Goal: Task Accomplishment & Management: Use online tool/utility

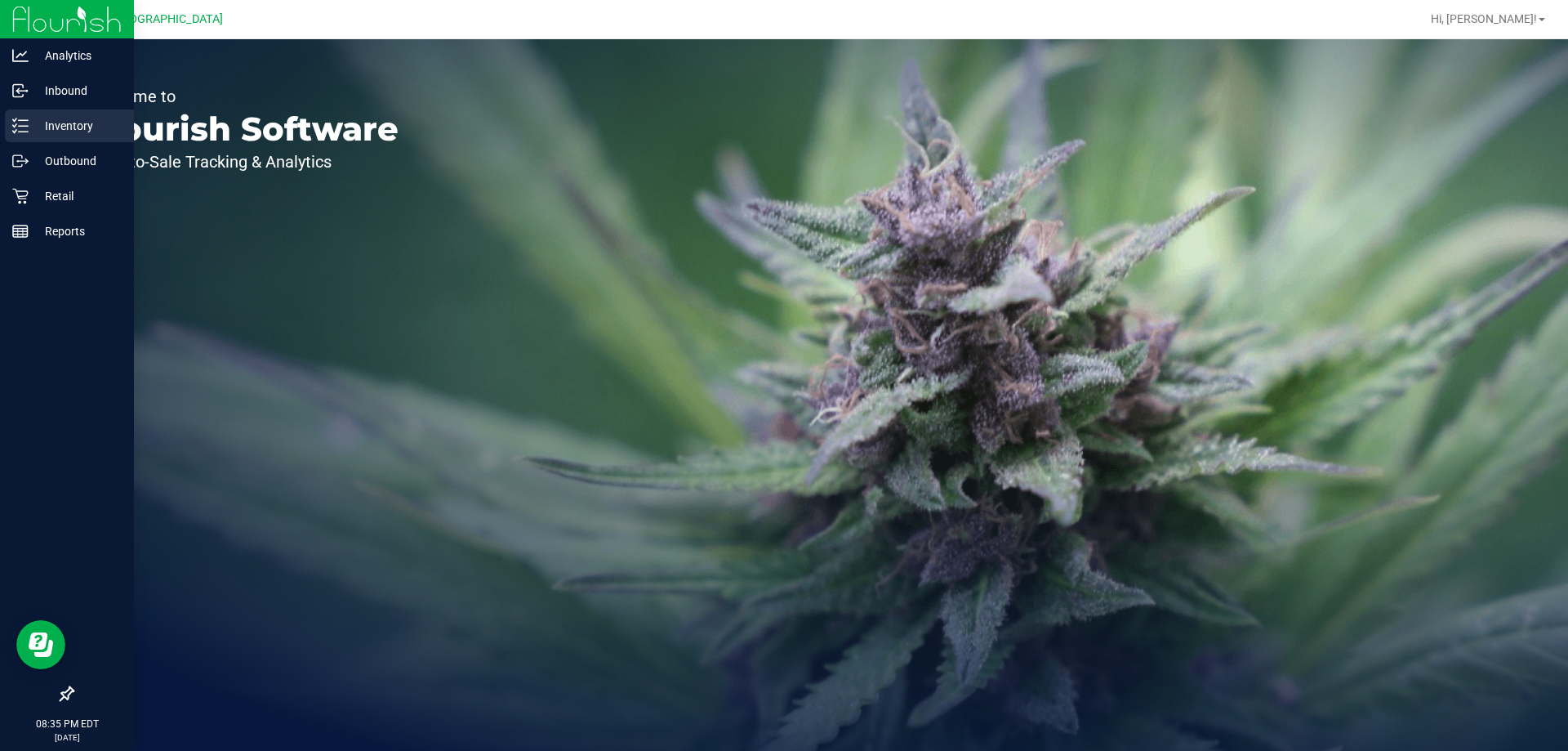
click at [44, 110] on div "Inventory" at bounding box center [69, 126] width 129 height 33
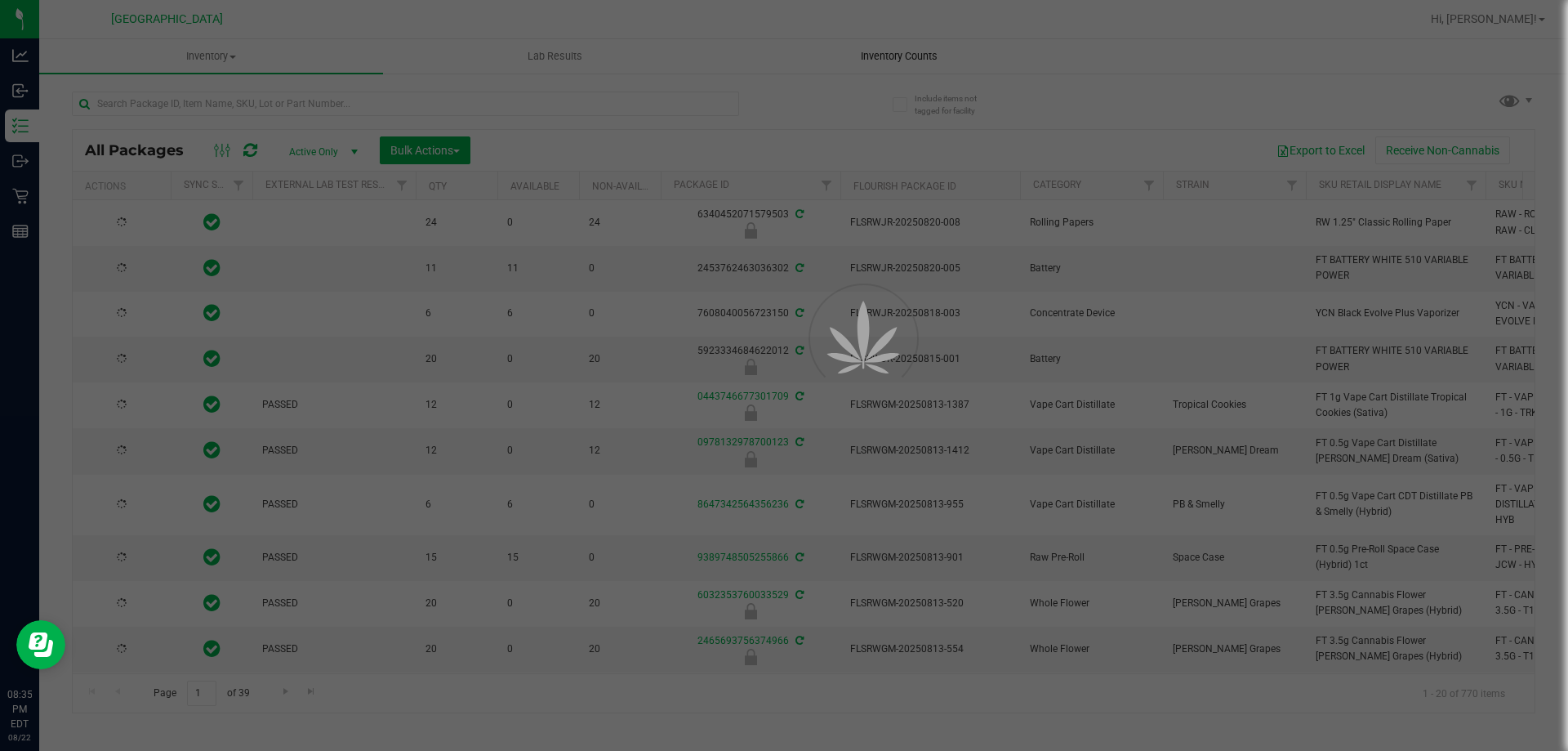
click at [910, 50] on div at bounding box center [784, 376] width 1568 height 751
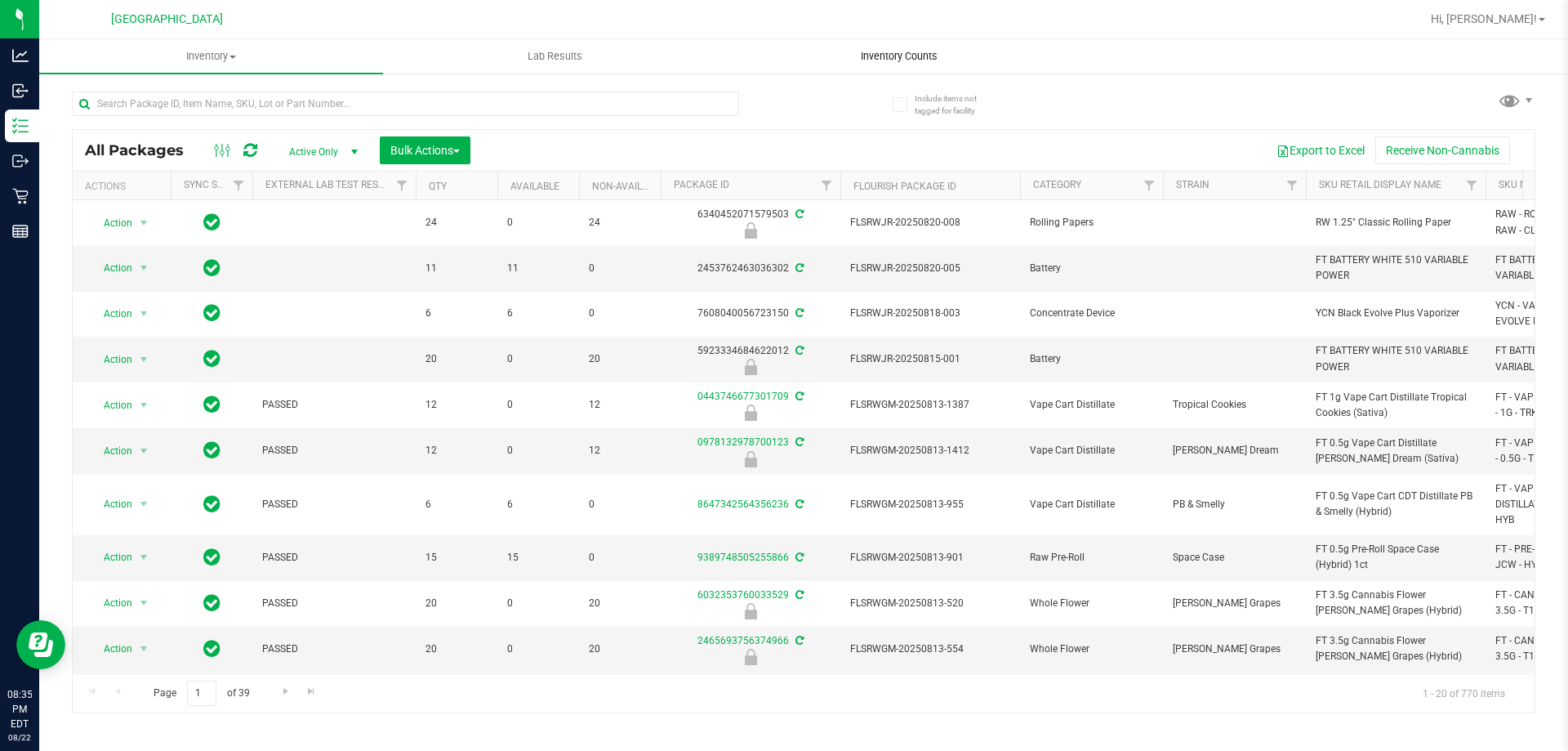
click at [906, 55] on span "Inventory Counts" at bounding box center [899, 55] width 121 height 15
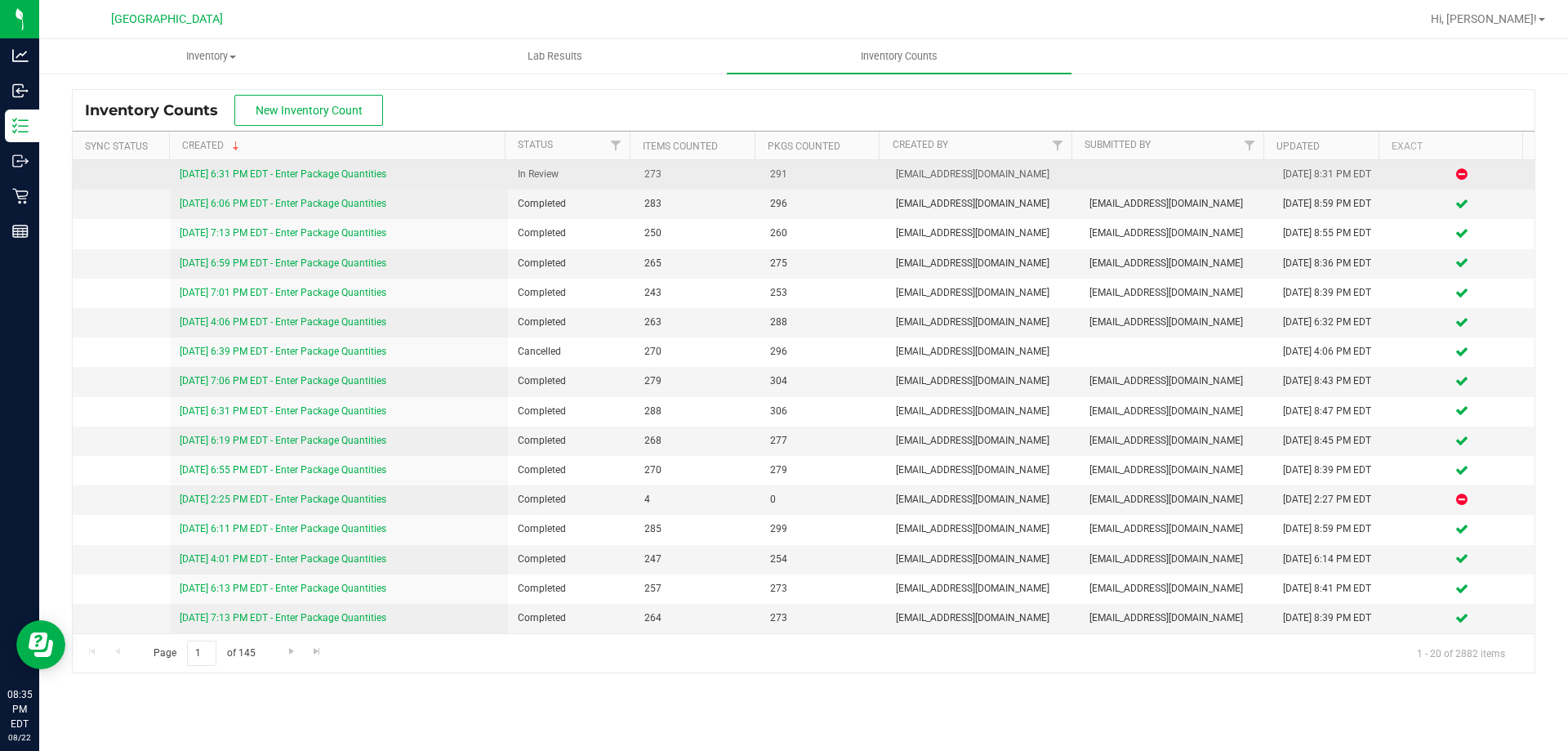
click at [340, 172] on link "[DATE] 6:31 PM EDT - Enter Package Quantities" at bounding box center [283, 174] width 206 height 12
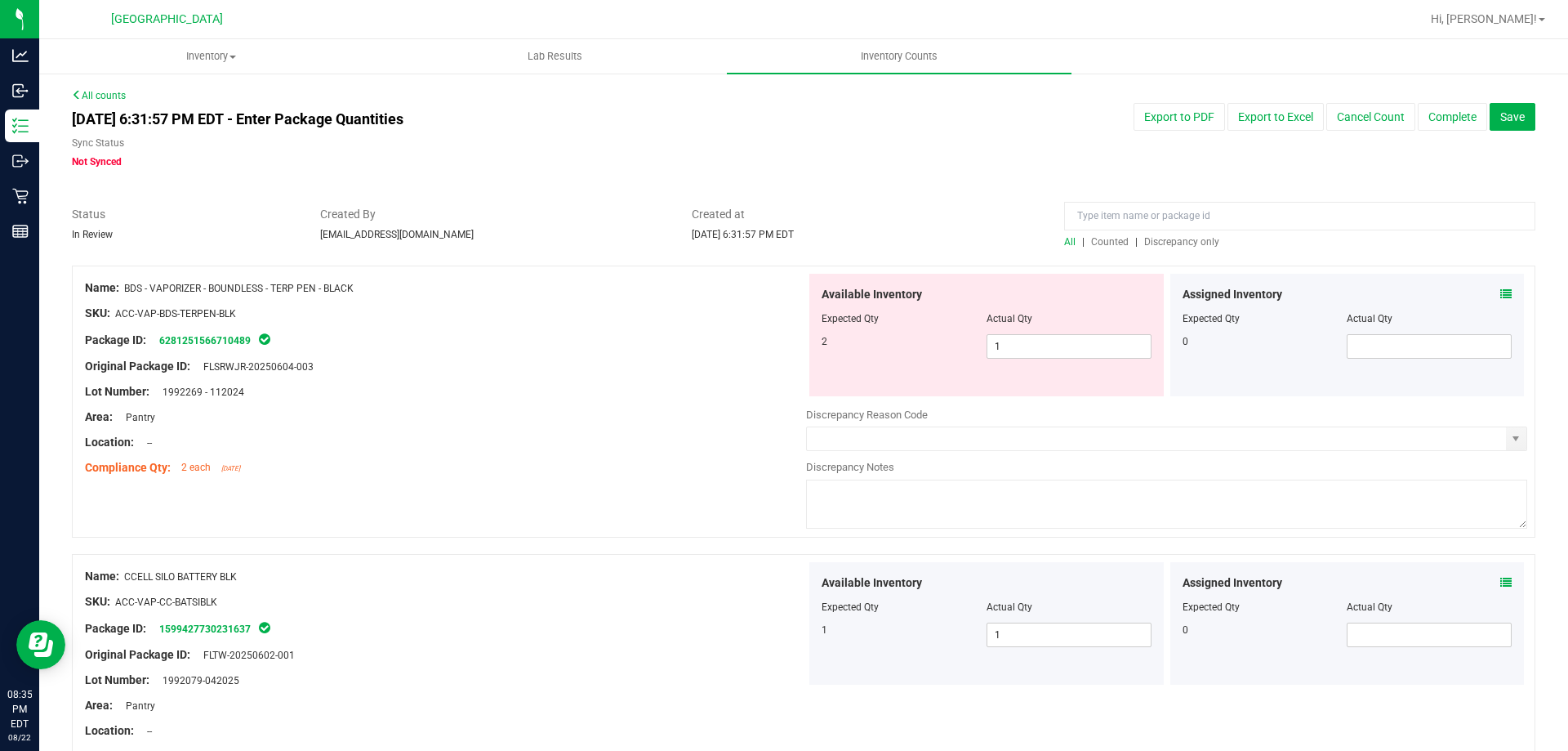
click at [1153, 242] on span "Discrepancy only" at bounding box center [1181, 242] width 75 height 12
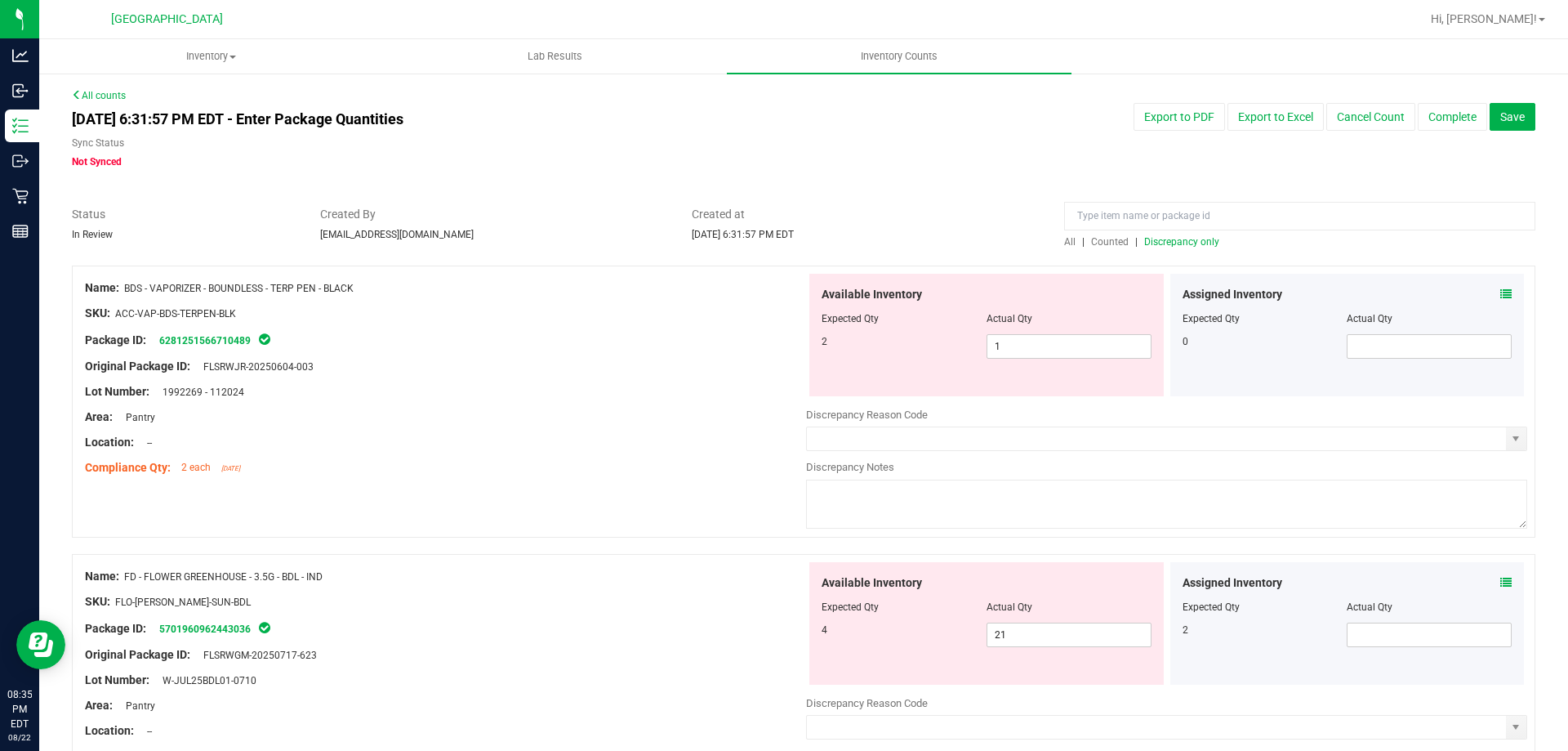
click at [1154, 241] on span "Discrepancy only" at bounding box center [1181, 242] width 75 height 12
drag, startPoint x: 1087, startPoint y: 343, endPoint x: 1066, endPoint y: 365, distance: 30.4
click at [1066, 365] on div "Available Inventory Expected Qty Actual Qty 2 1 1" at bounding box center [986, 335] width 354 height 123
type input "2"
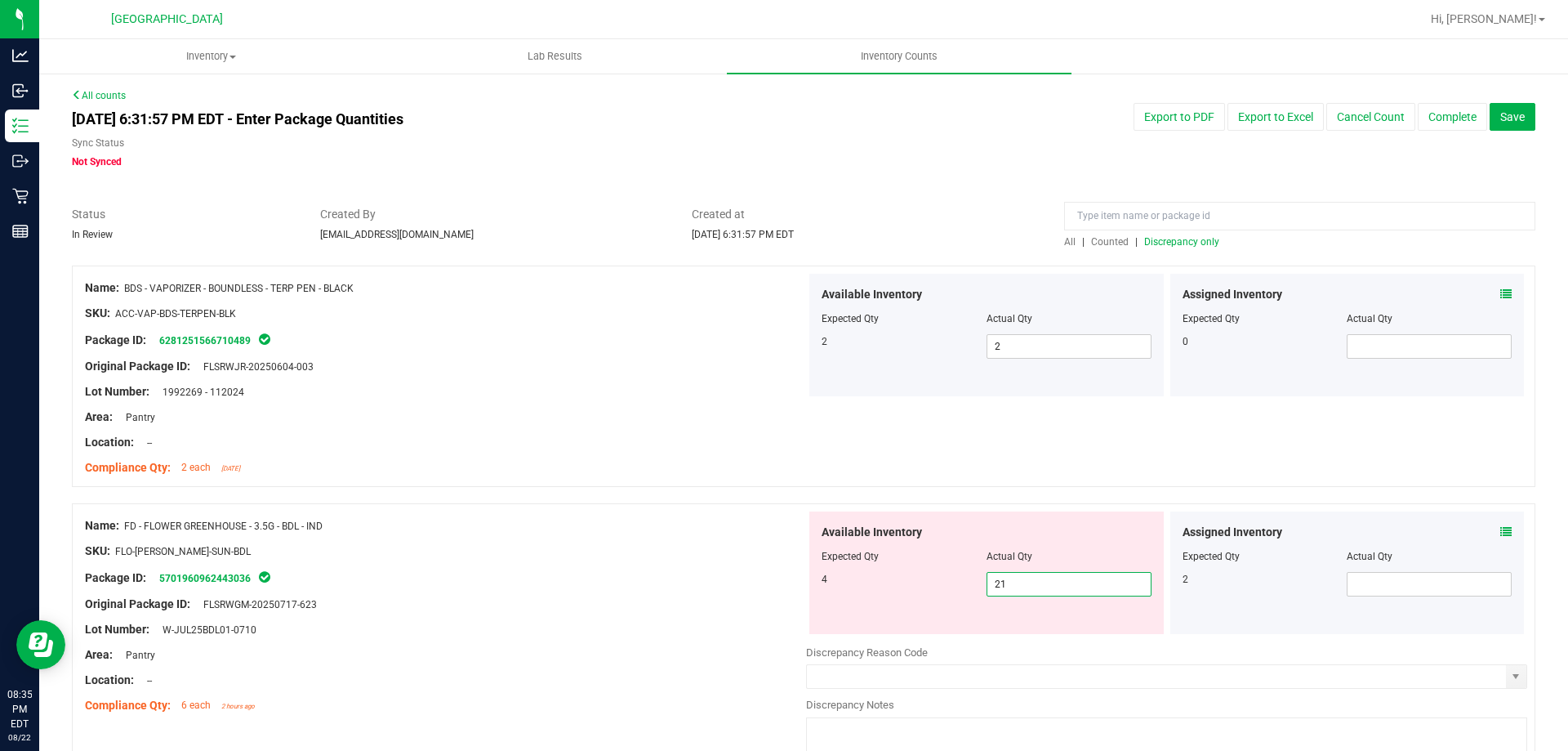
type input "20"
type input "19"
type input "18"
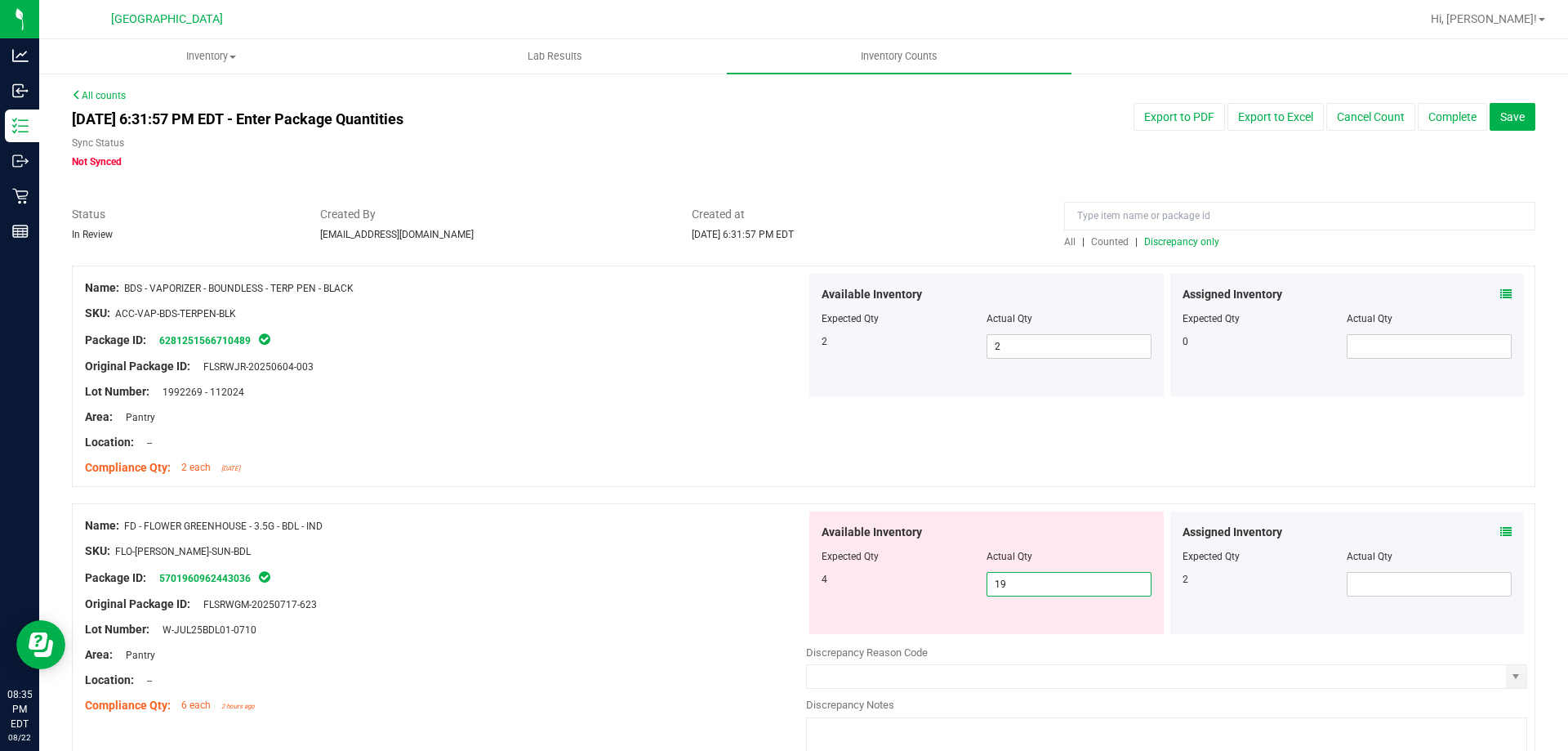
type input "18"
type input "17"
type input "16"
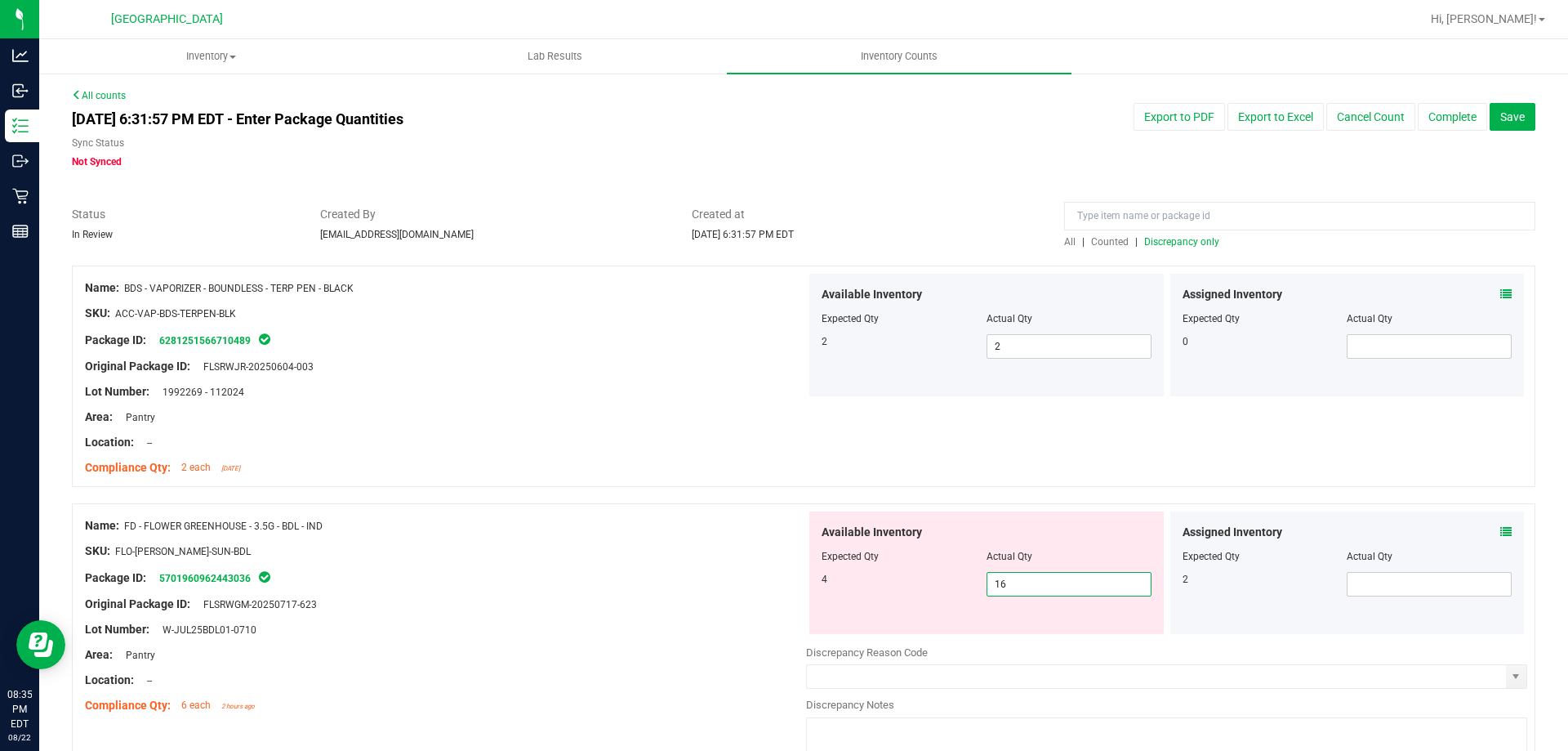
type input "15"
type input "14"
type input "13"
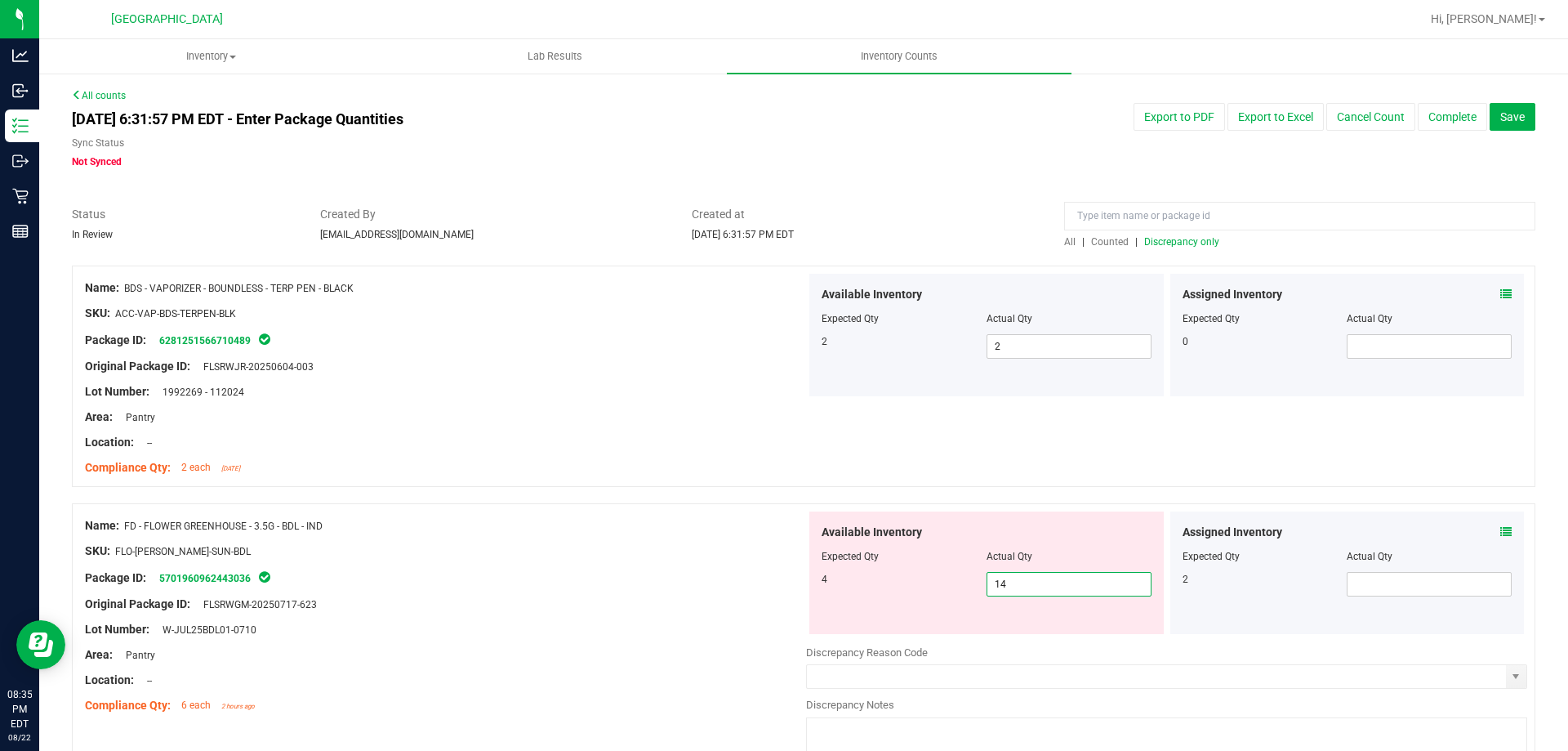
type input "13"
type input "12"
type input "11"
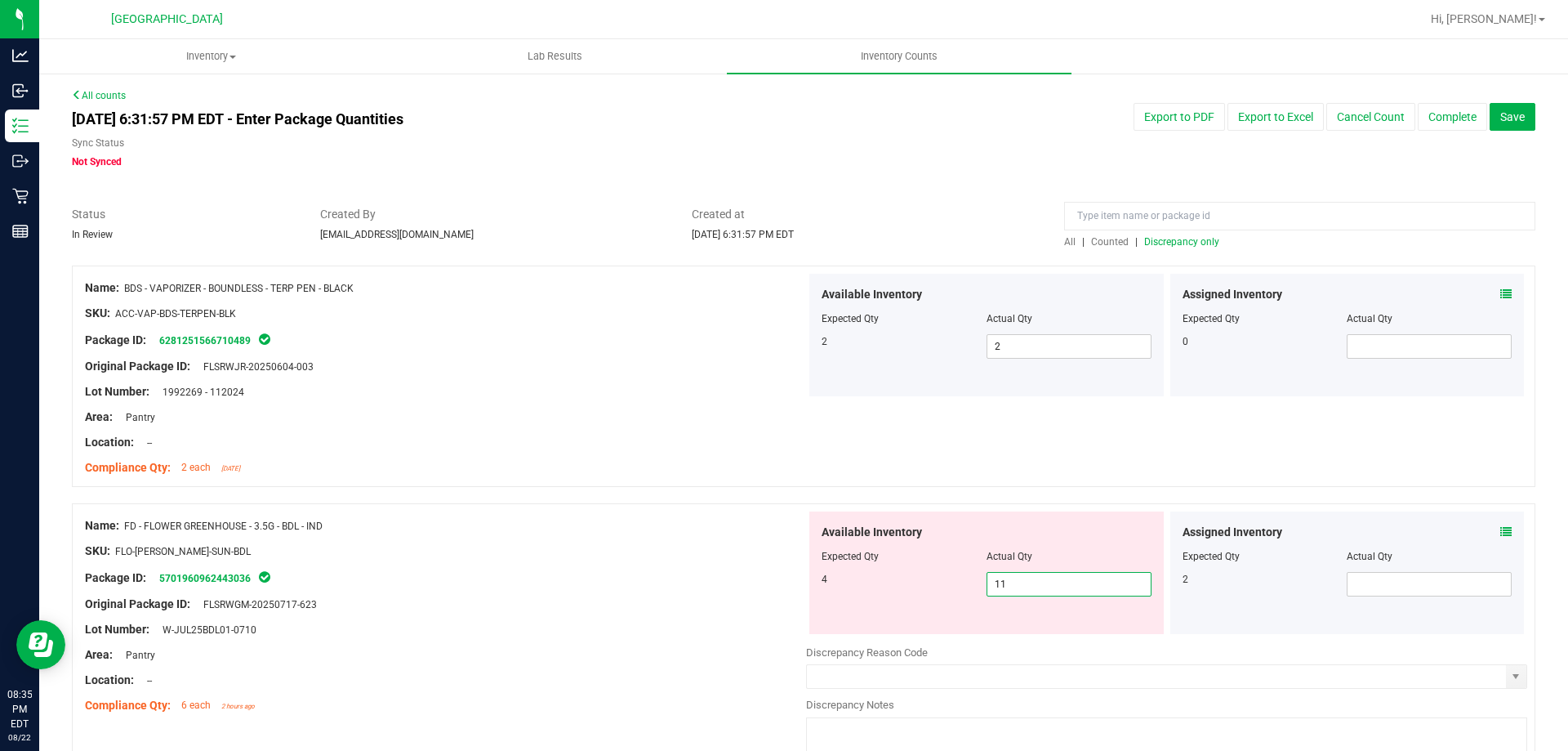
type input "10"
type input "9"
type input "8"
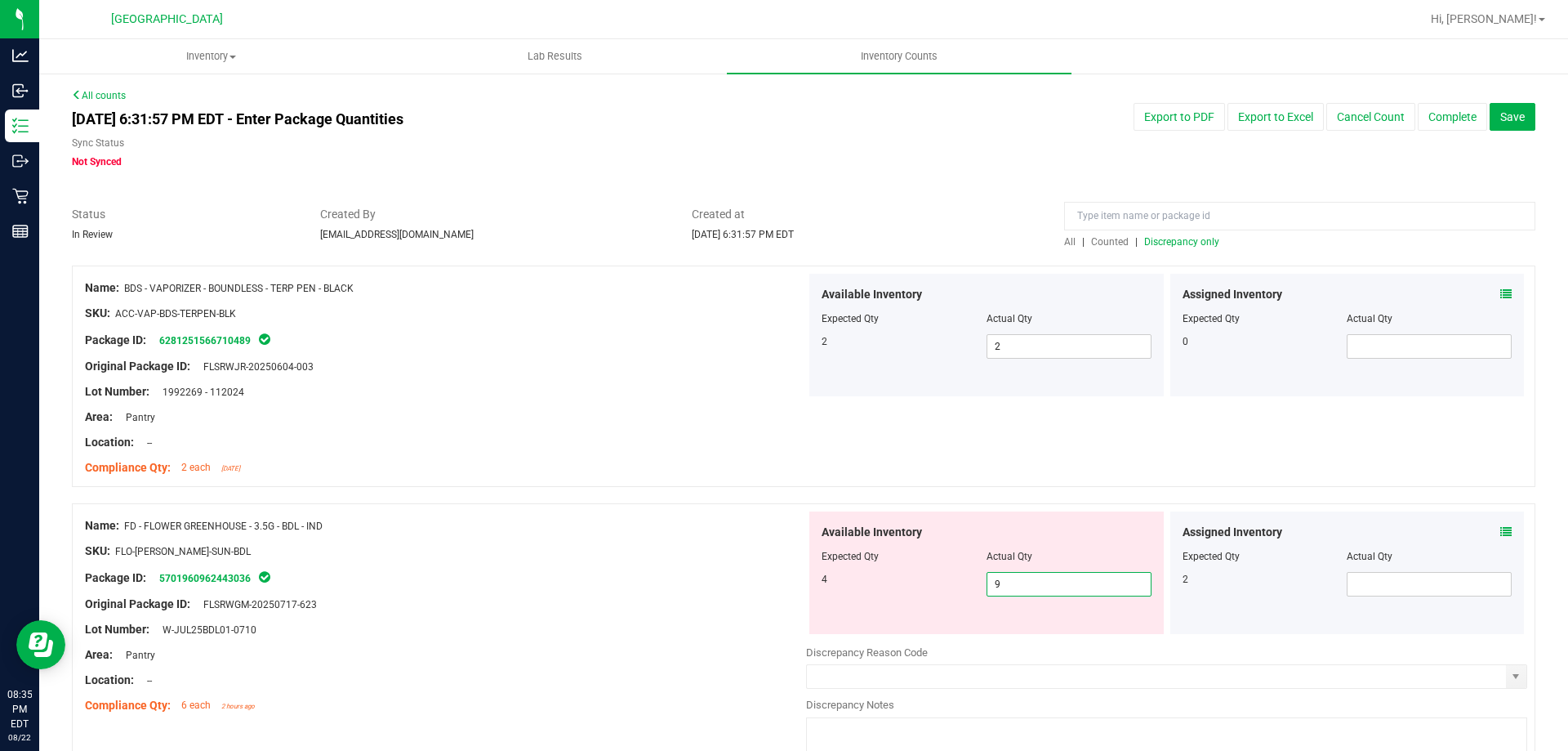
type input "8"
type input "7"
type input "6"
type input "5"
type input "1"
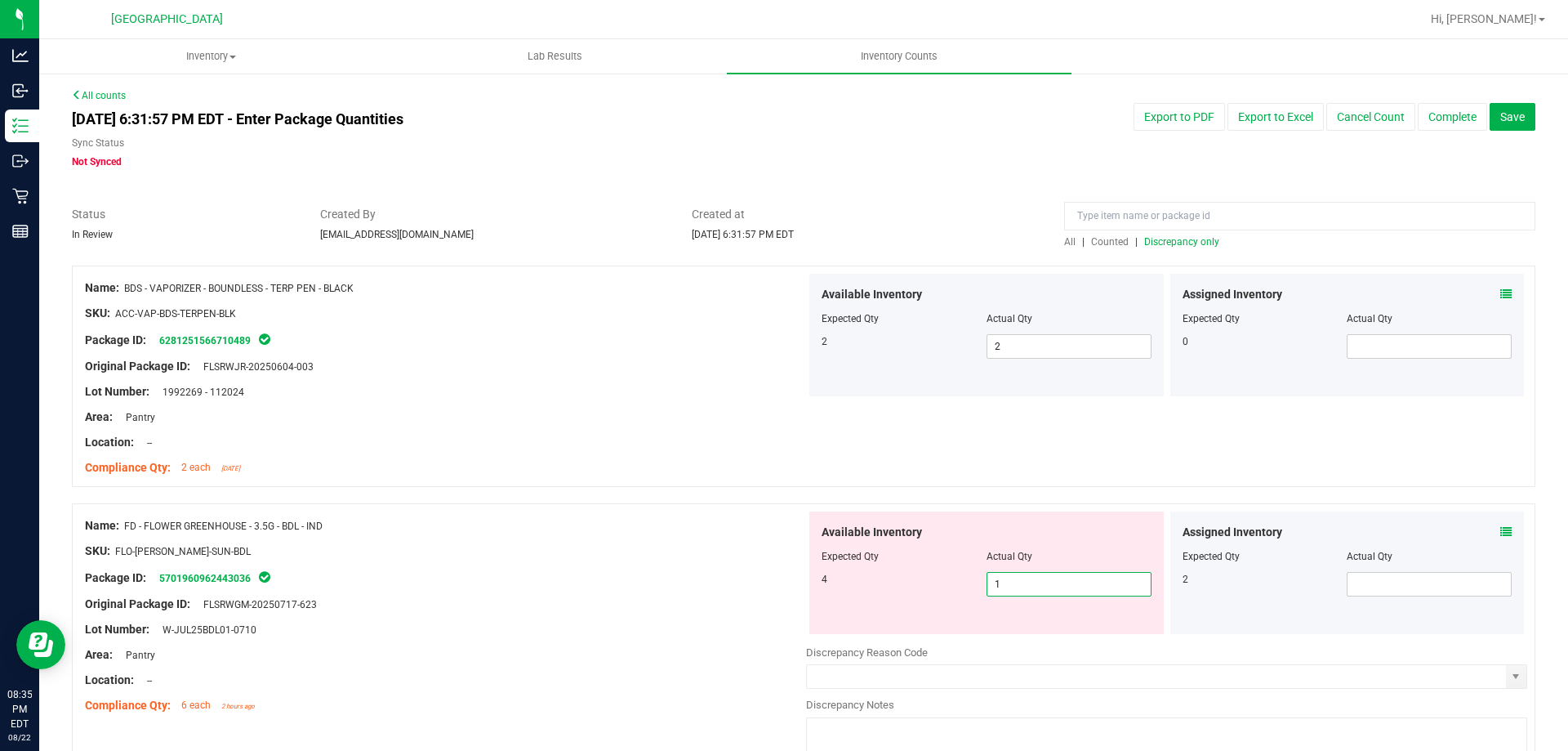
type input "0"
type input "1"
type input "2"
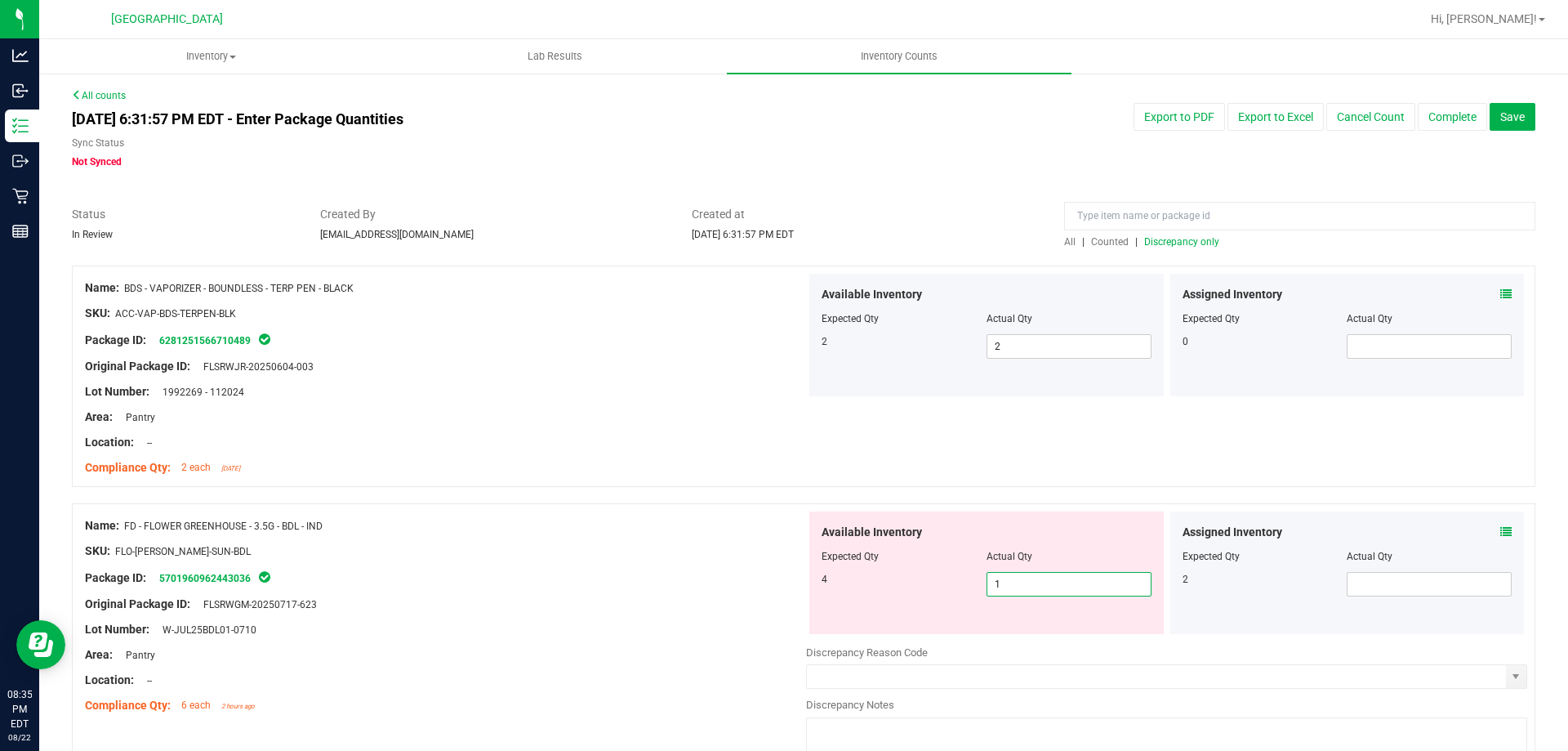
type input "2"
type input "3"
type input "4"
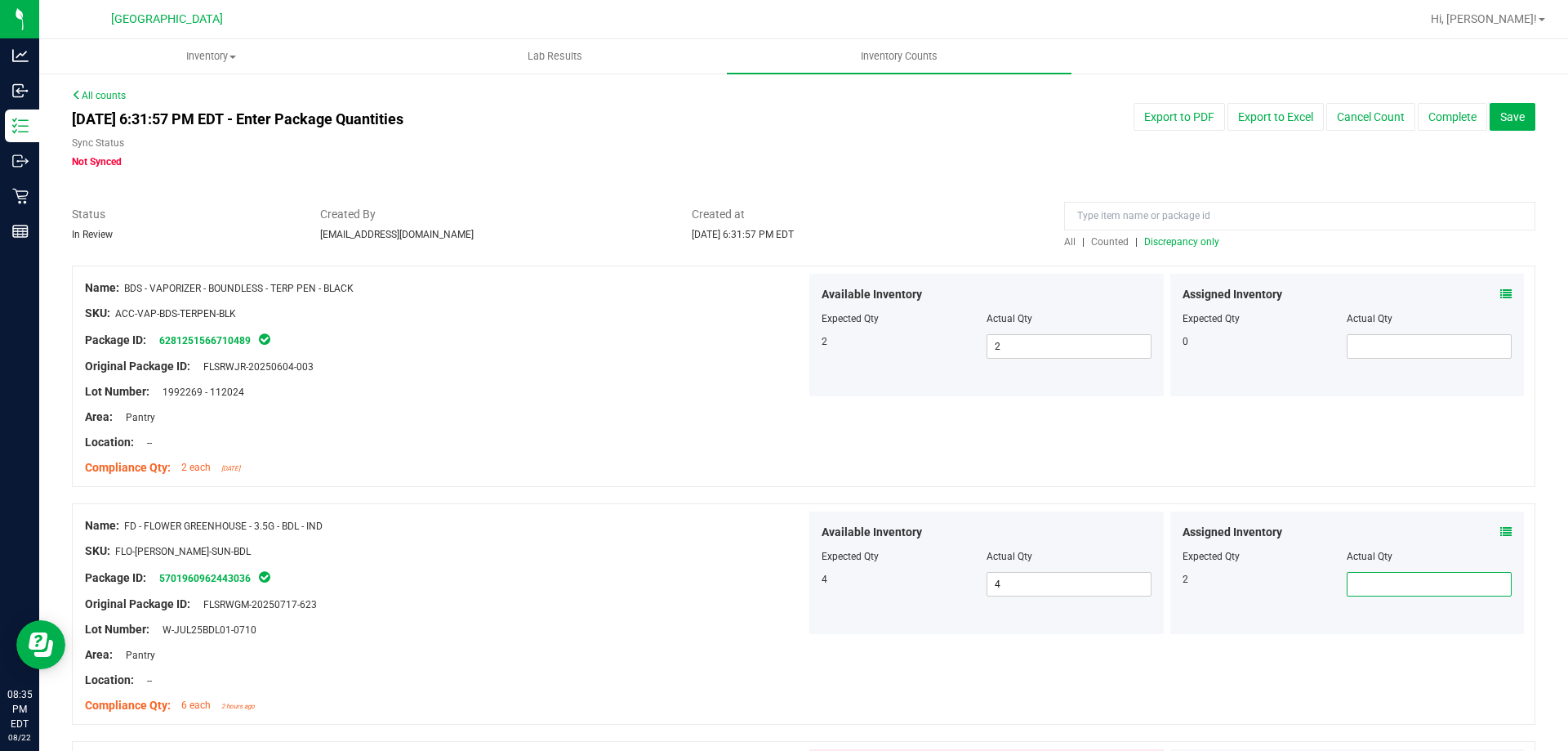
type input "1"
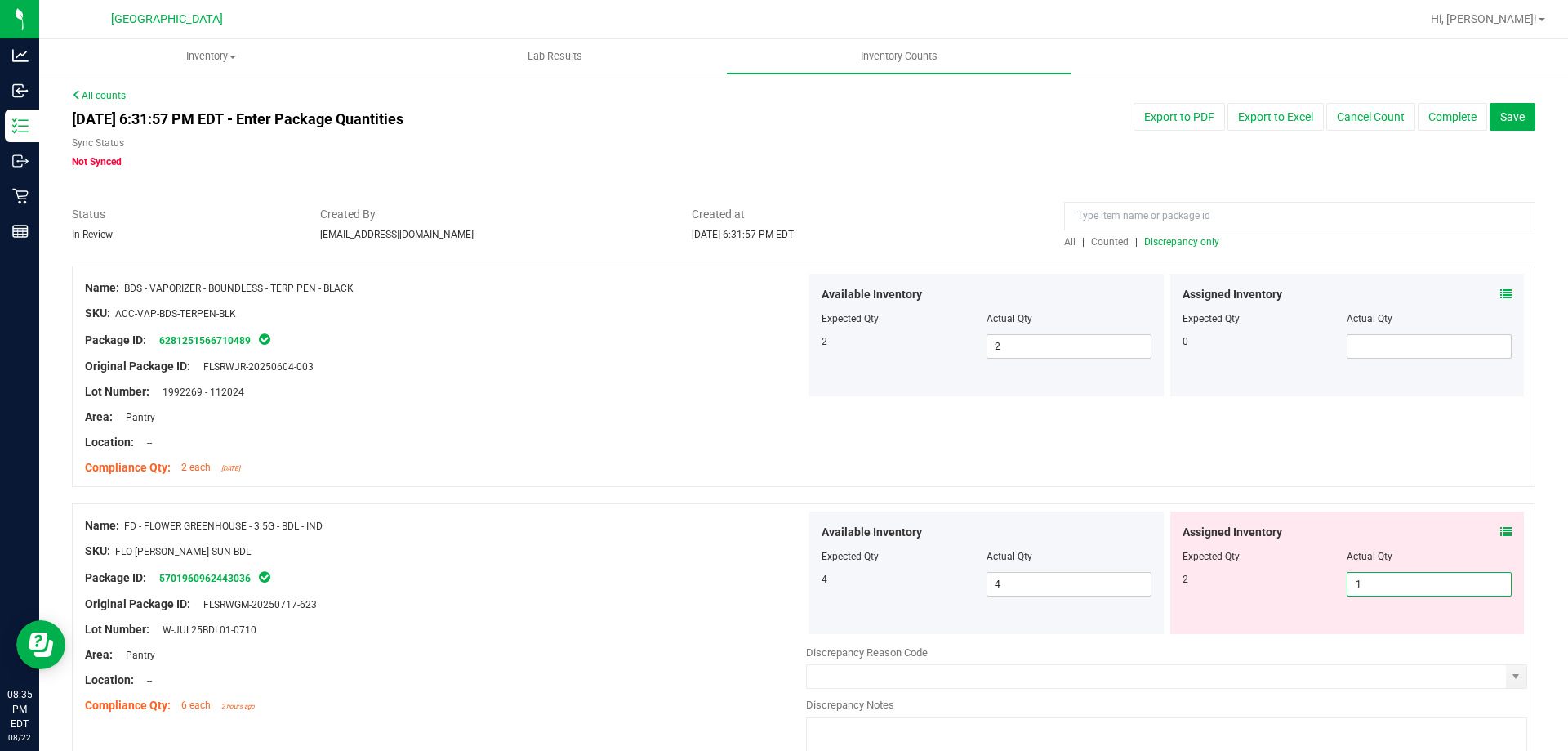
type input "2"
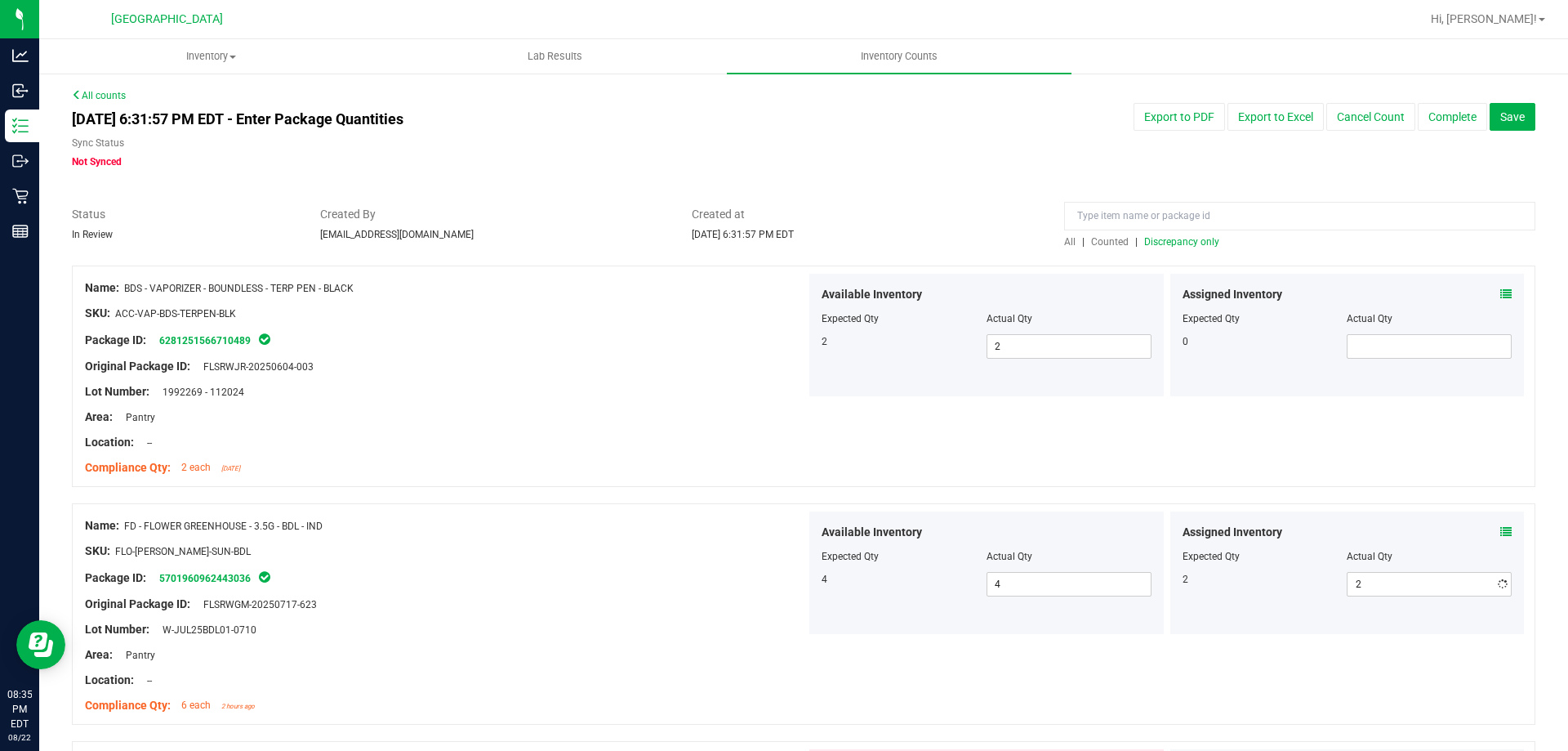
scroll to position [420, 0]
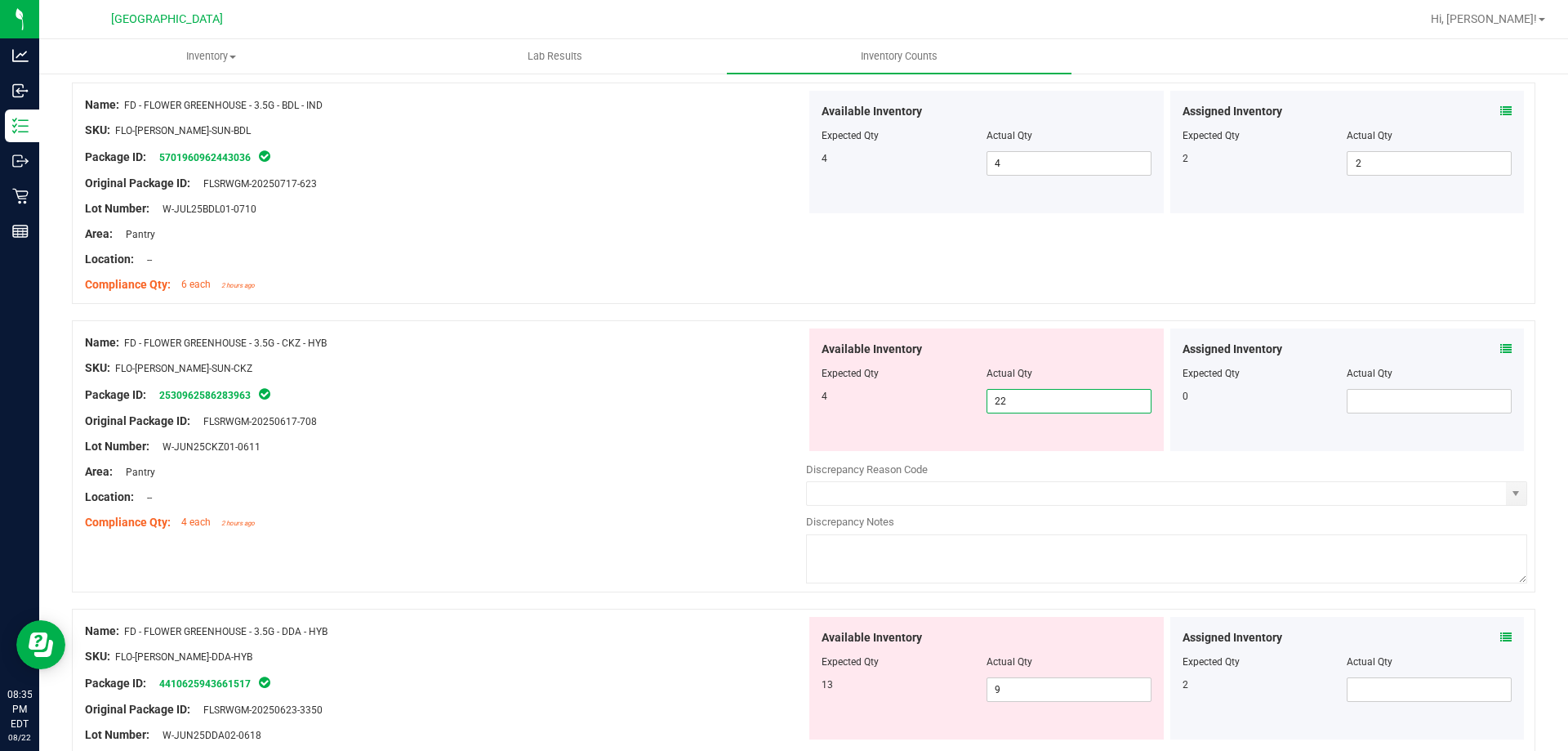
type input "21"
type input "20"
type input "19"
type input "18"
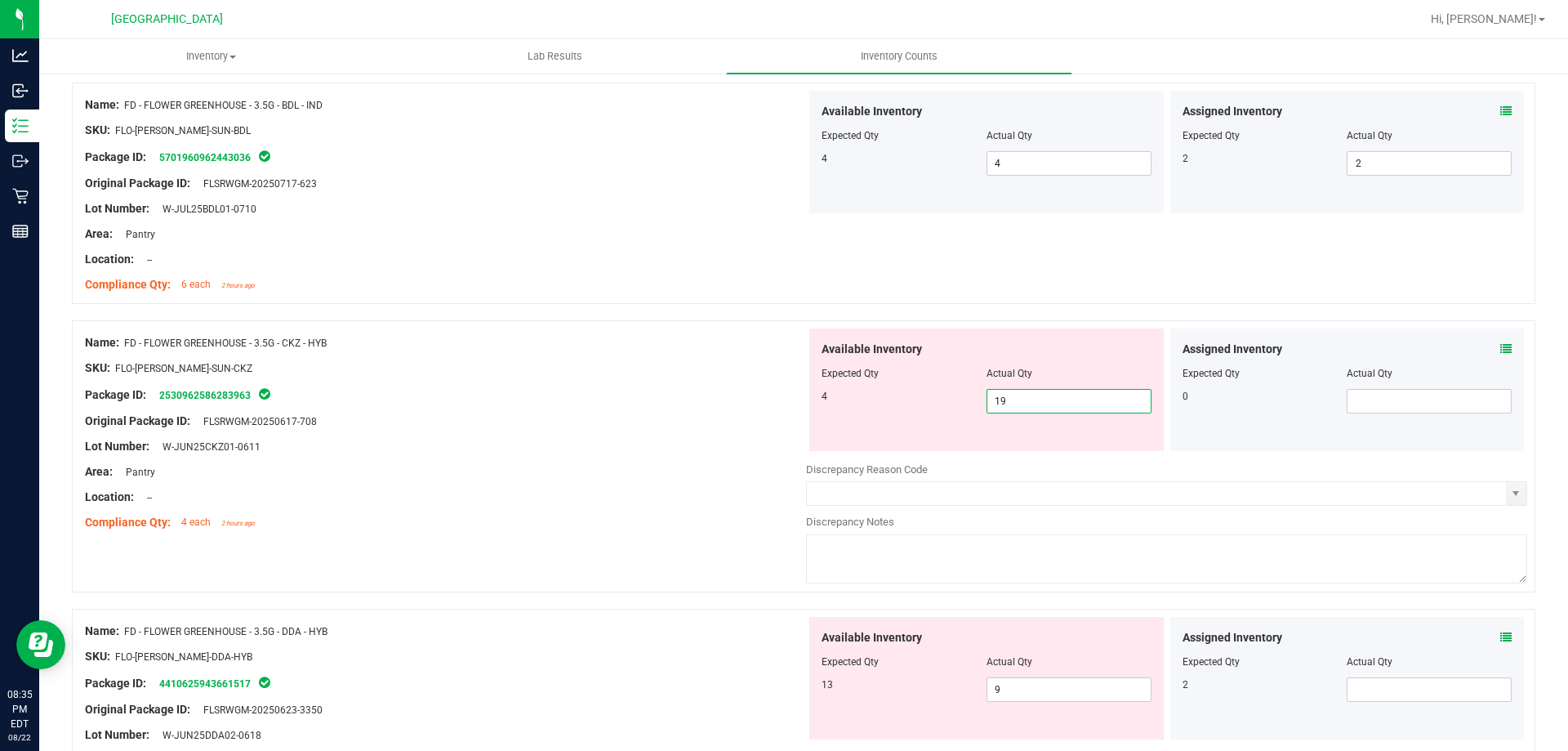
type input "18"
type input "17"
type input "16"
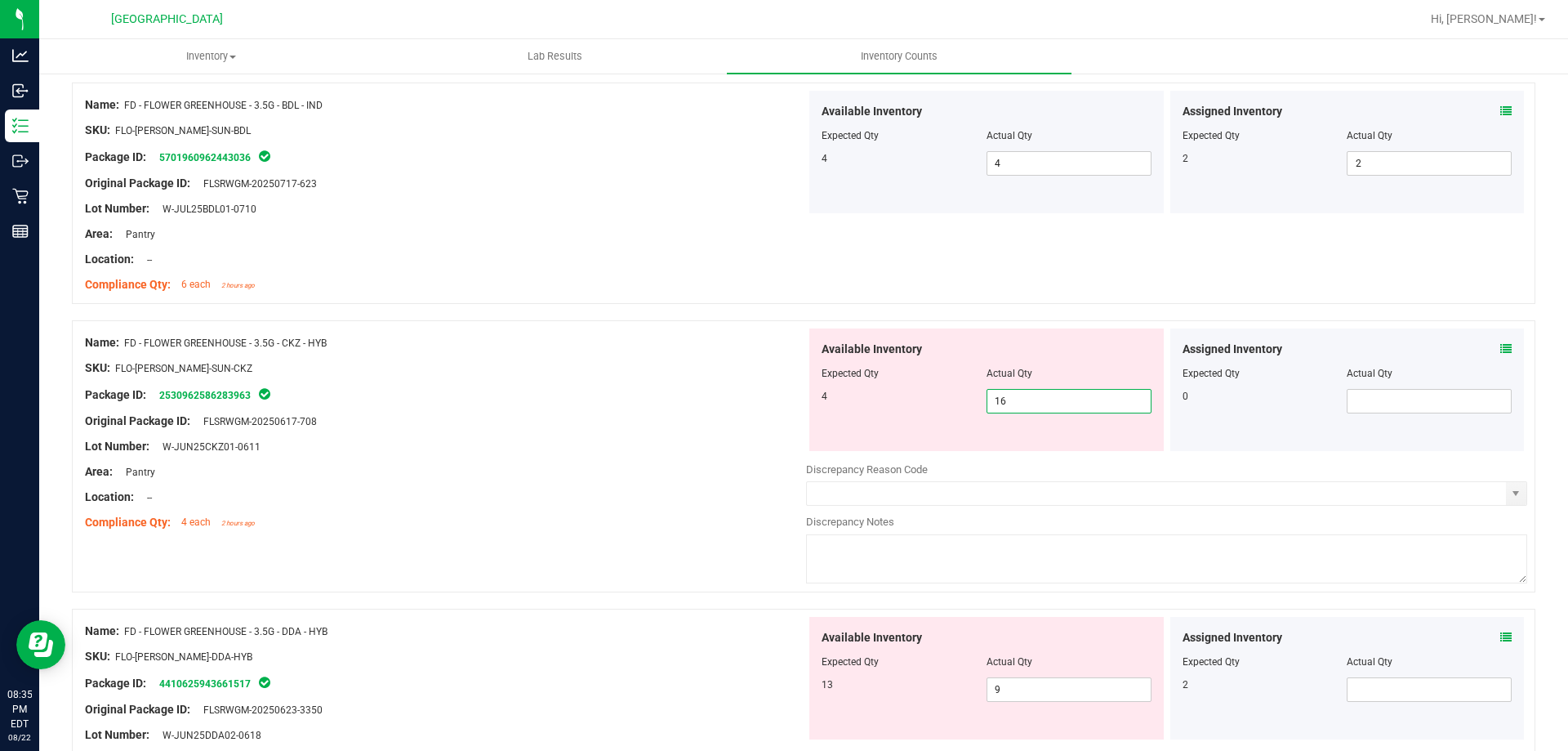
type input "15"
type input "14"
type input "13"
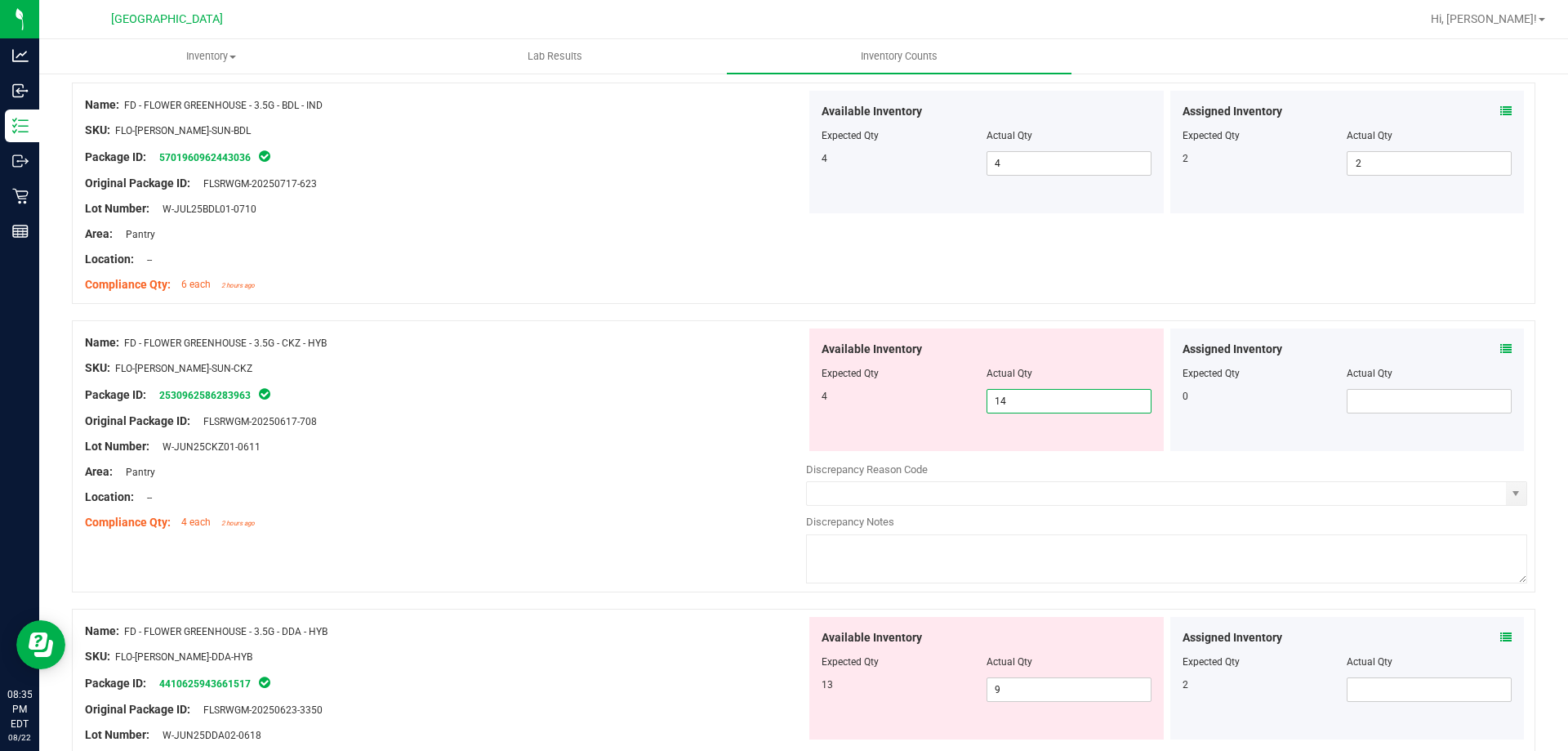
type input "13"
type input "12"
type input "11"
type input "10"
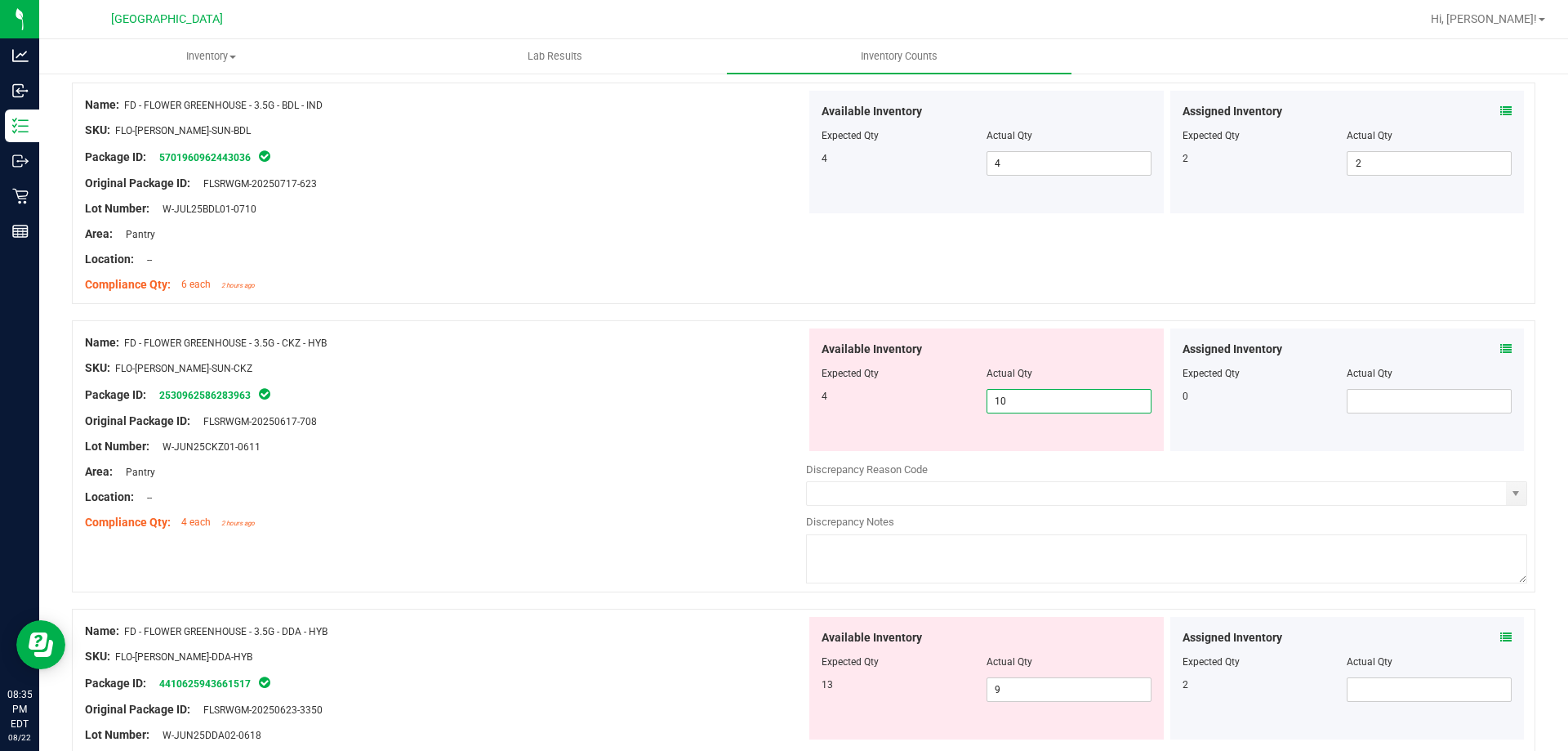
type input "9"
type input "8"
type input "7"
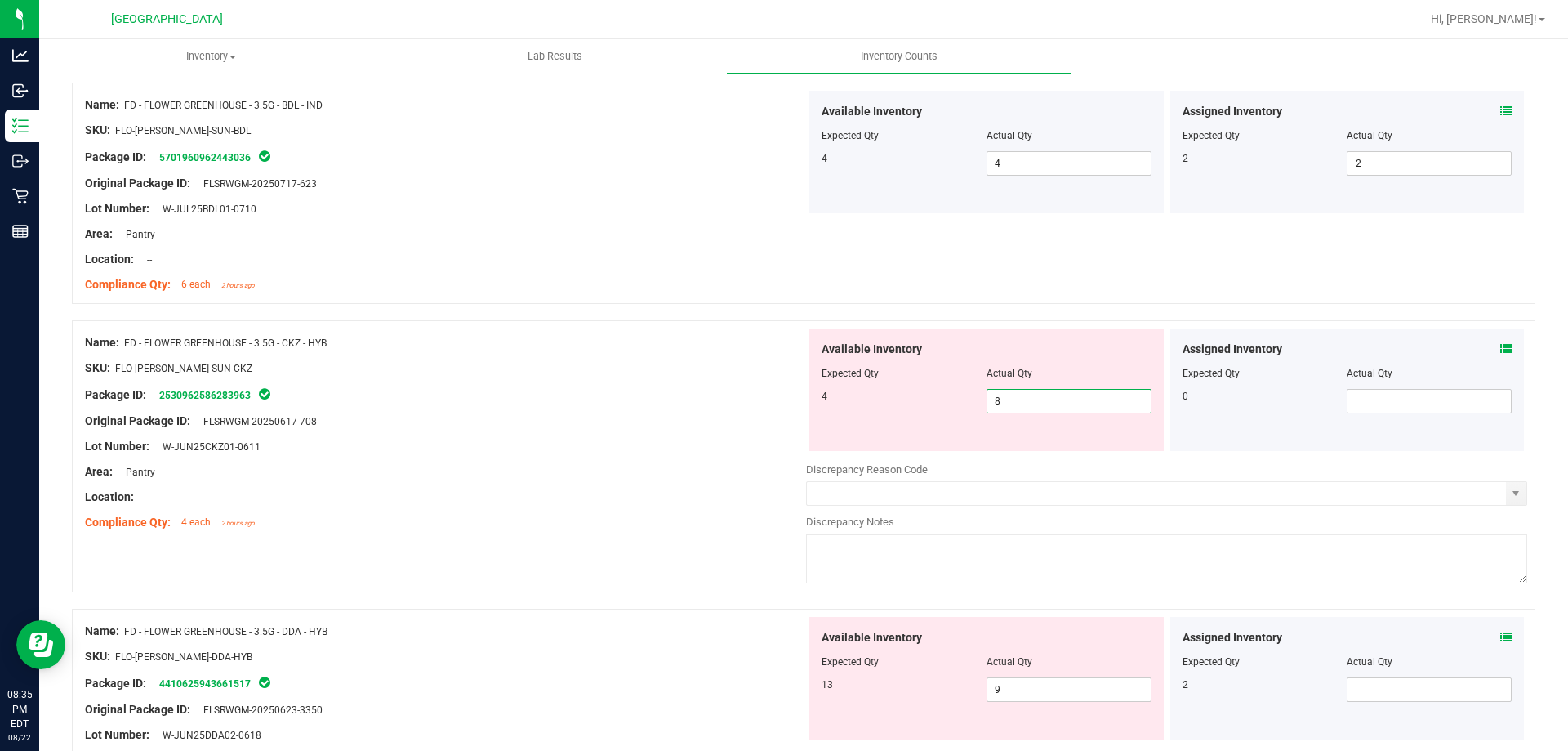
type input "7"
type input "6"
type input "5"
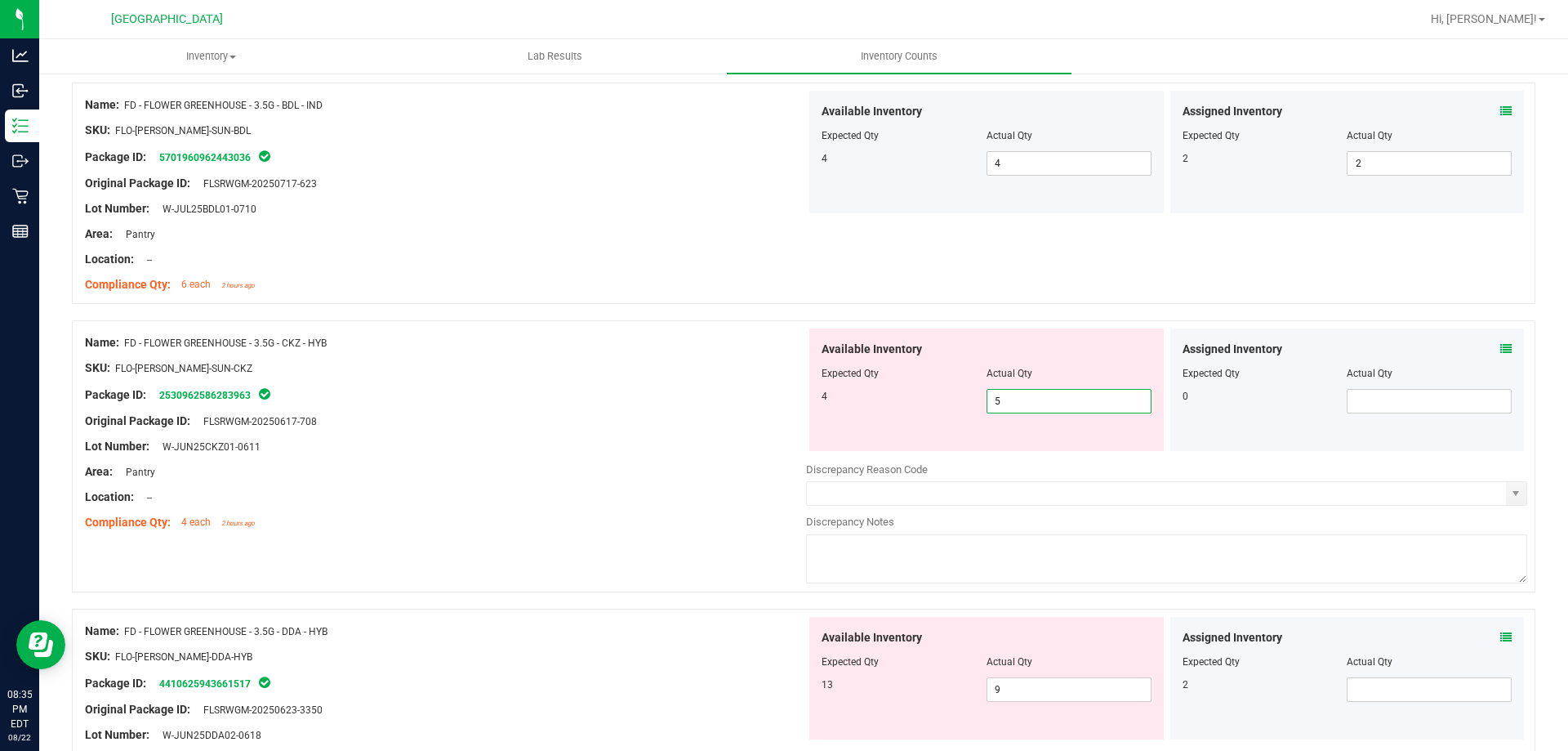
type input "4"
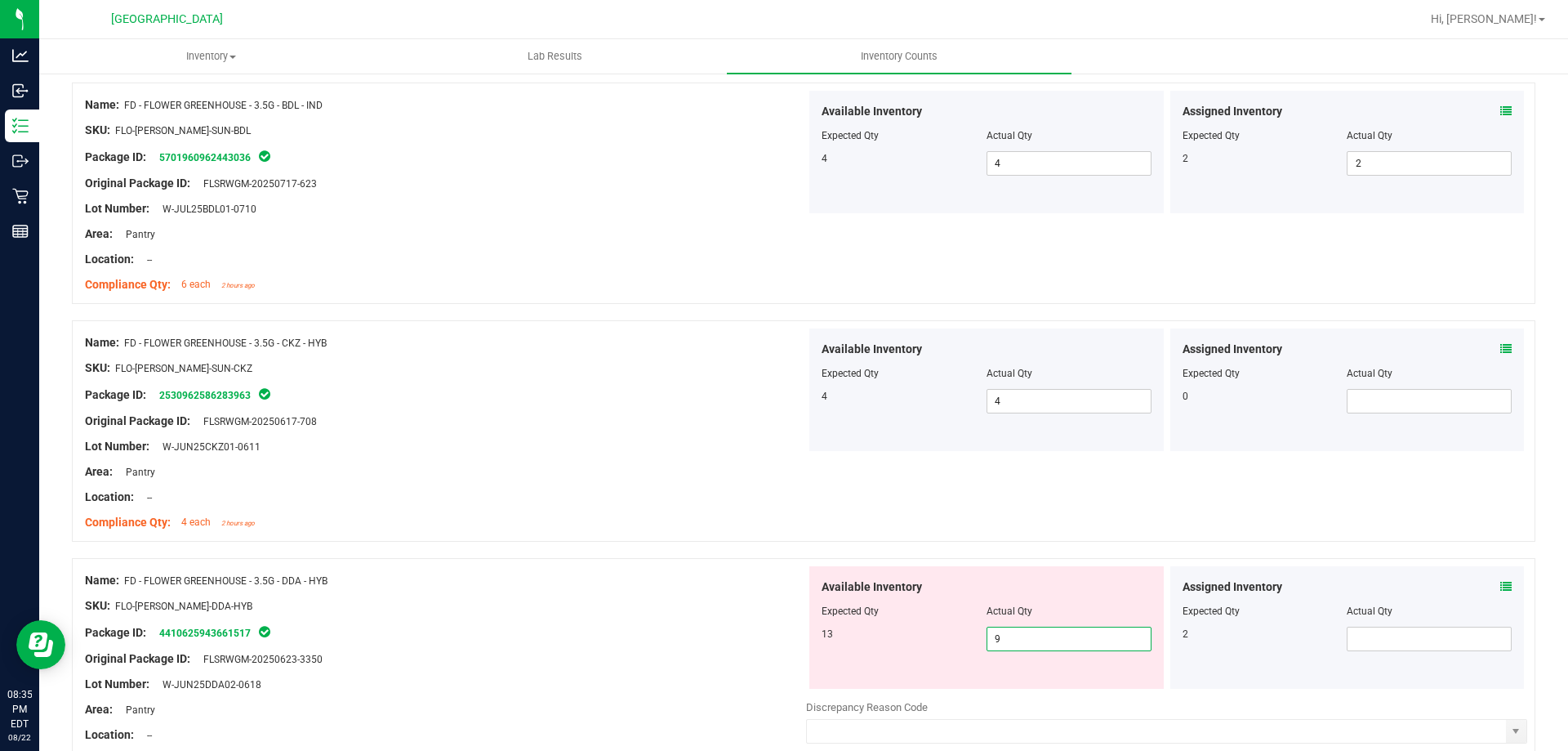
type input "10"
type input "11"
type input "12"
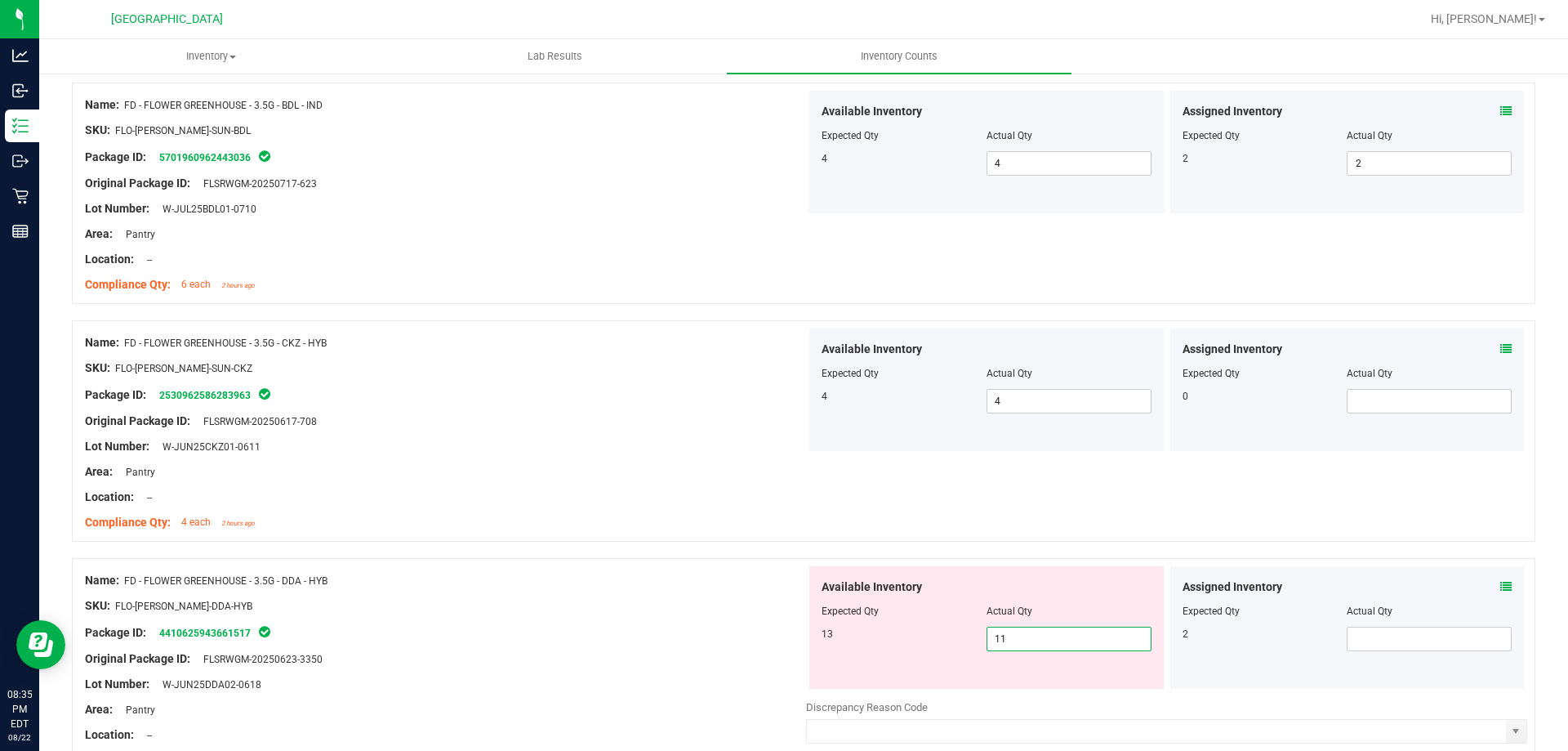
type input "12"
type input "13"
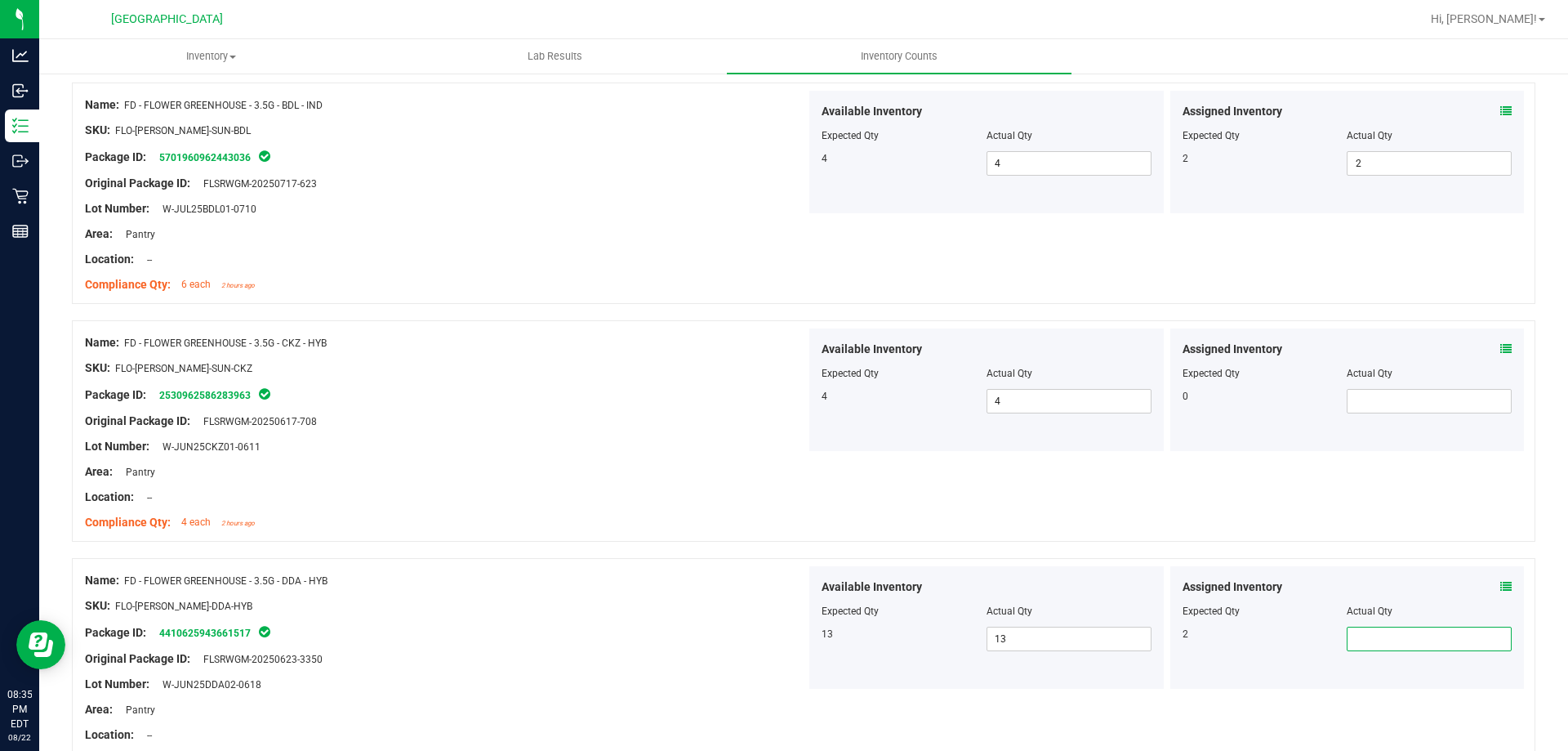
type input "1"
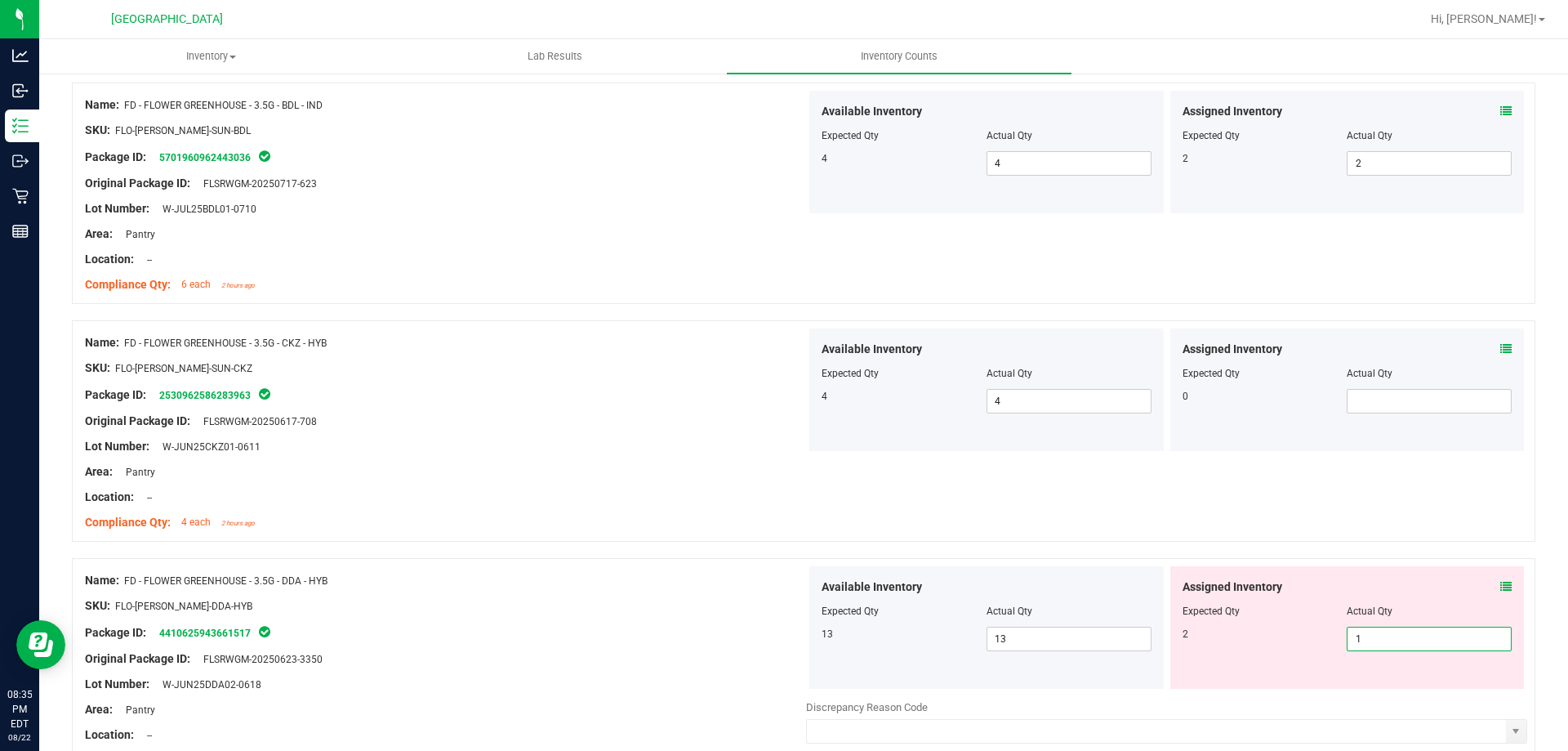
type input "2"
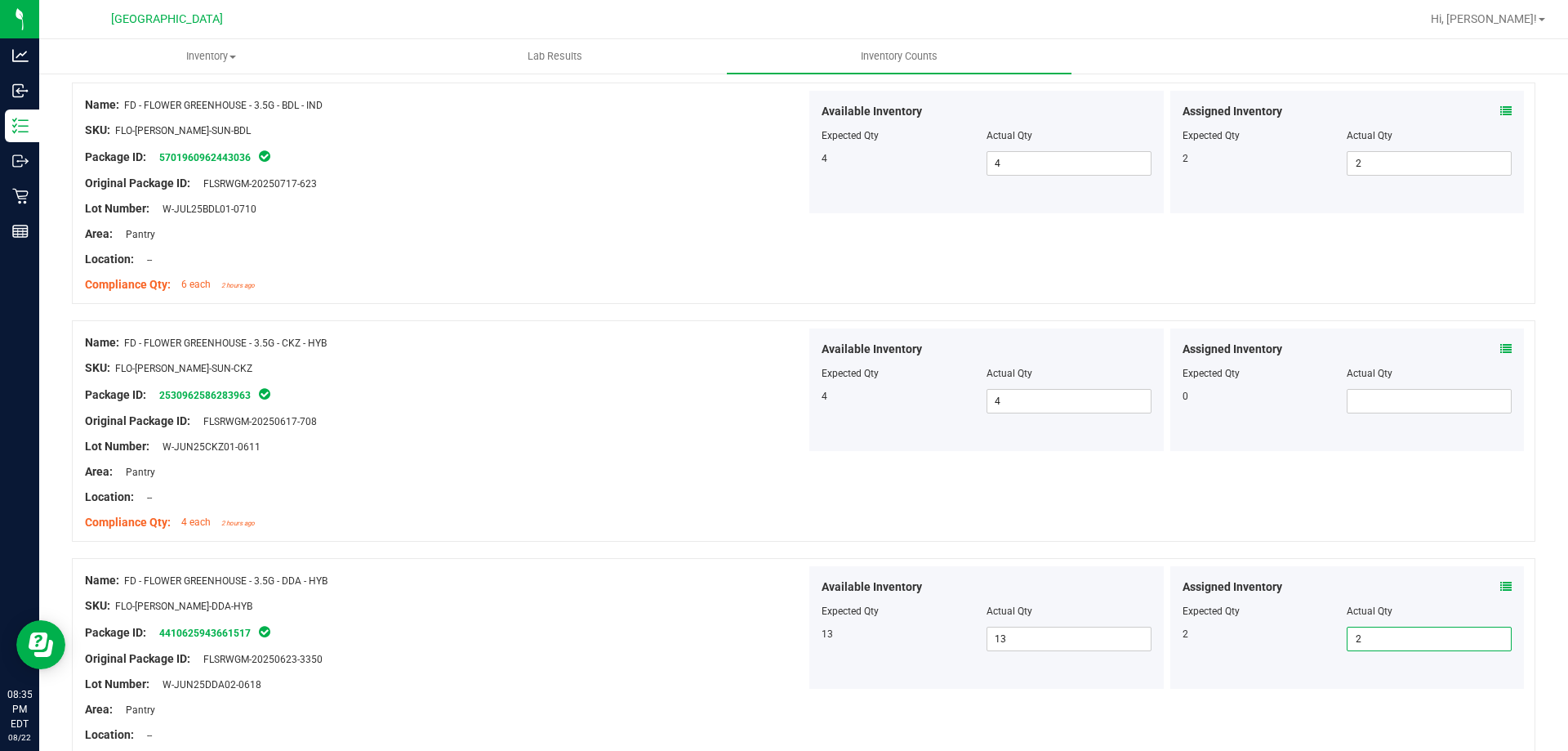
scroll to position [896, 0]
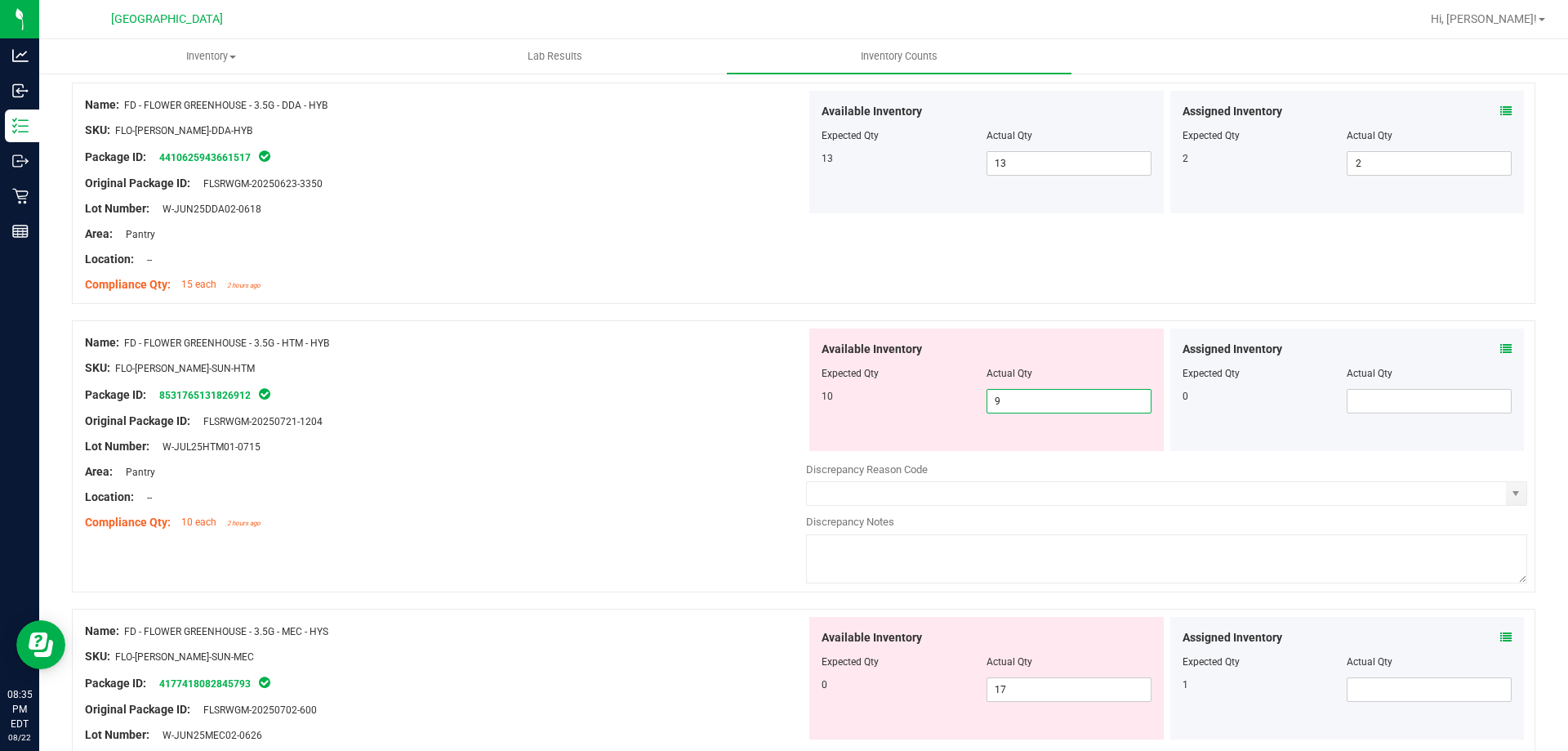
type input "10"
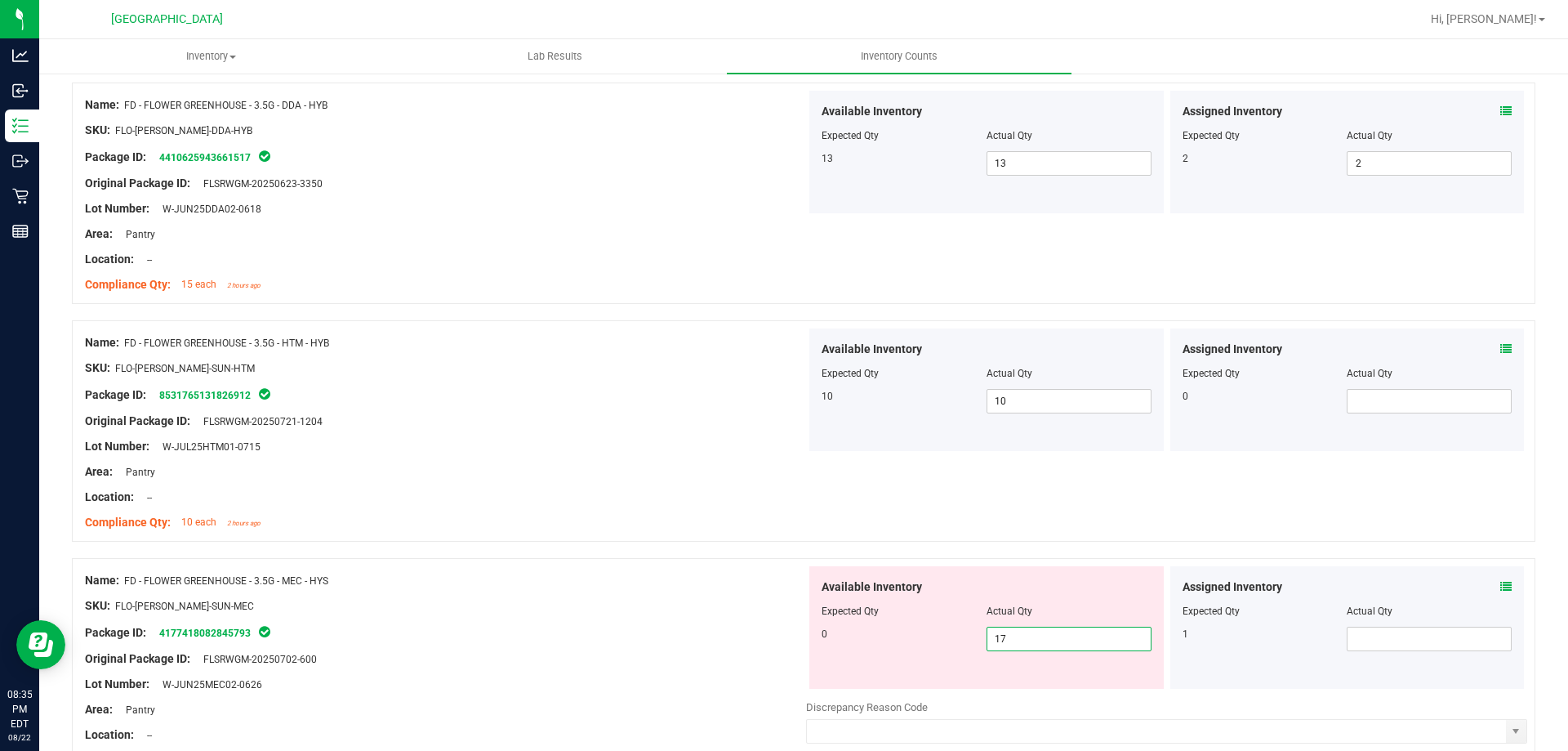
type input "16"
type input "15"
type input "14"
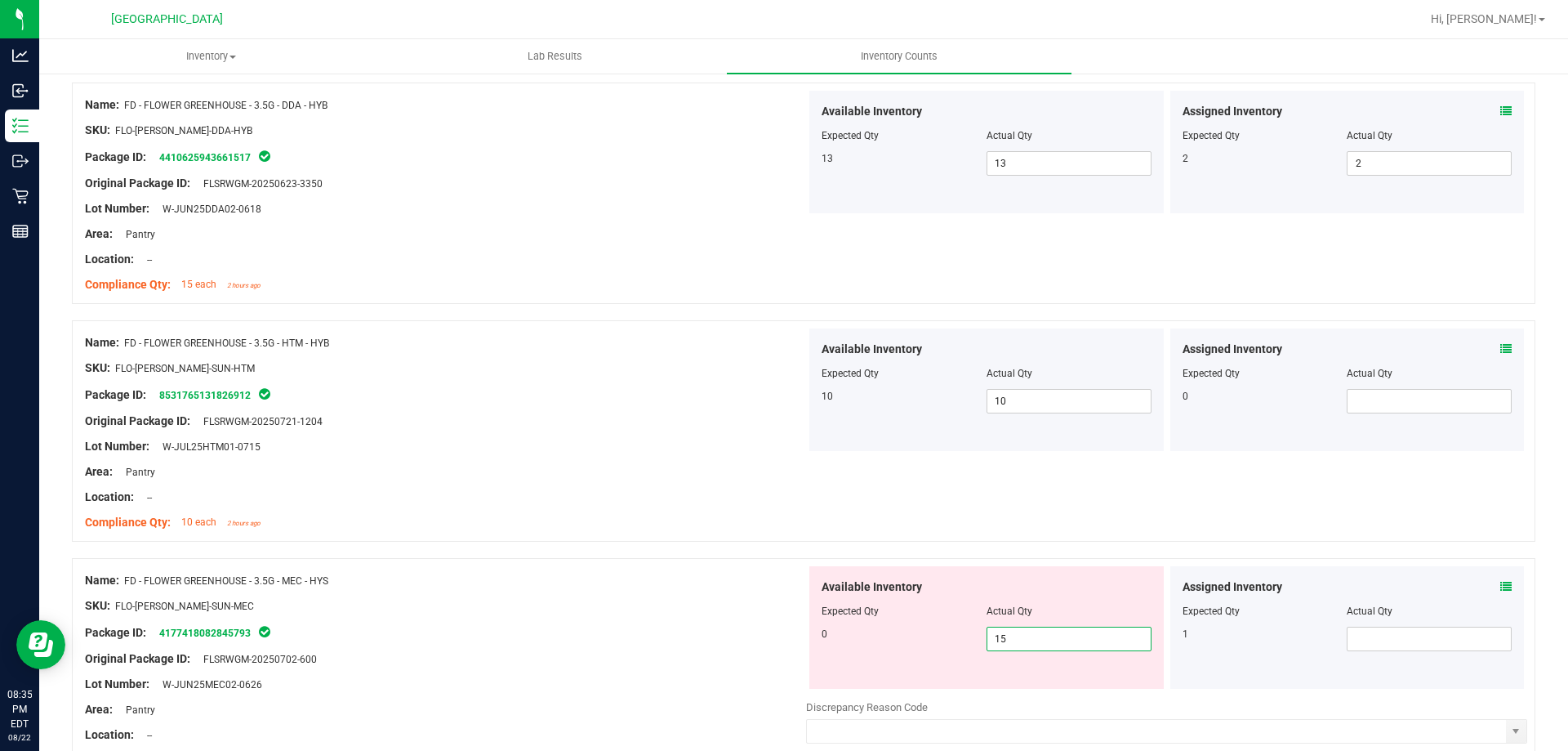
type input "14"
type input "13"
type input "12"
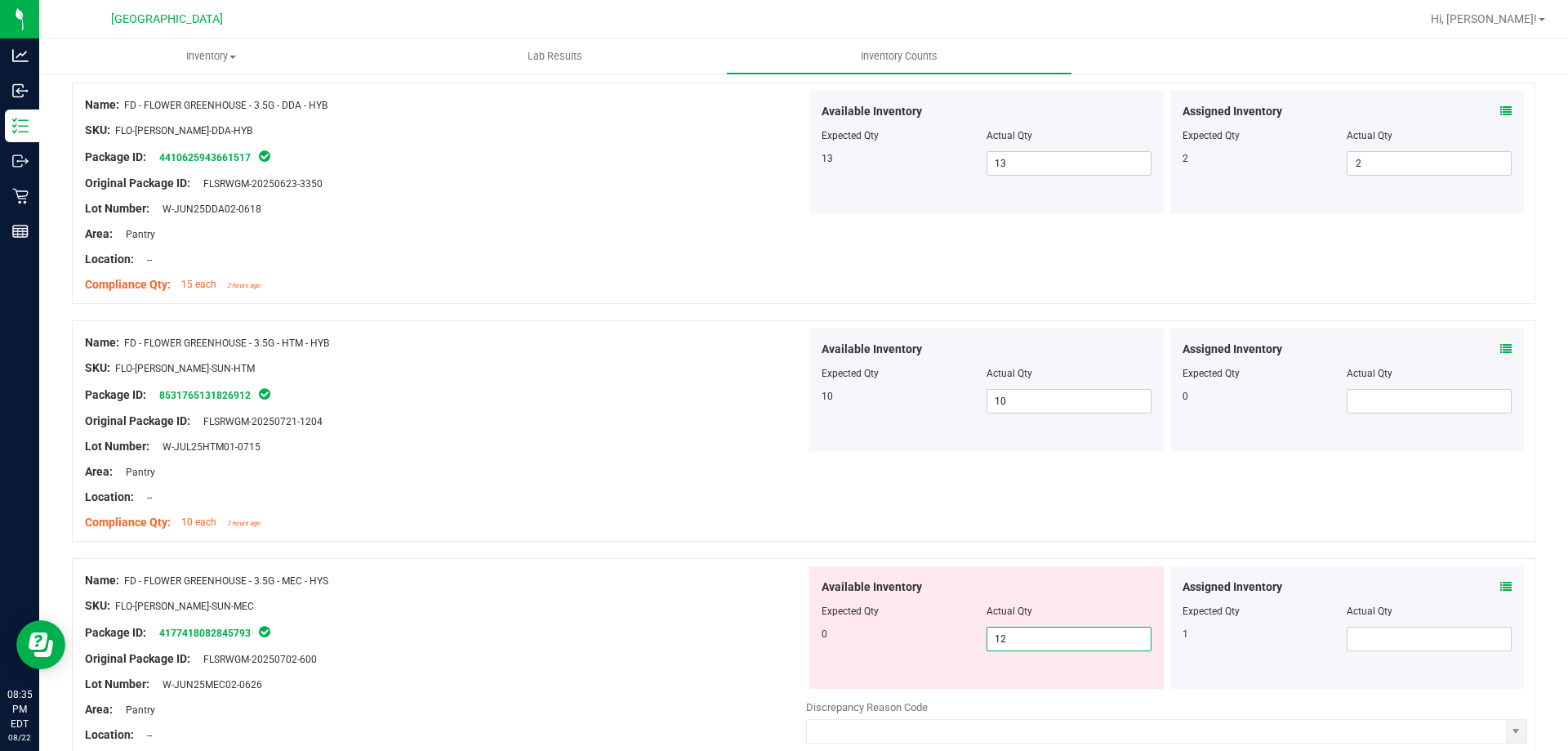
type input "11"
type input "10"
type input "9"
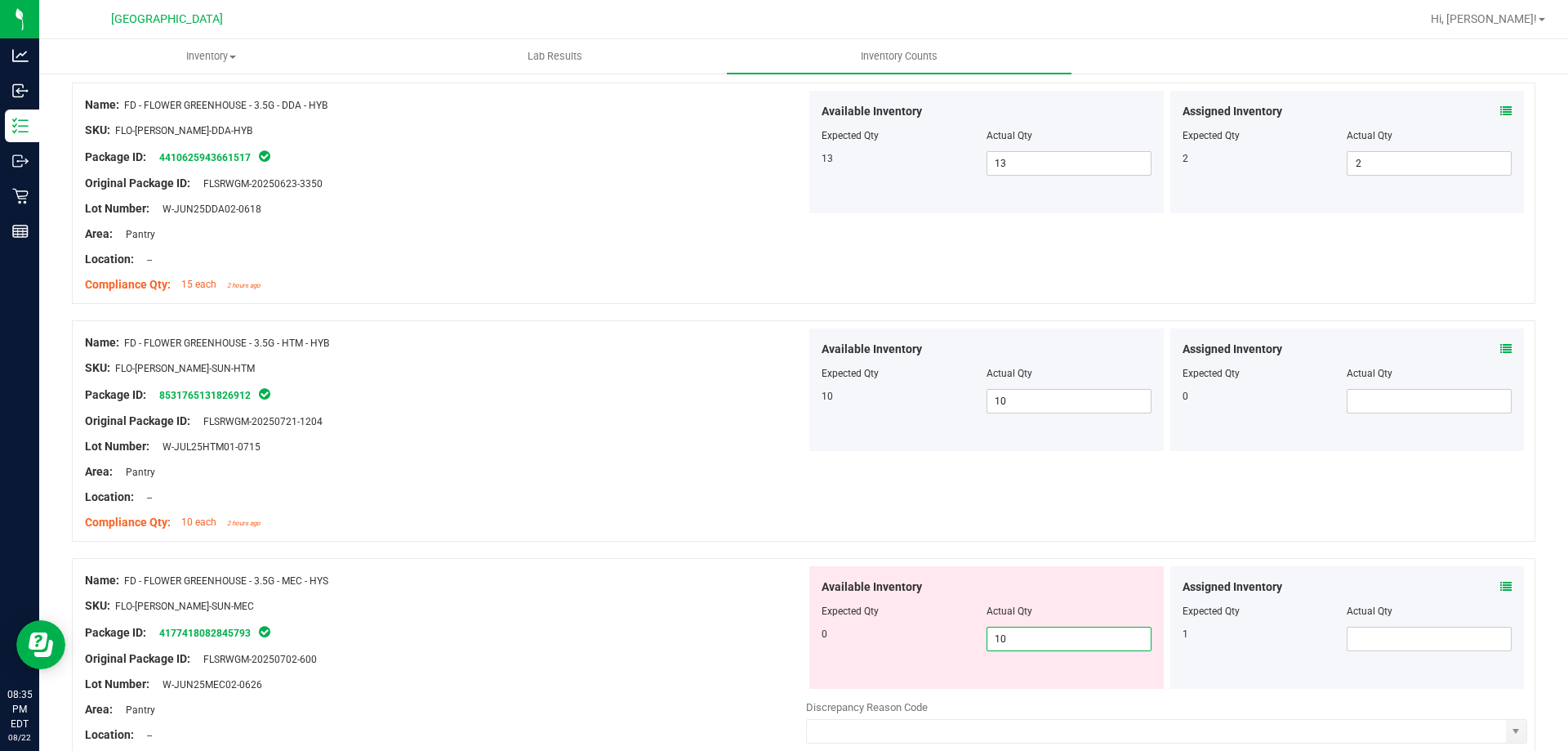
type input "9"
type input "8"
type input "7"
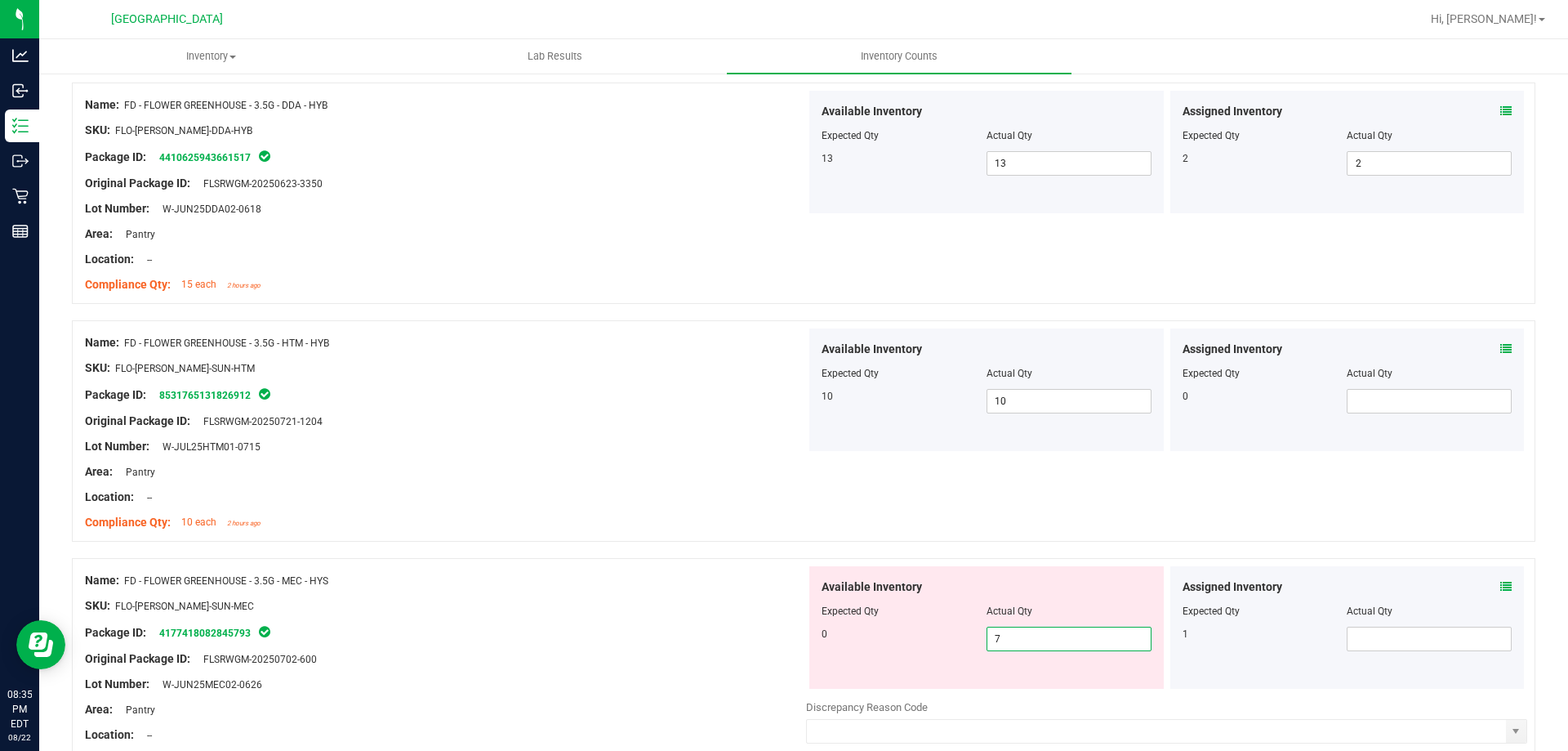
type input "6"
type input "5"
type input "4"
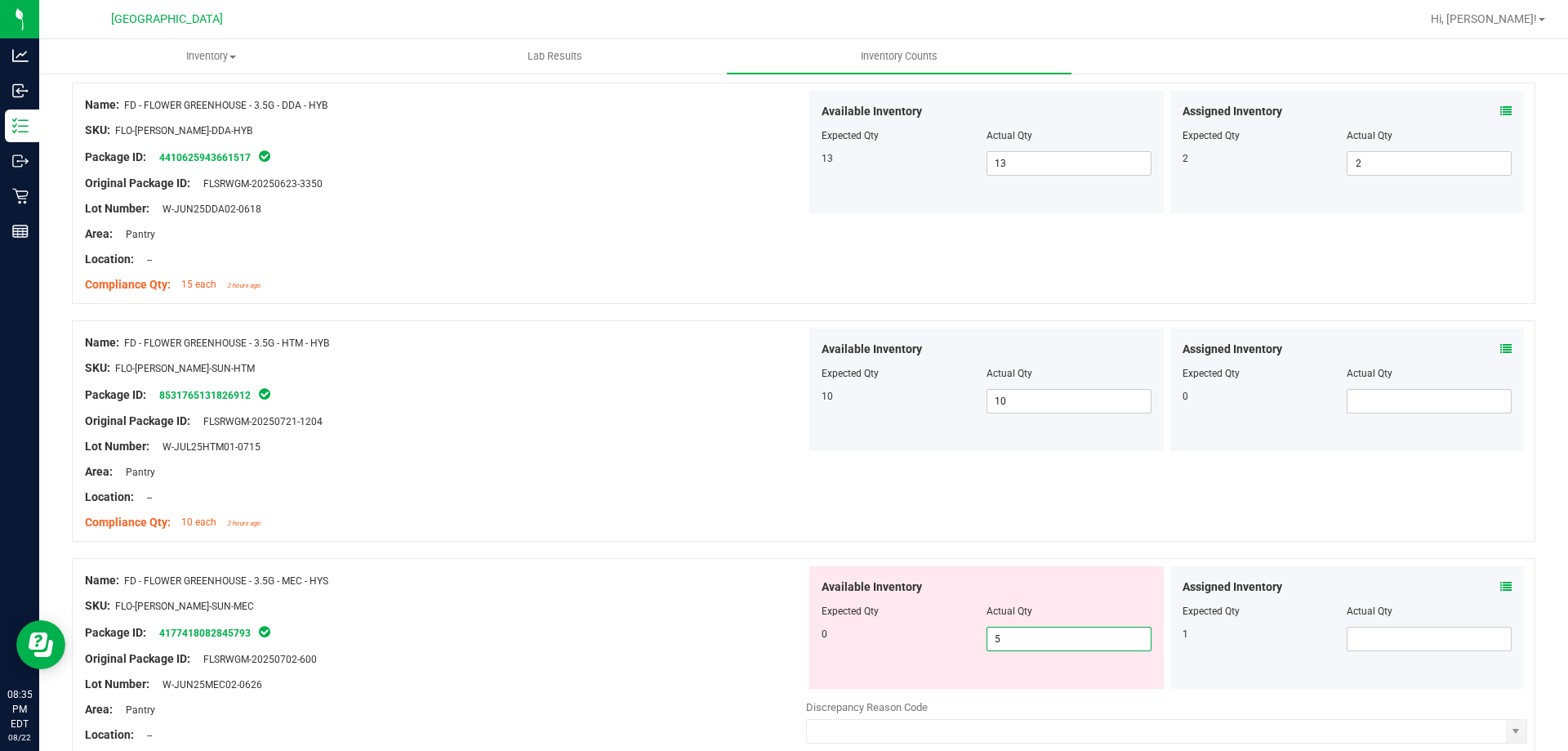
type input "4"
type input "3"
type input "2"
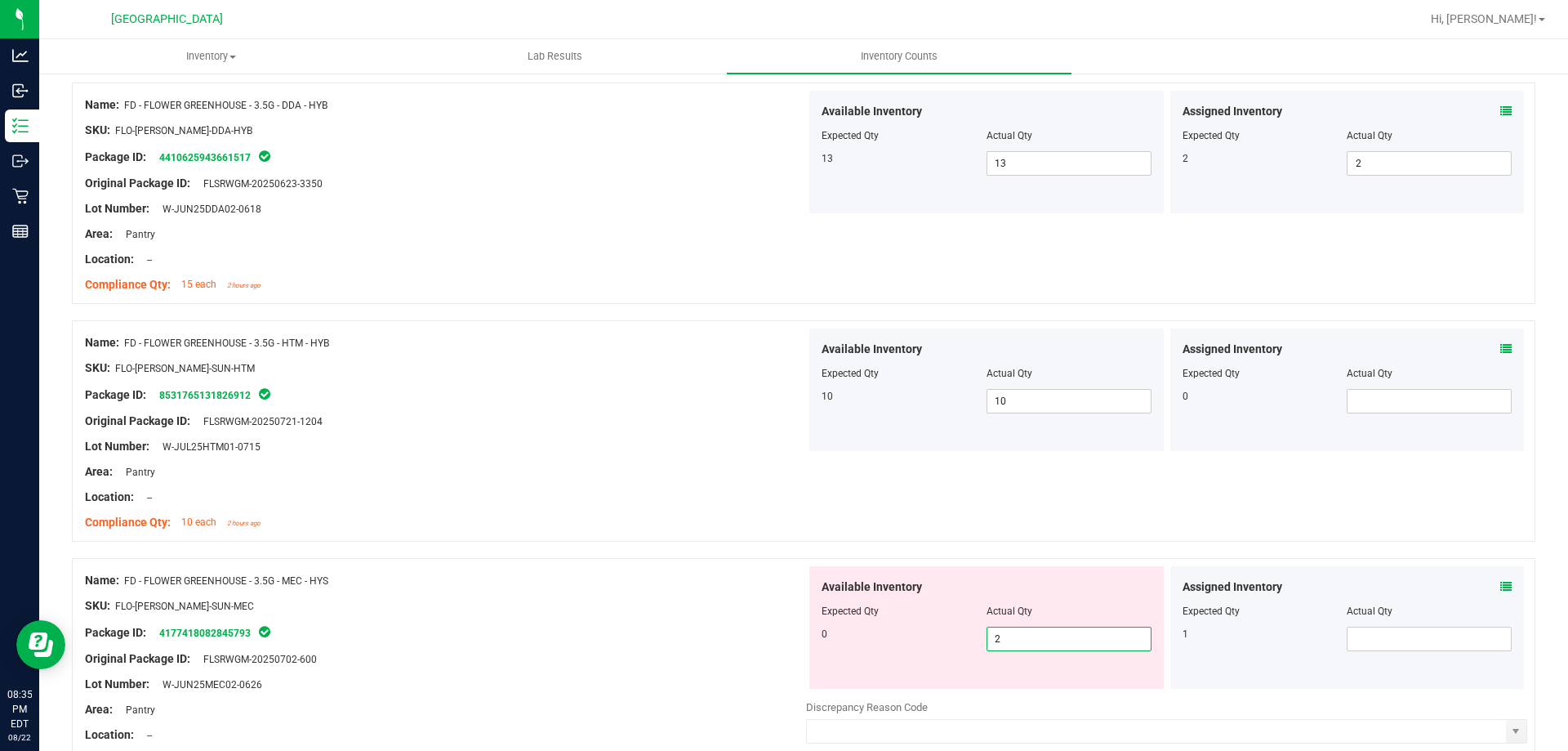
type input "1"
type input "0"
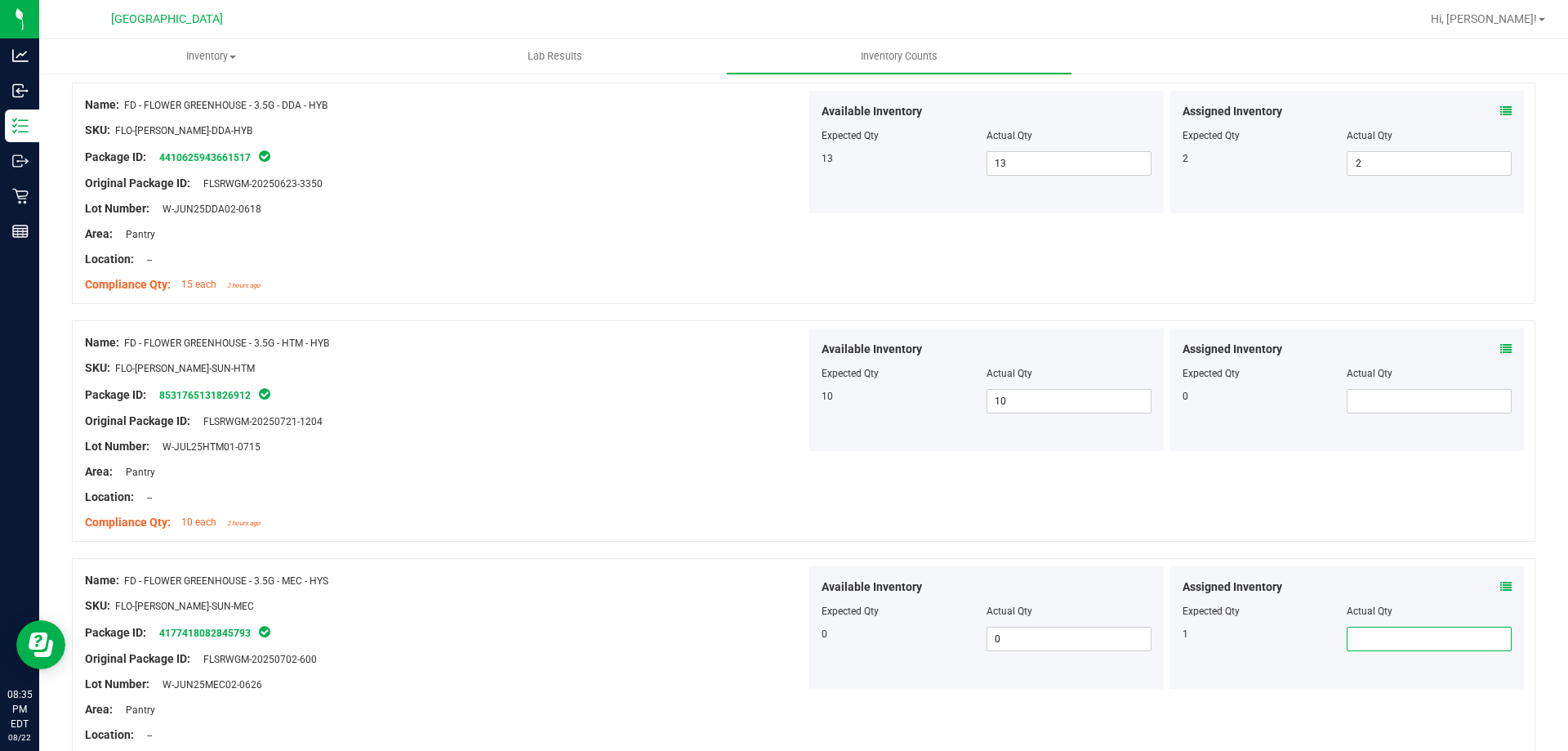
type input "1"
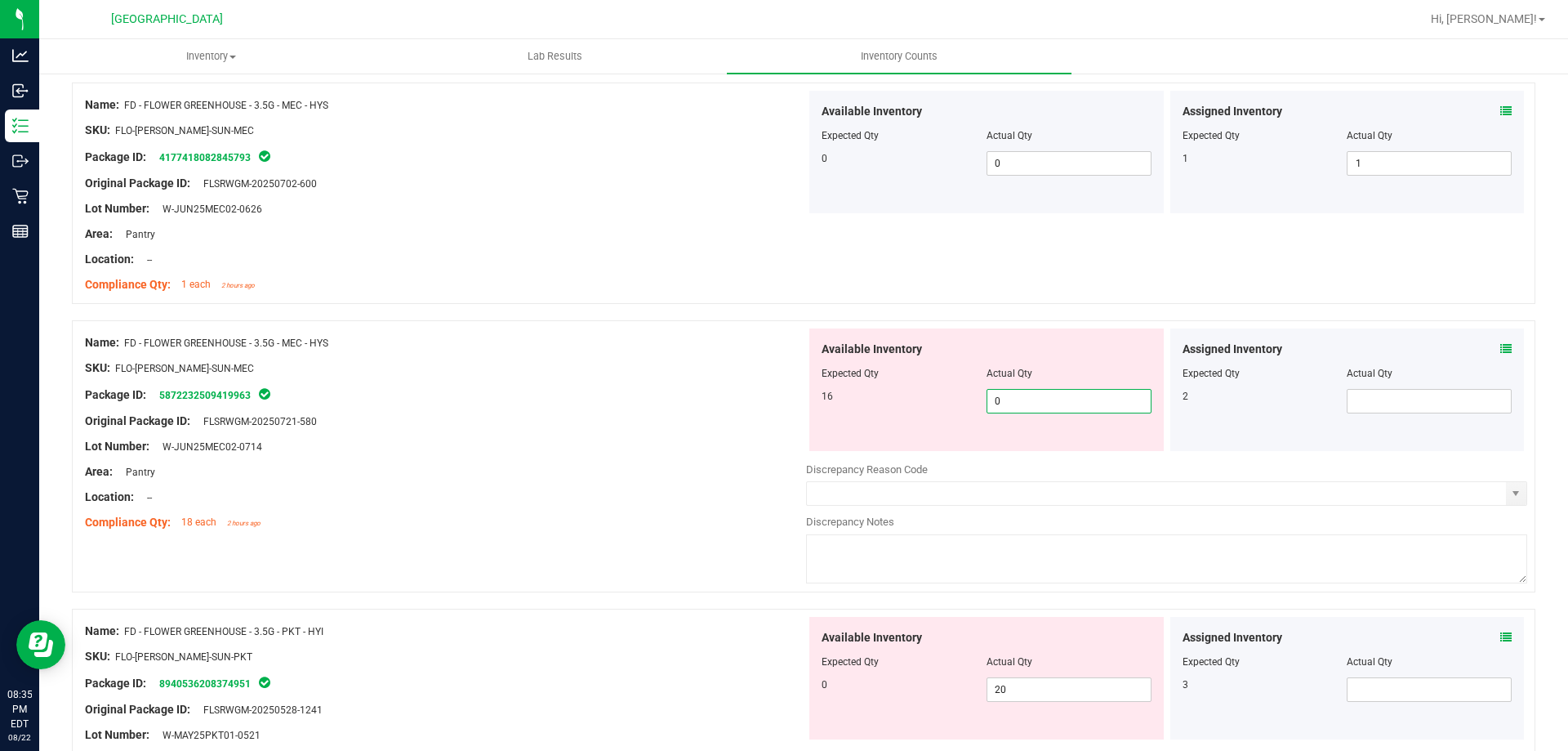
type input "1"
type input "2"
type input "3"
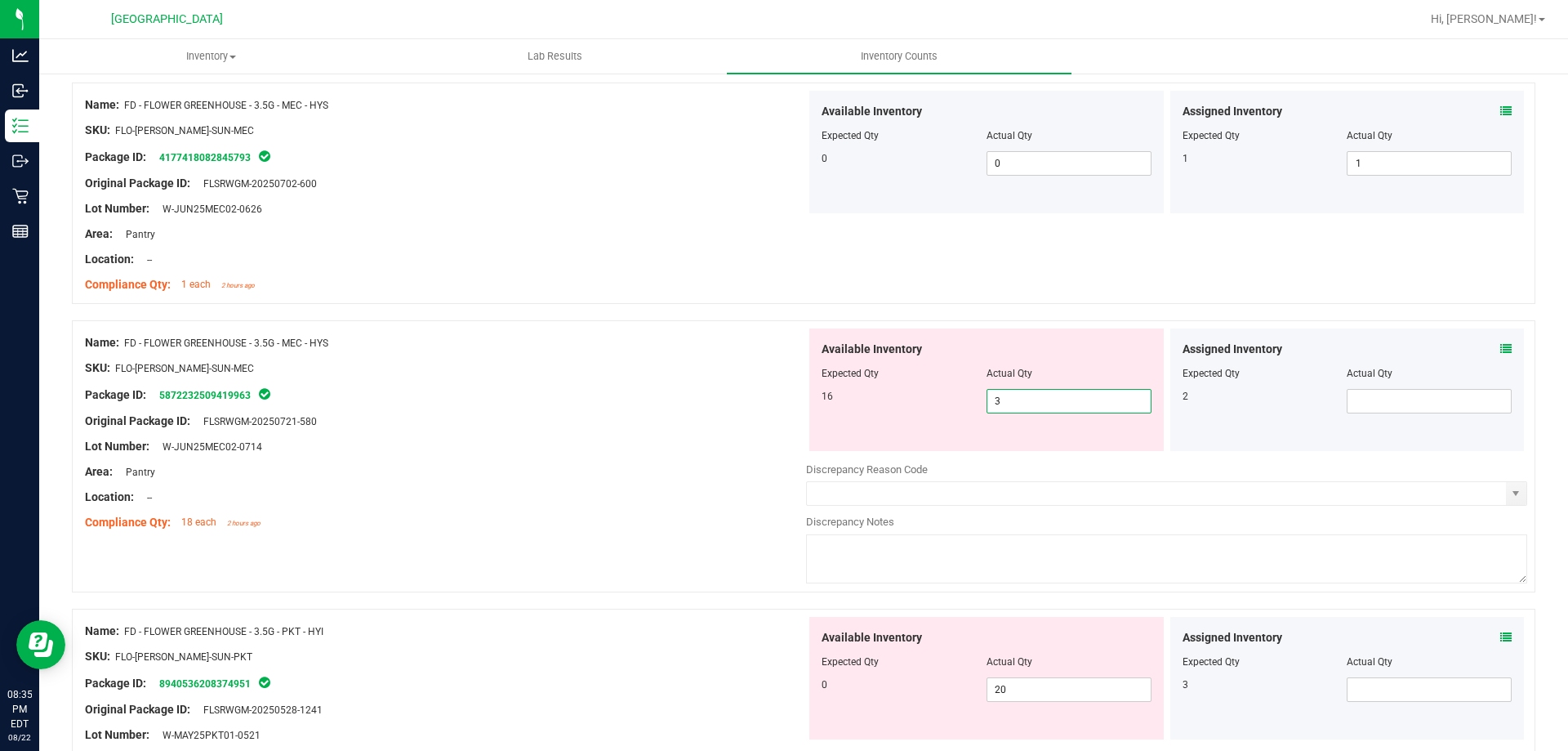
type input "4"
type input "5"
type input "6"
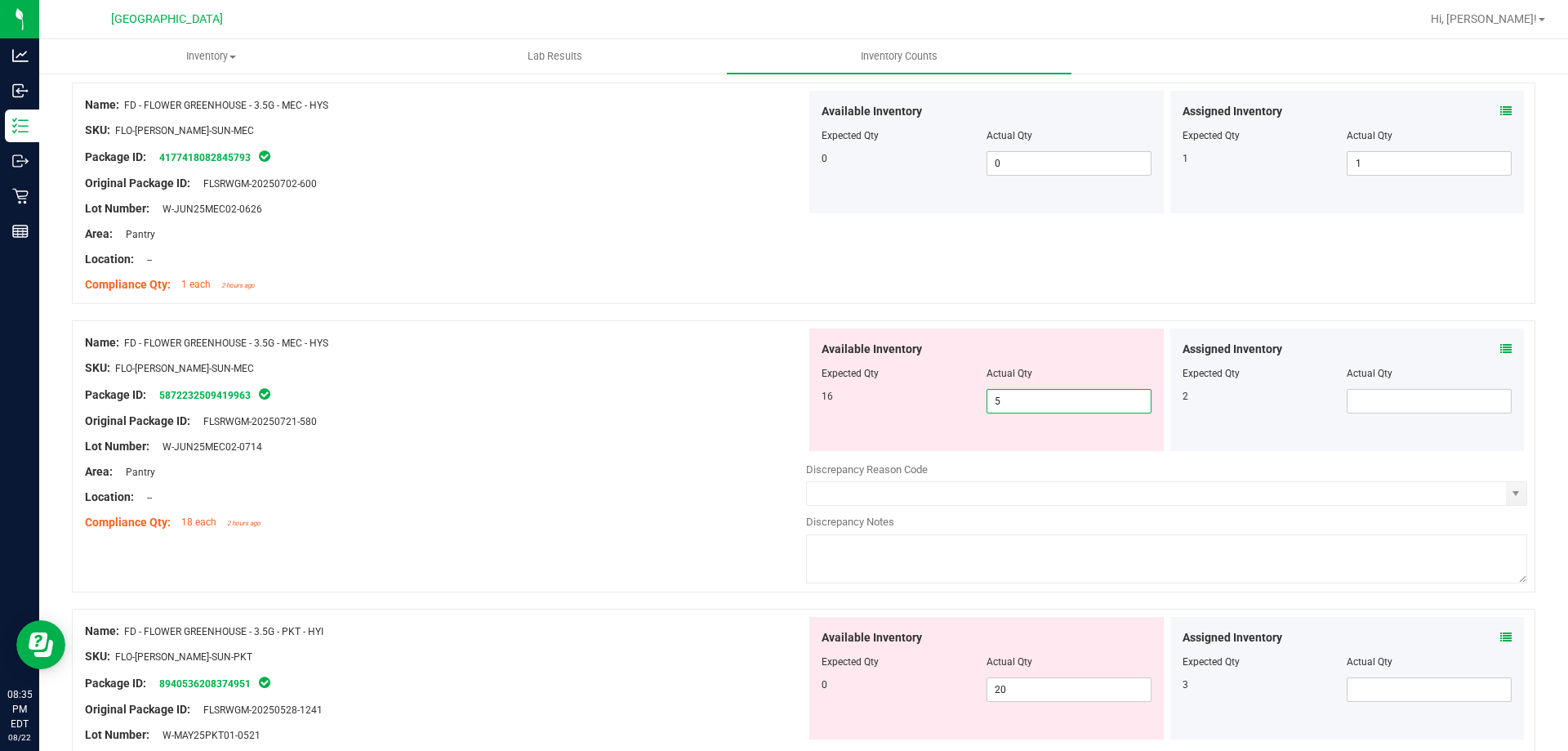
type input "6"
type input "7"
type input "8"
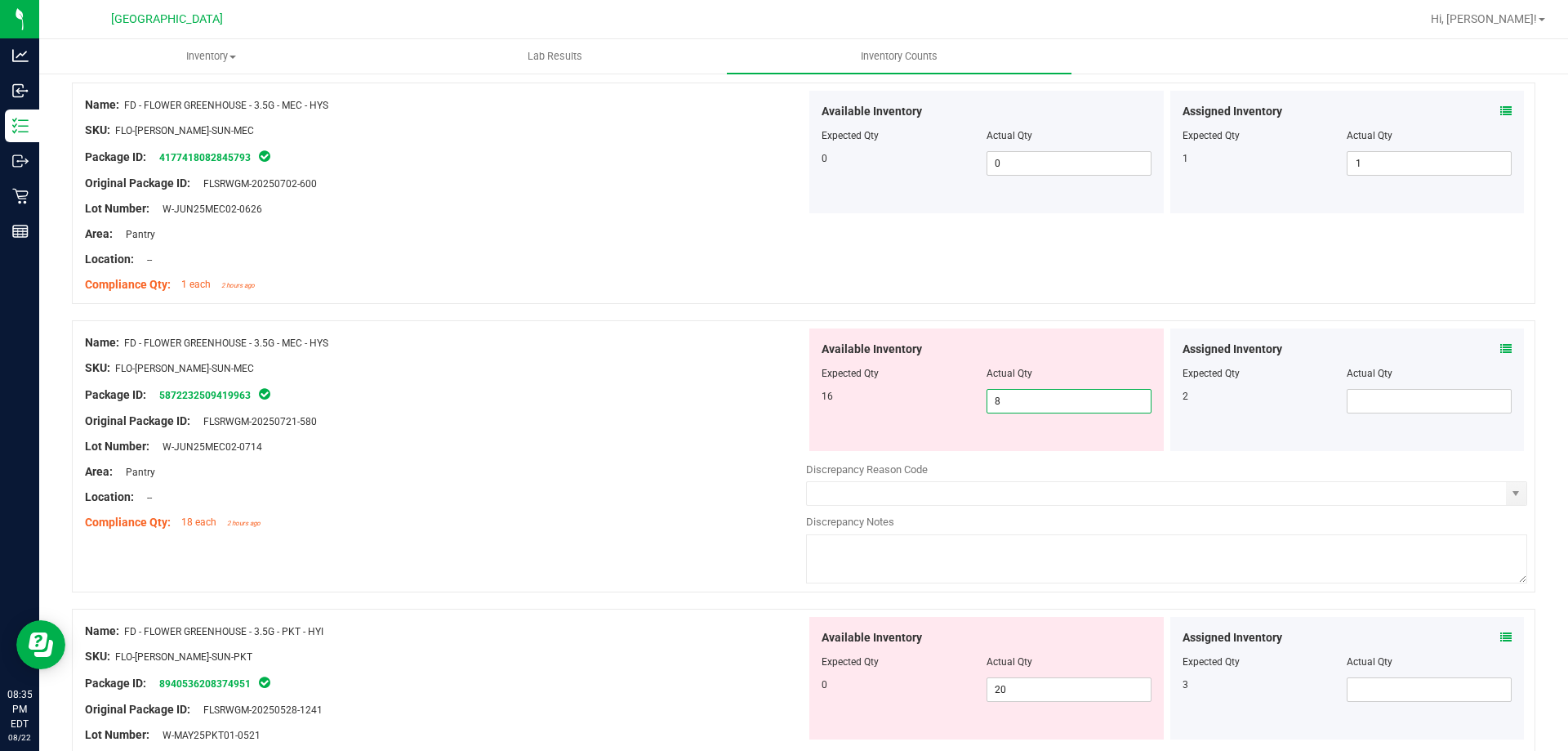
type input "9"
type input "10"
type input "11"
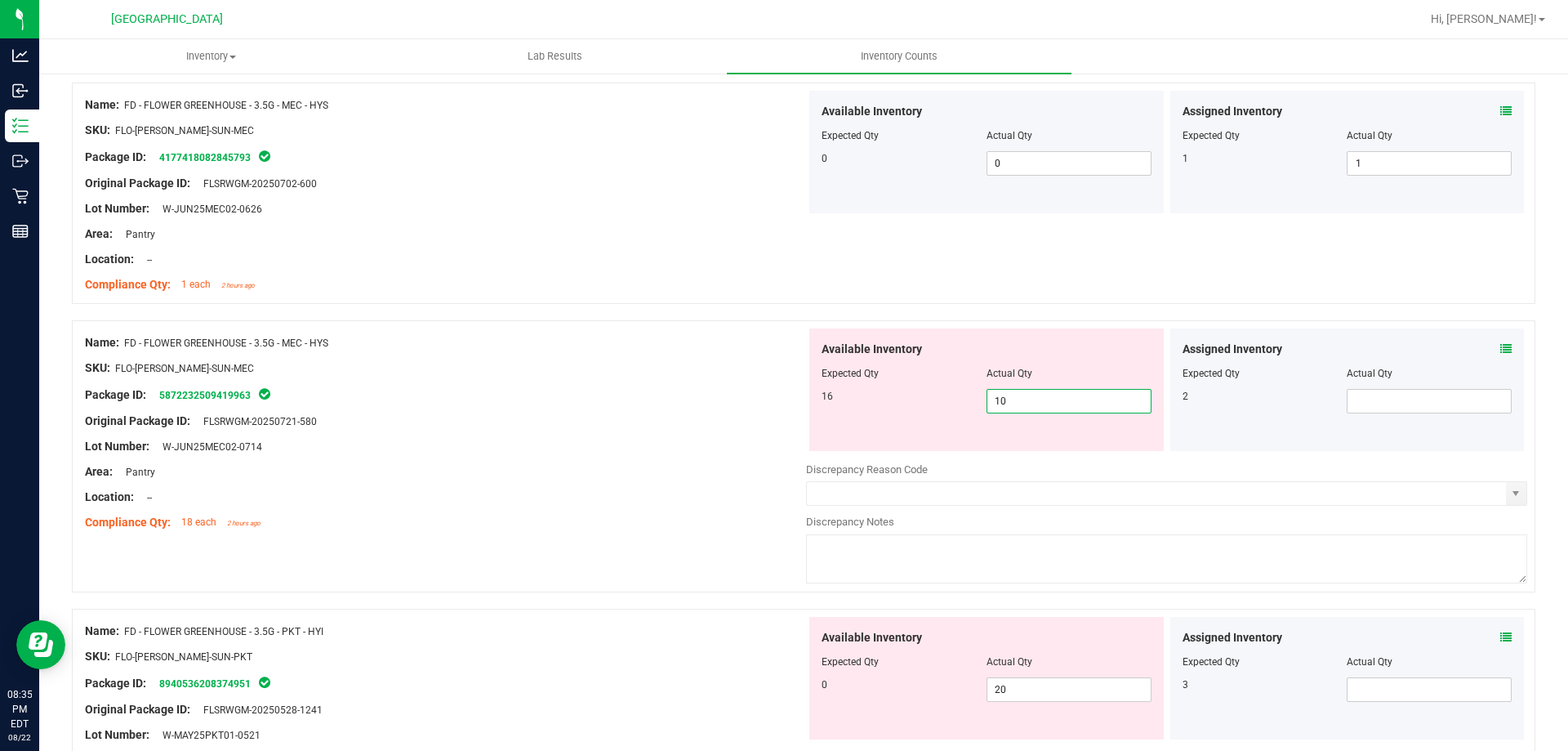
type input "11"
type input "12"
type input "13"
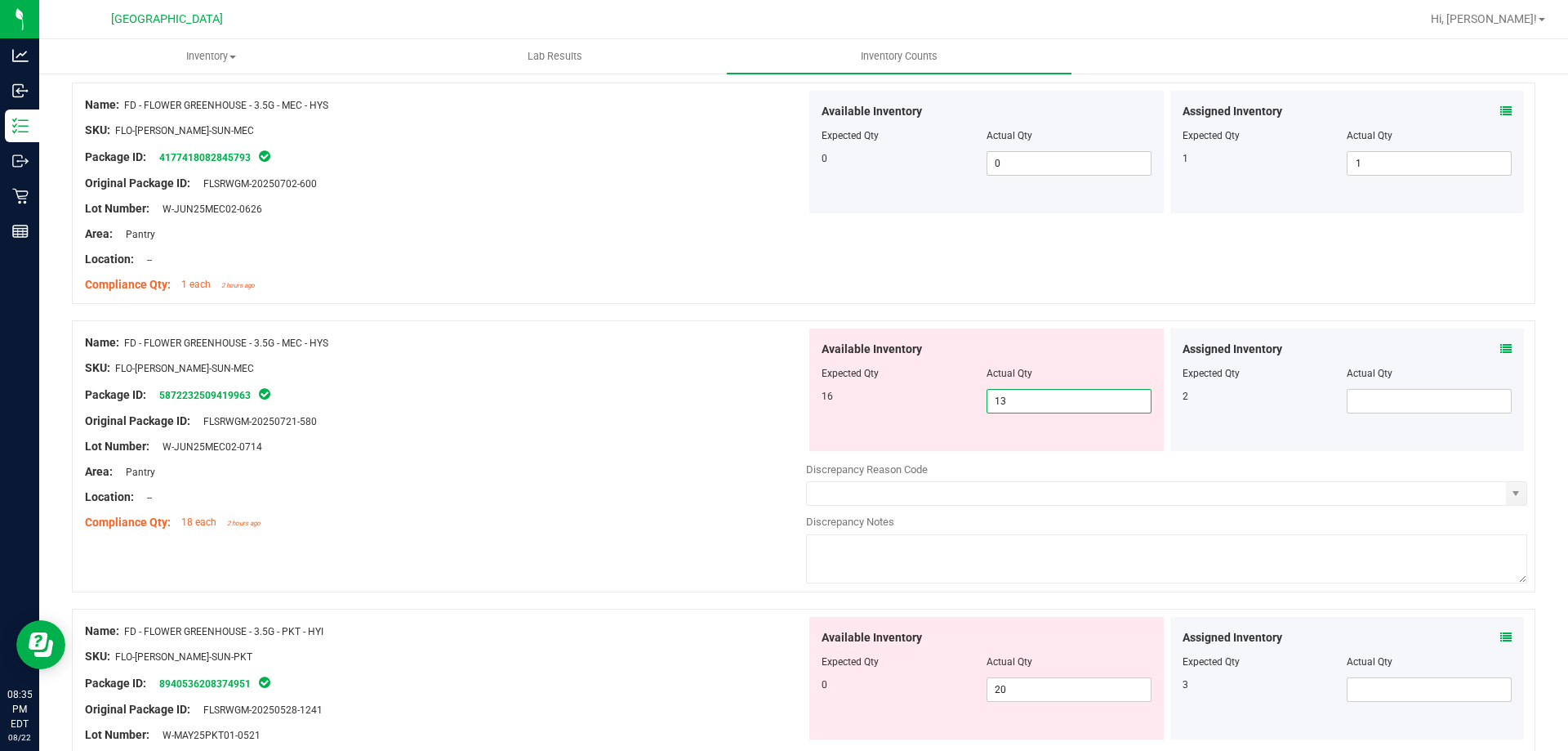
type input "14"
type input "15"
type input "17"
type input "18"
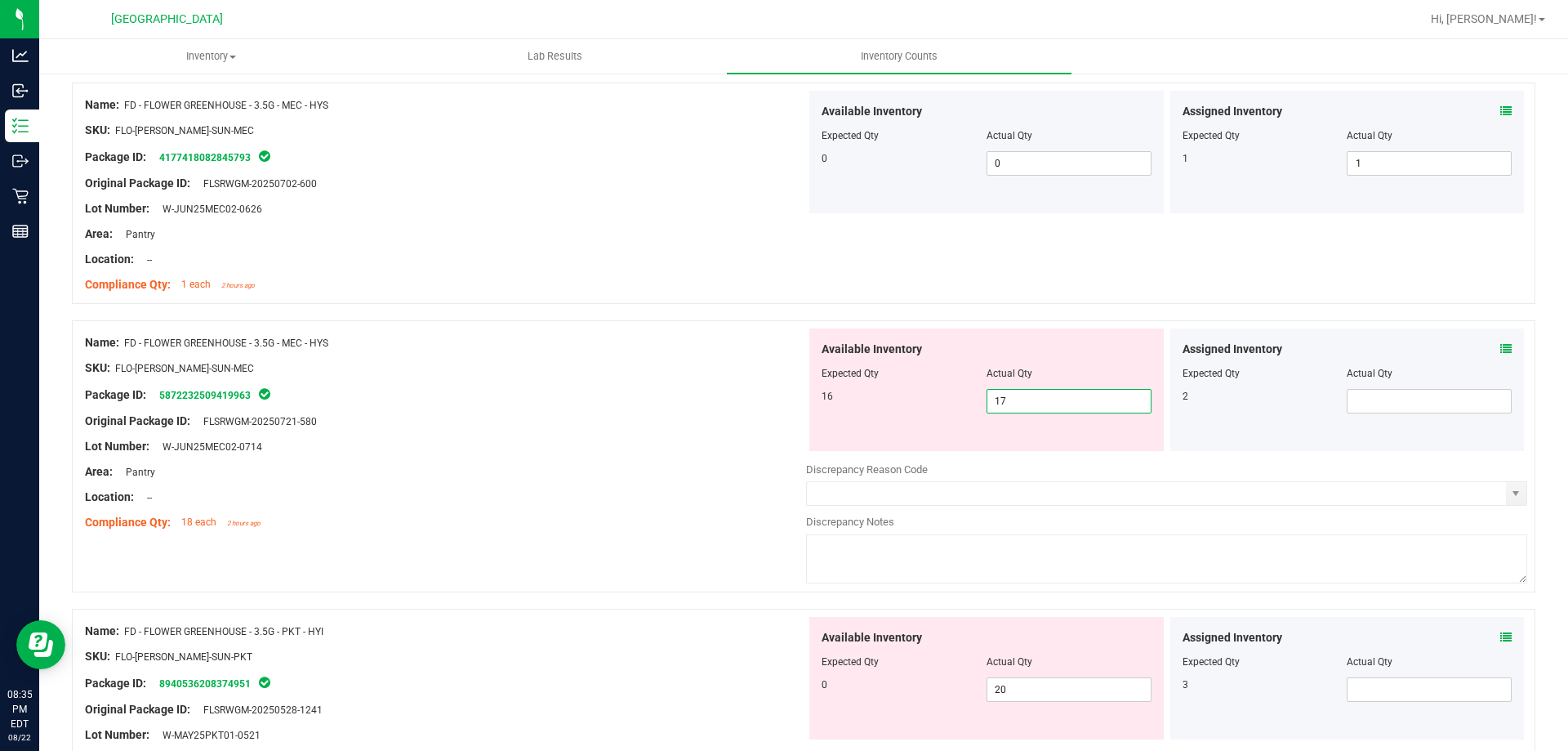
type input "18"
type input "17"
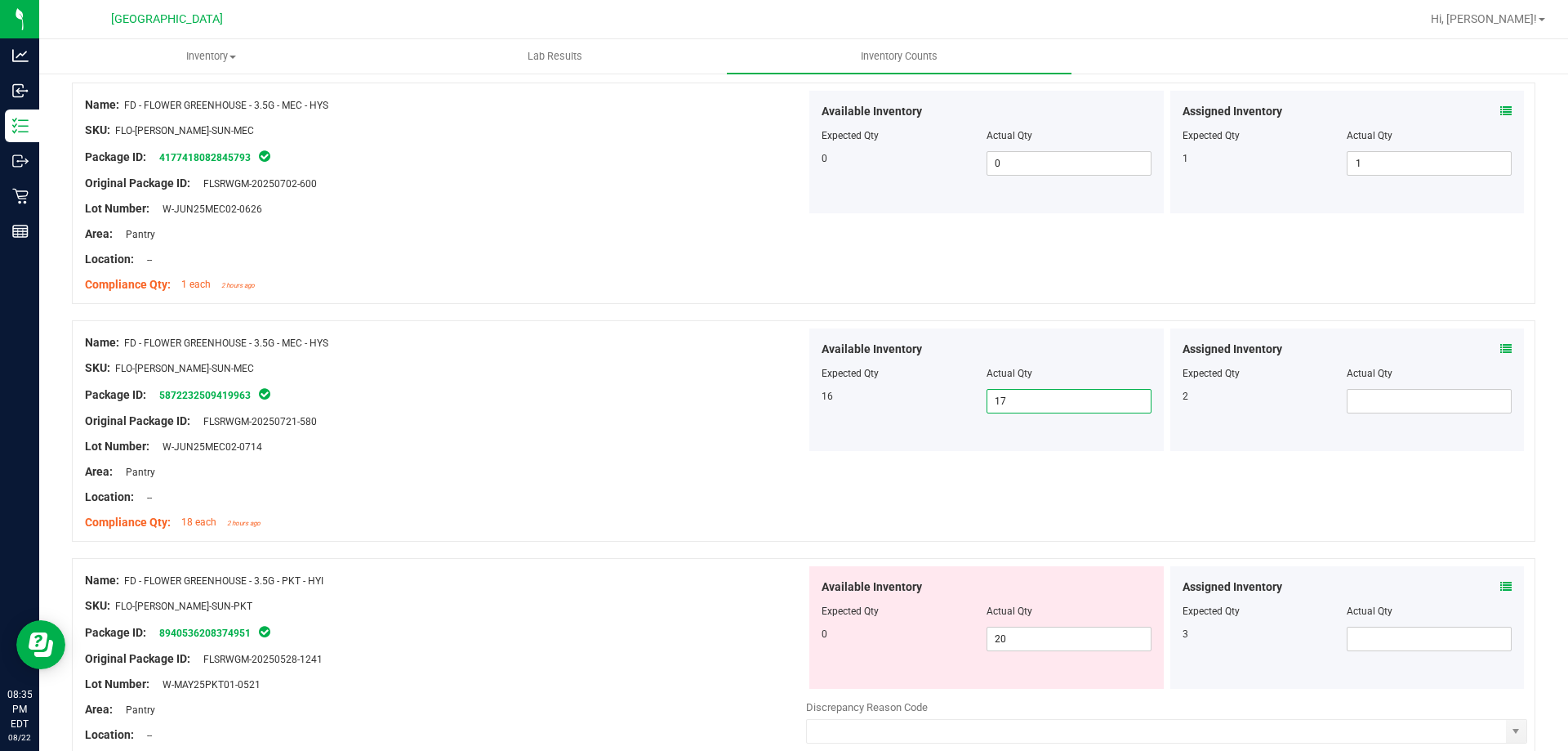
type input "16"
type input "1"
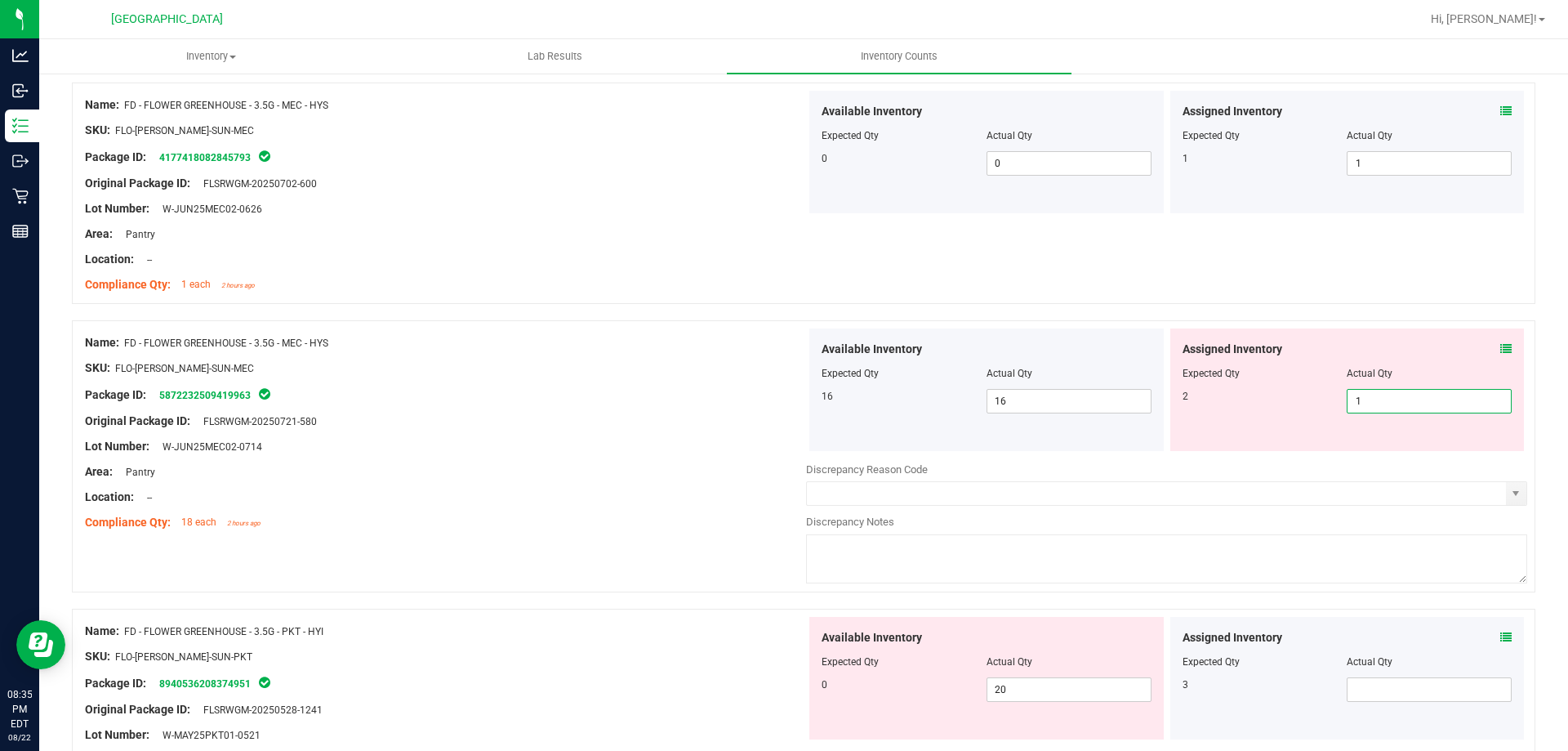
type input "2"
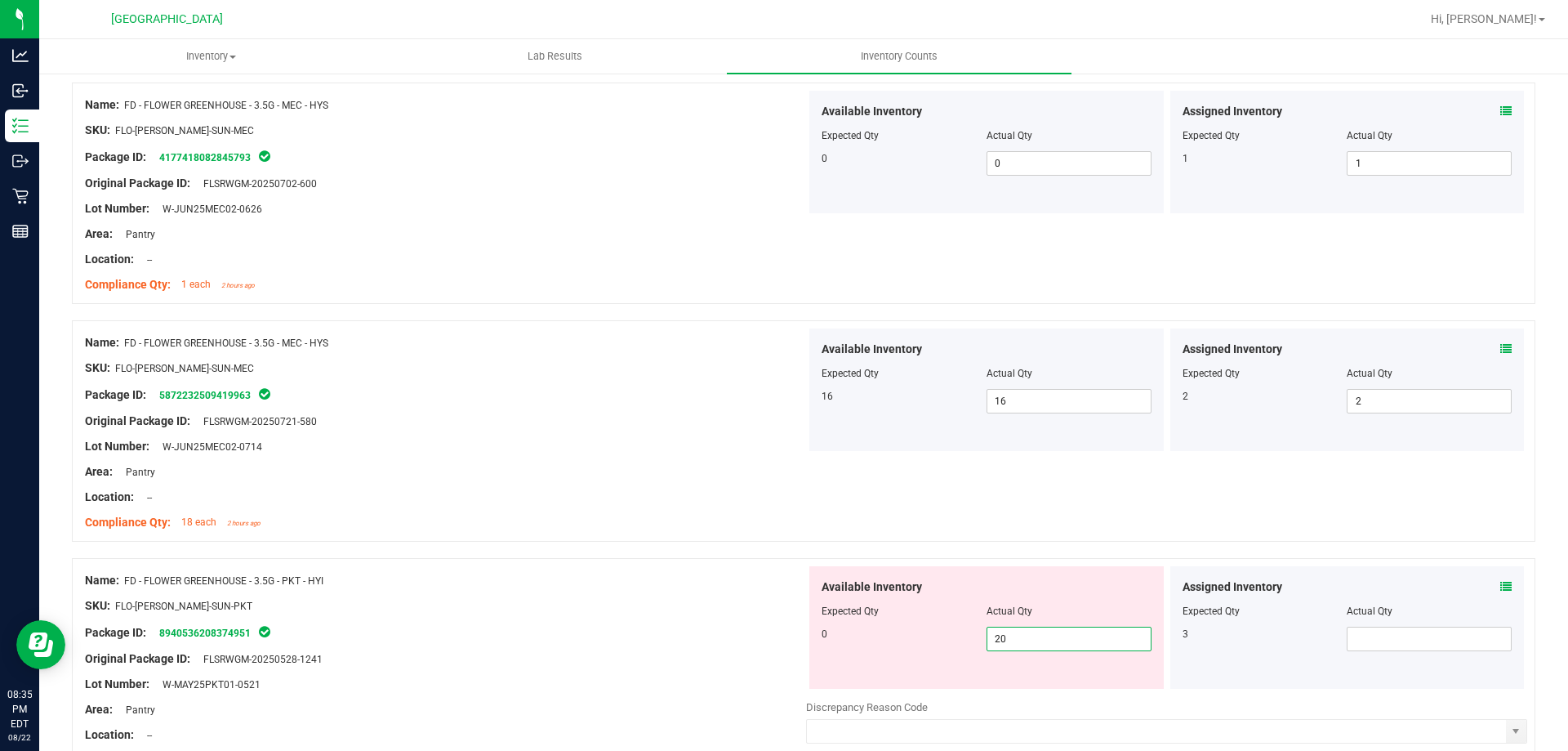
type input "19"
type input "18"
type input "17"
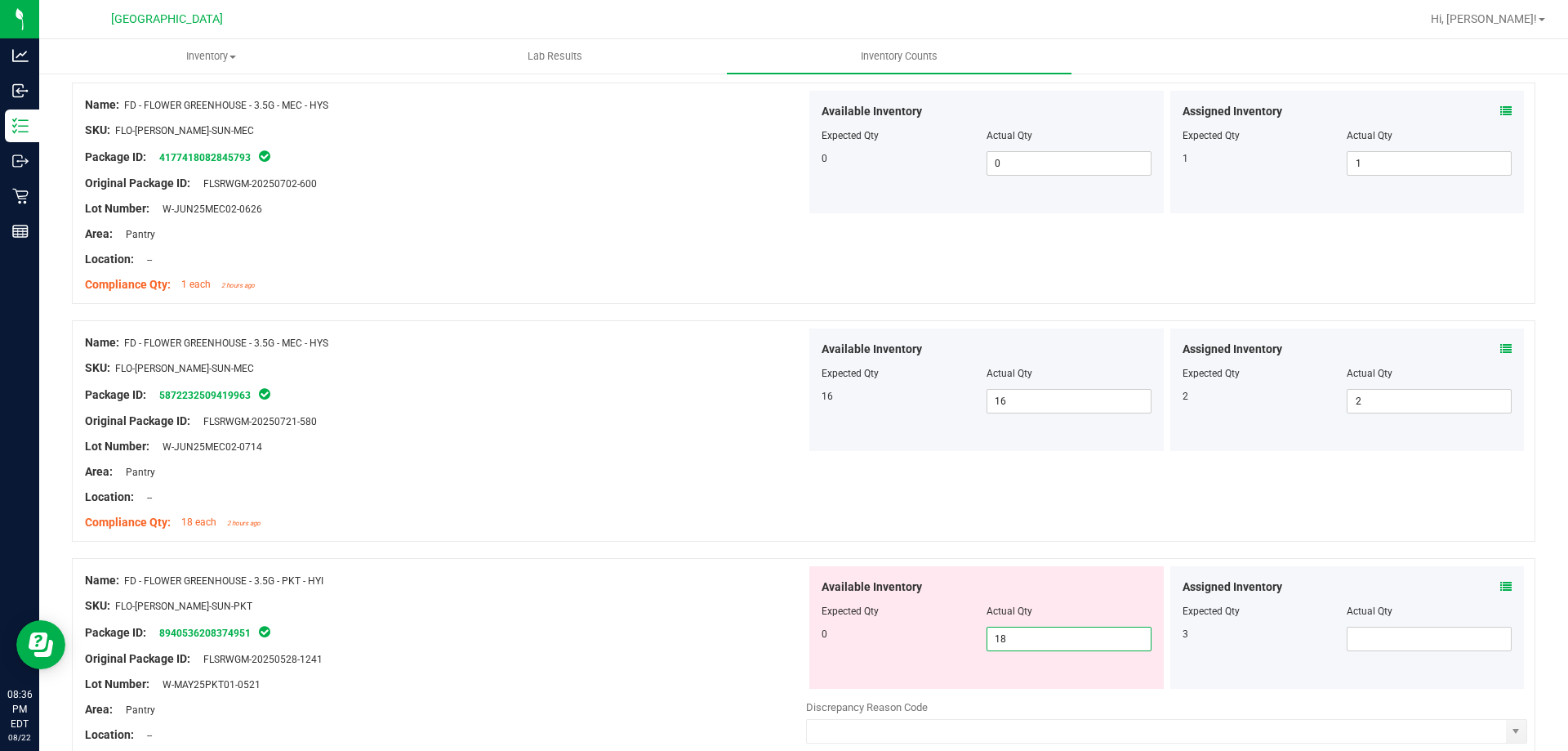
type input "17"
type input "16"
type input "15"
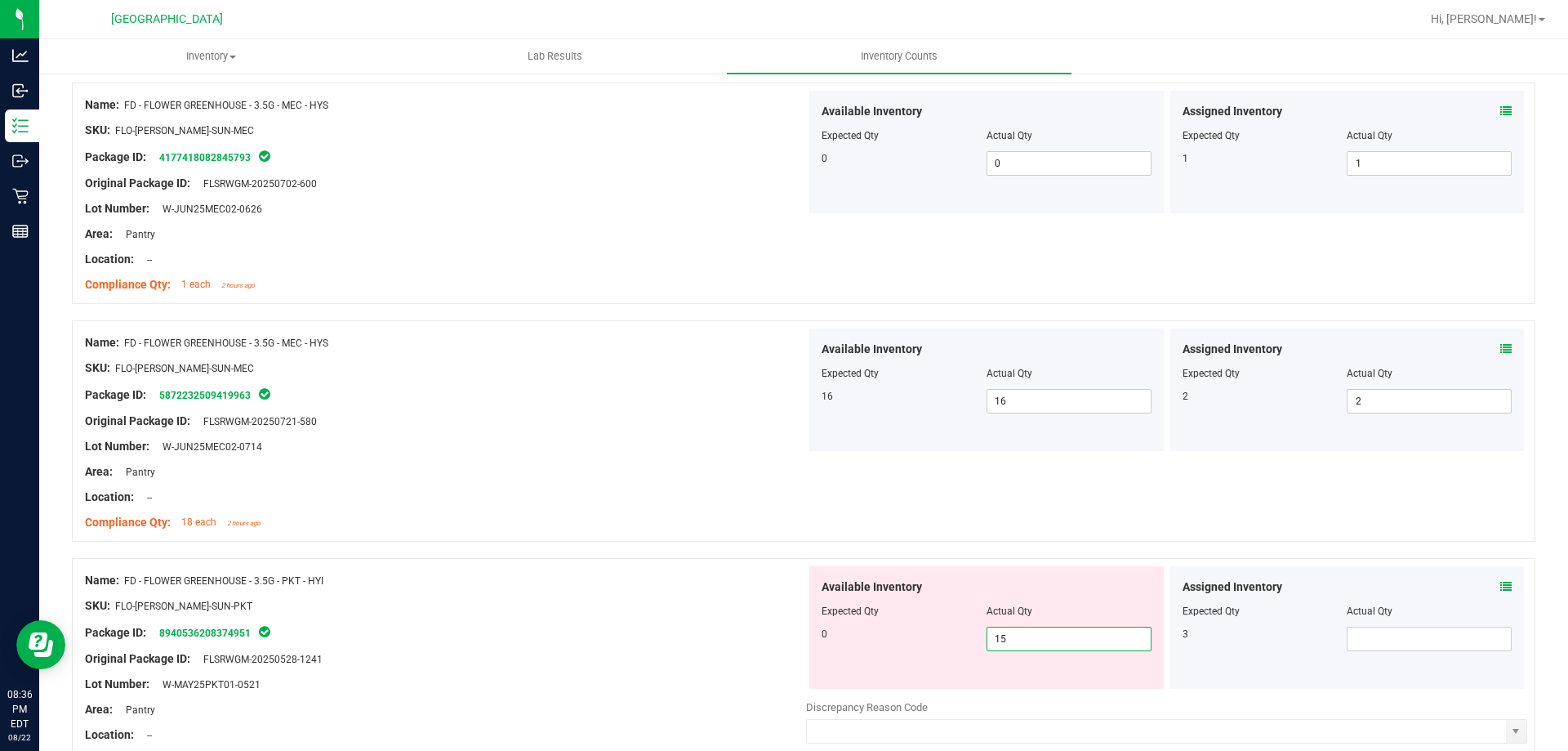
type input "14"
type input "13"
type input "12"
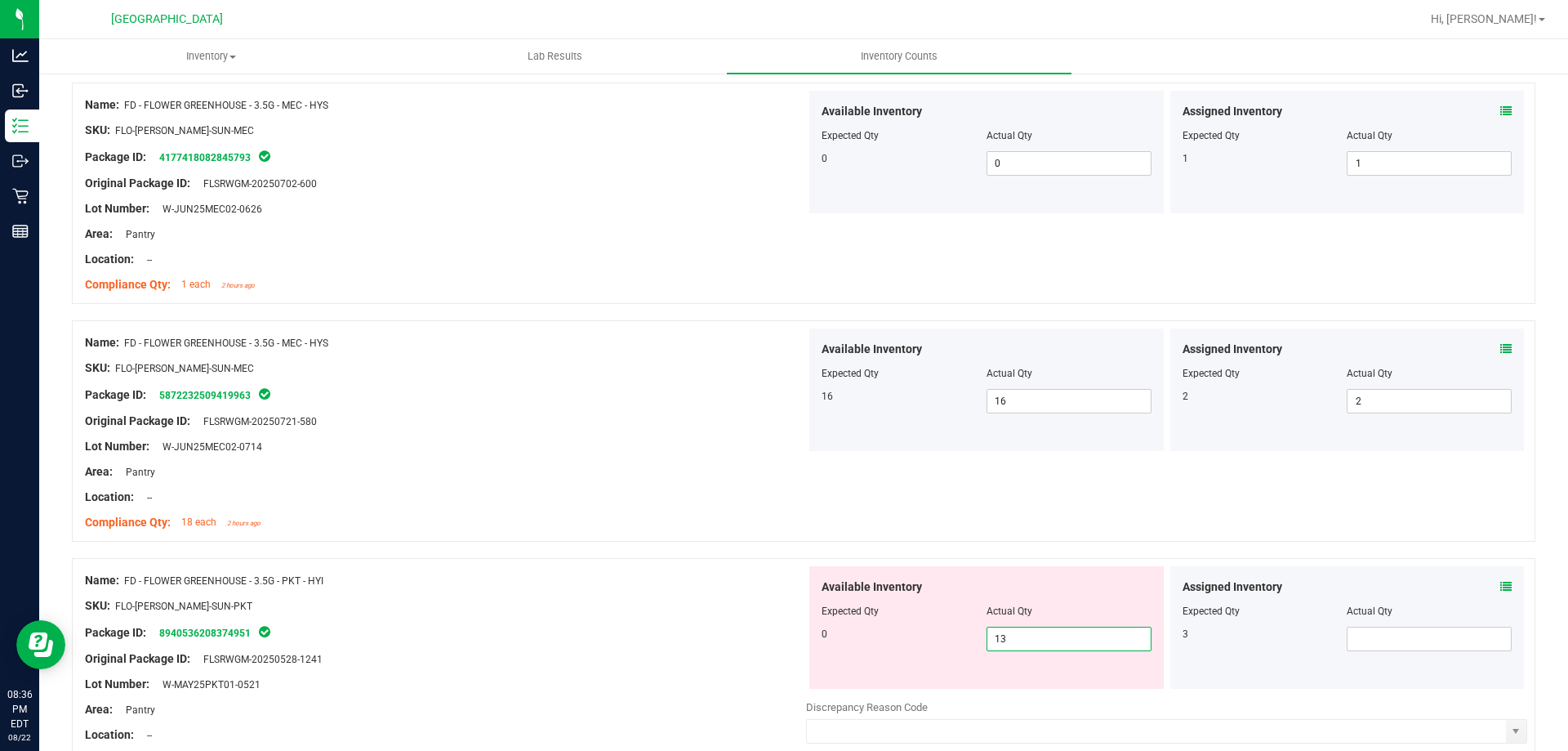
type input "12"
type input "11"
type input "10"
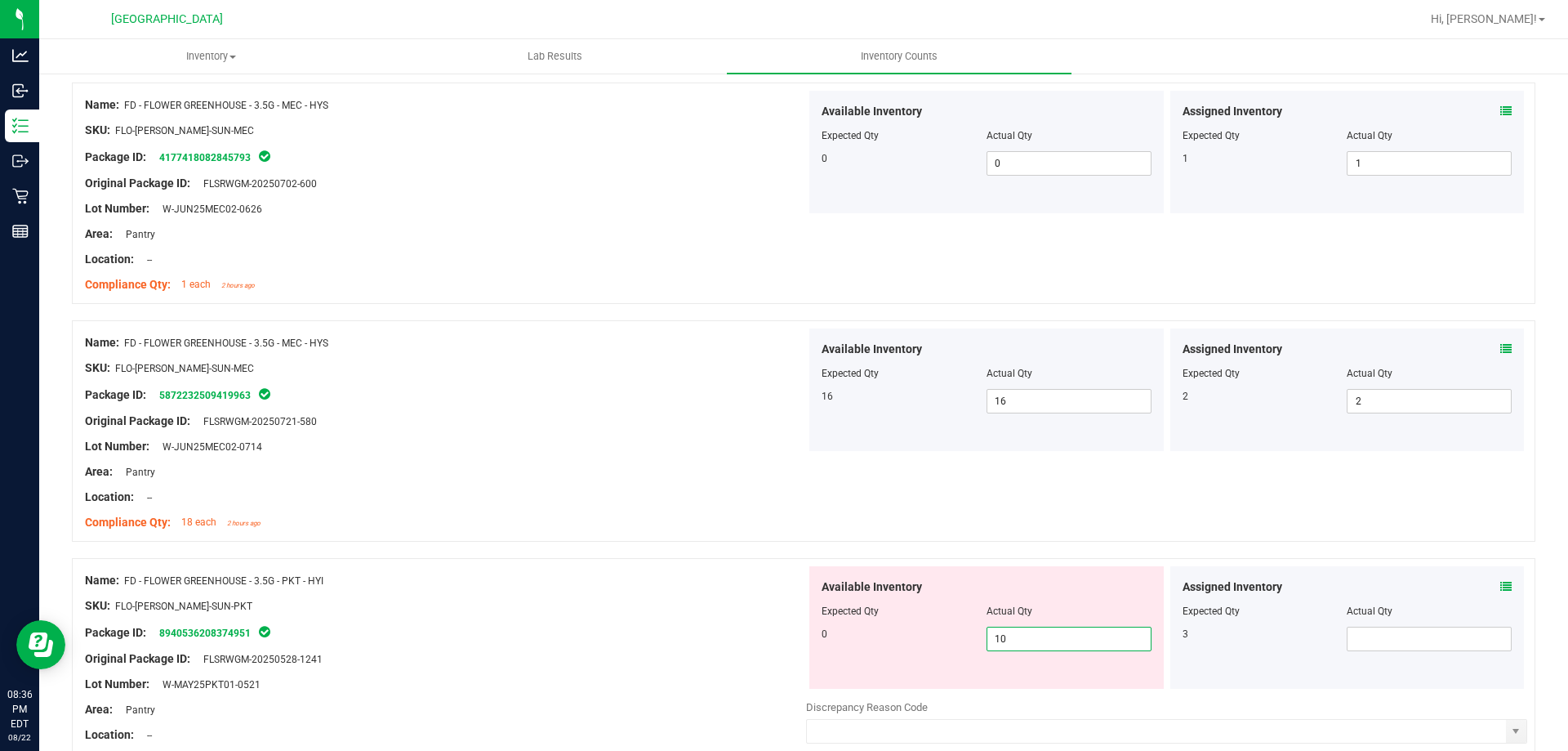
type input "9"
type input "8"
type input "7"
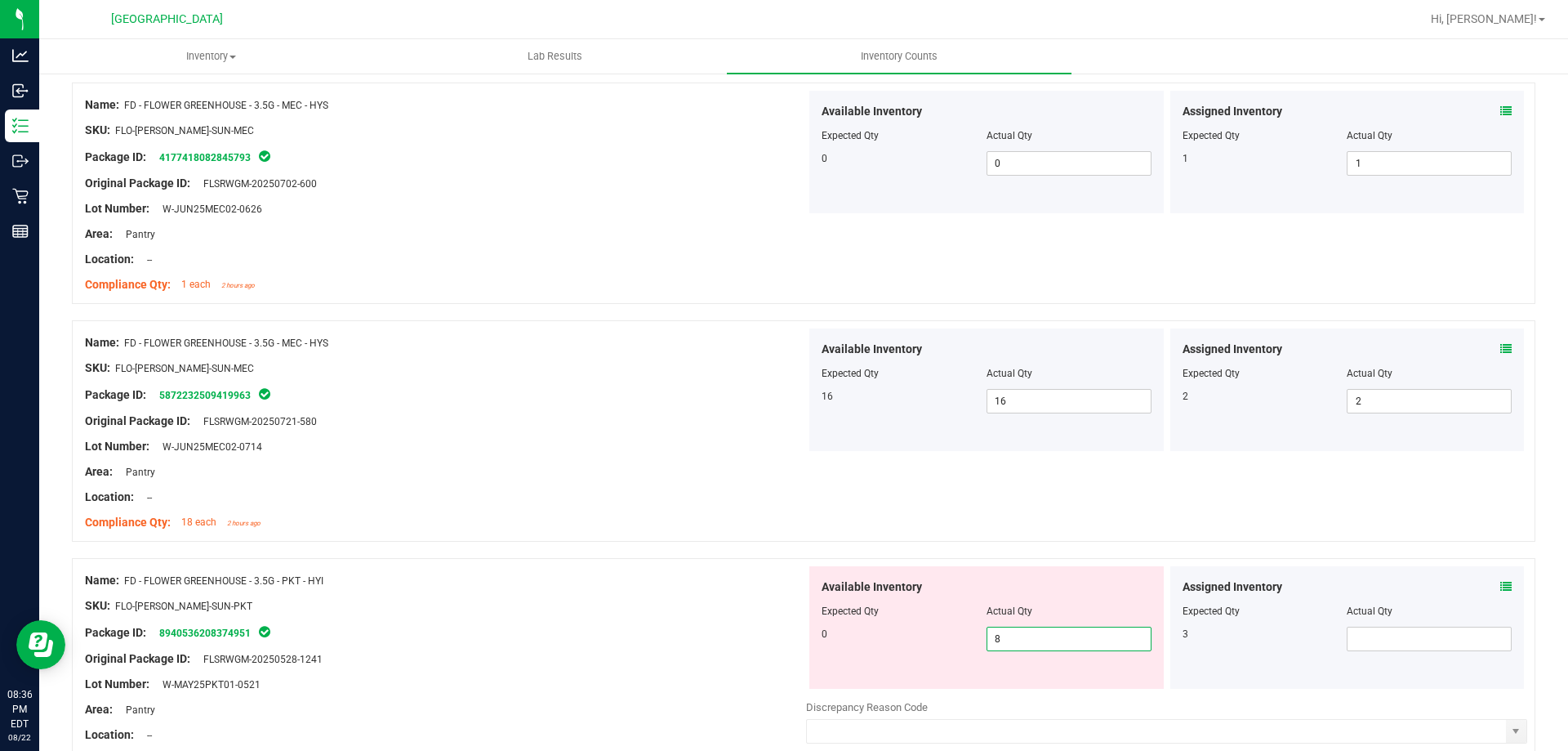
type input "7"
type input "6"
type input "5"
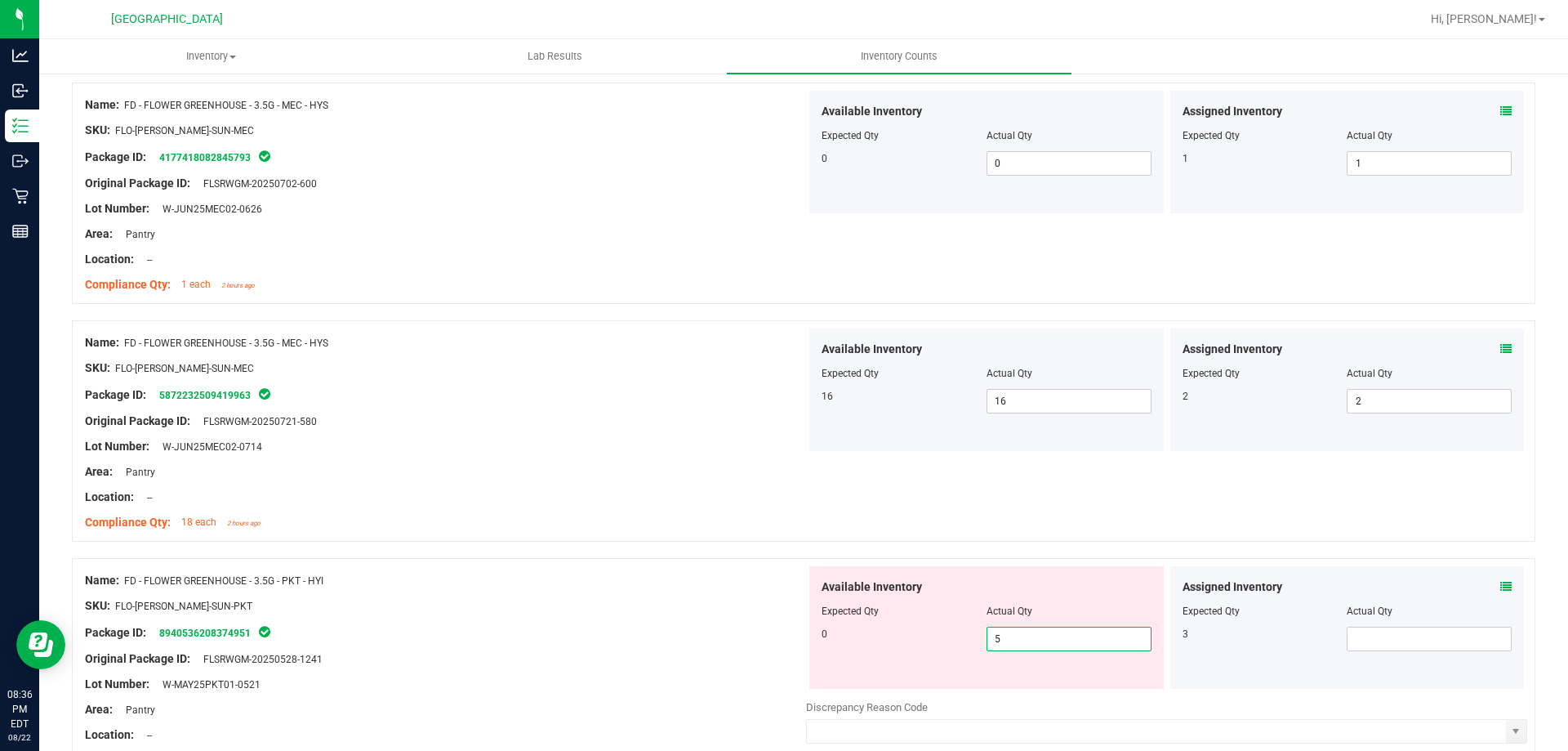
type input "4"
type input "3"
type input "2"
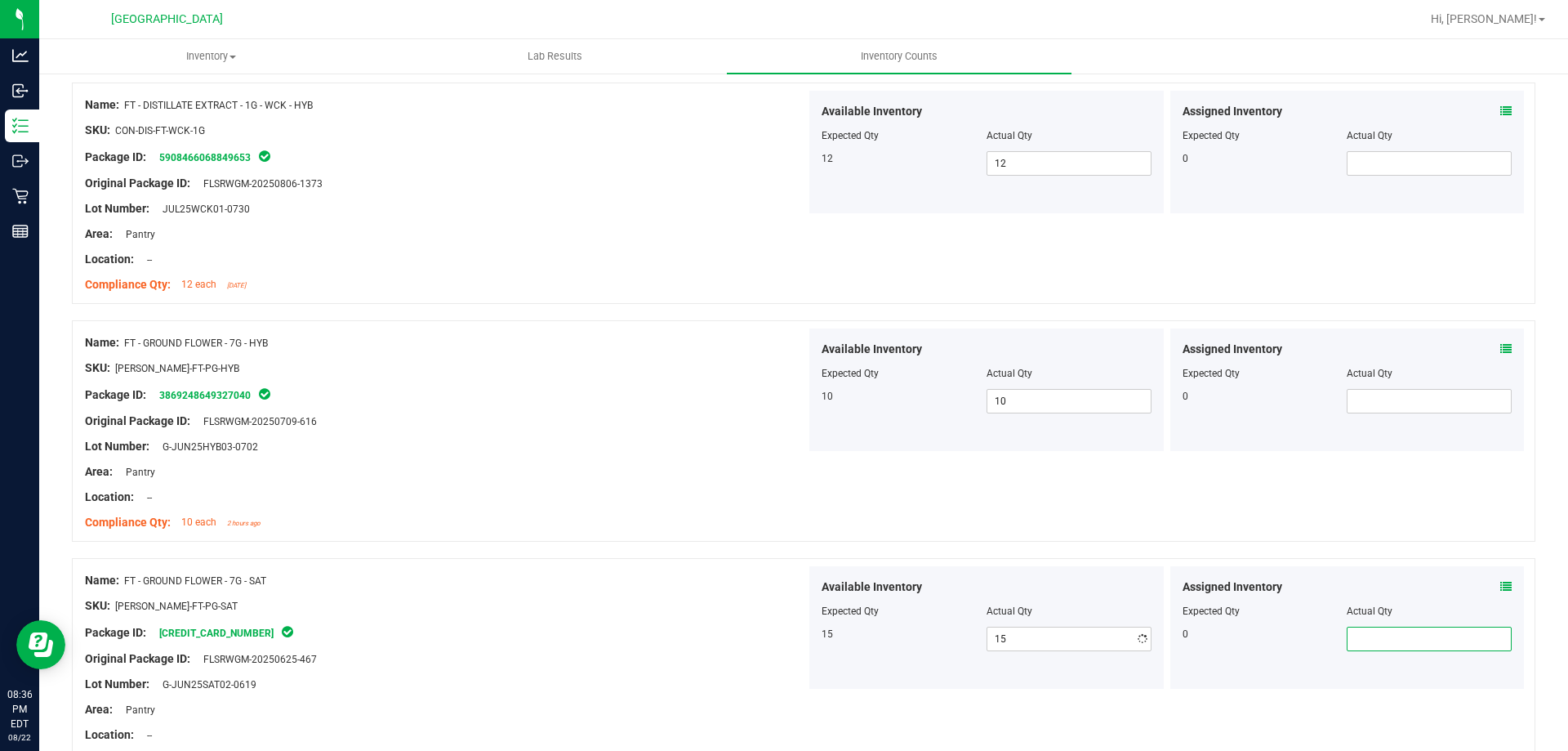
scroll to position [4324, 0]
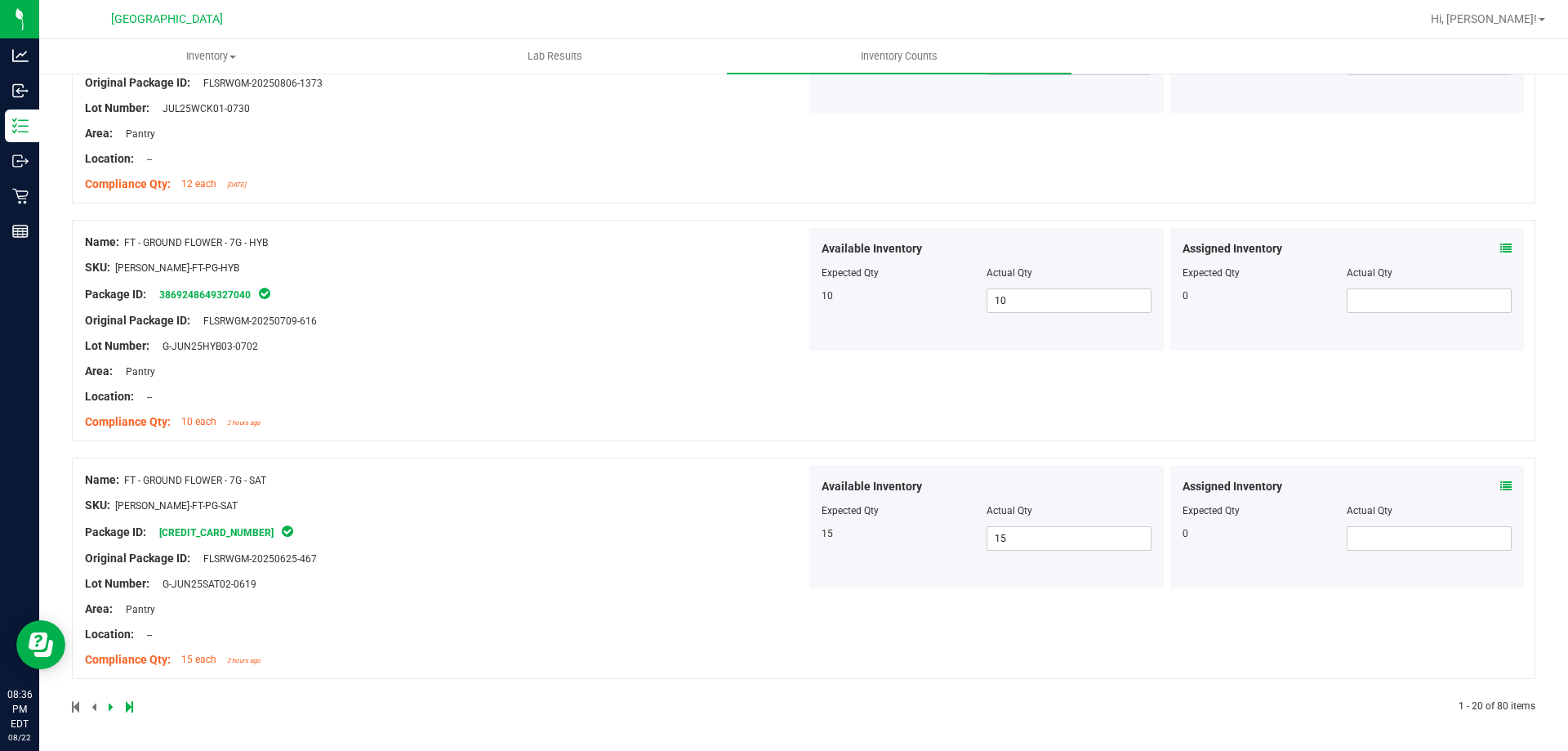
click at [112, 706] on icon at bounding box center [111, 706] width 5 height 10
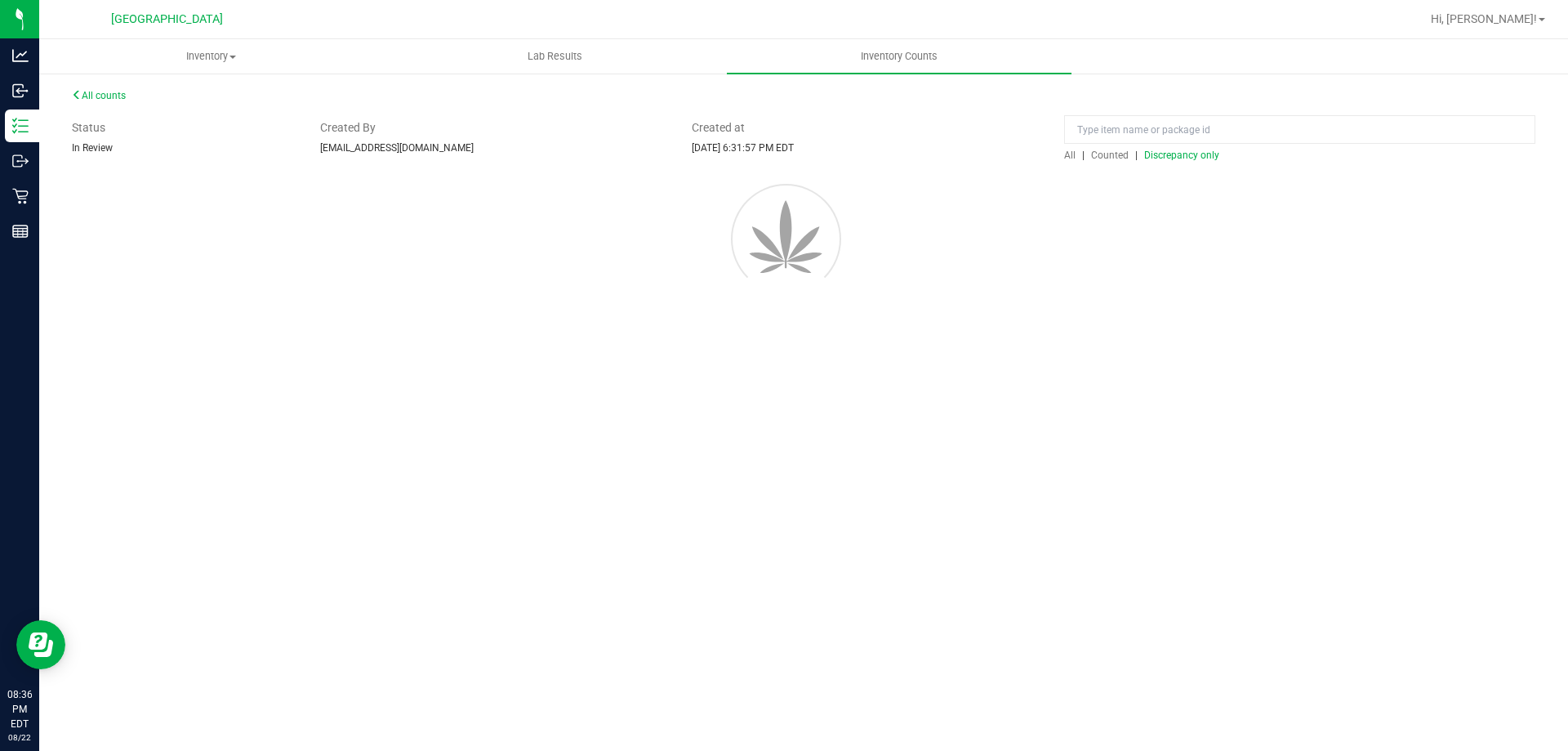
scroll to position [0, 0]
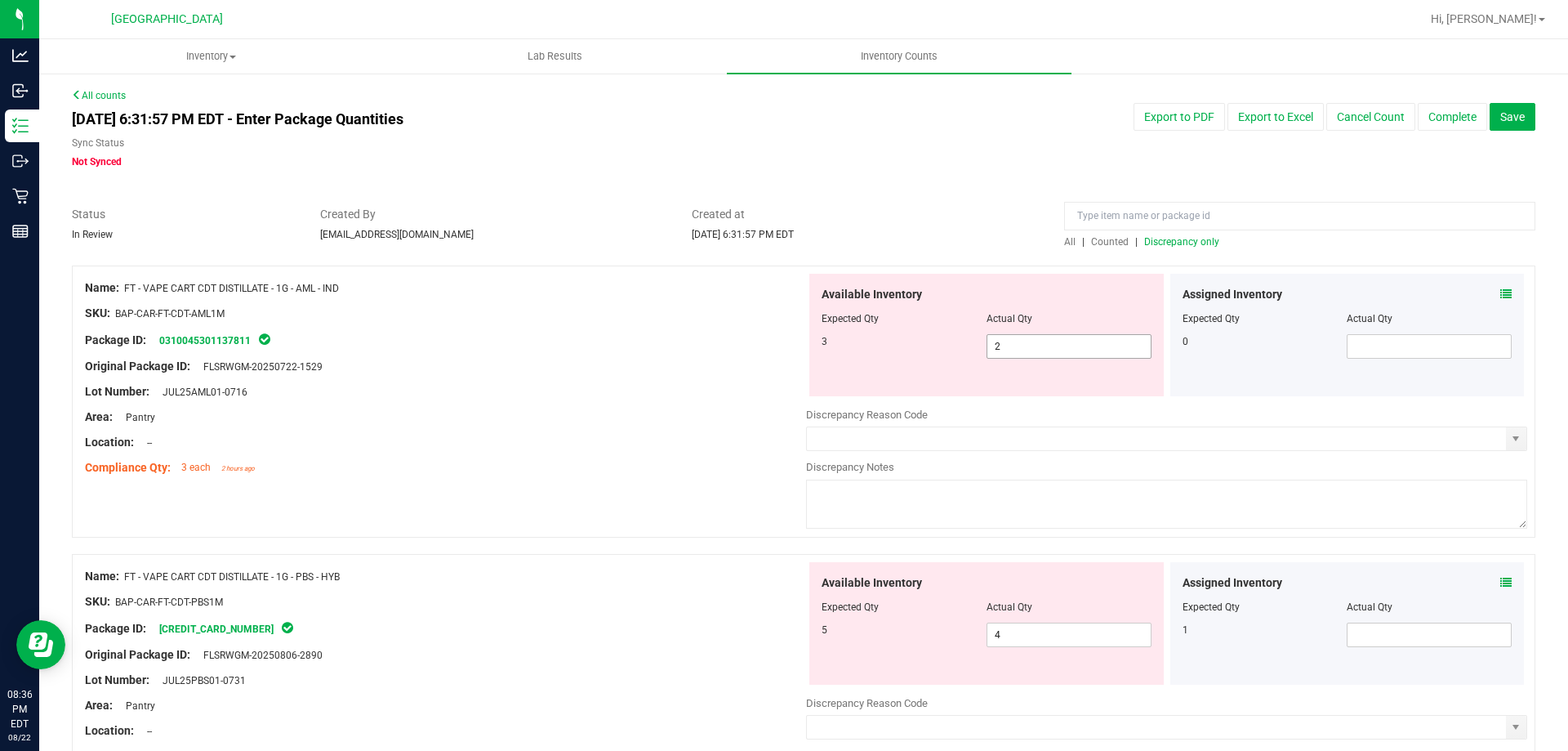
click at [1026, 343] on span "2 2" at bounding box center [1069, 345] width 165 height 24
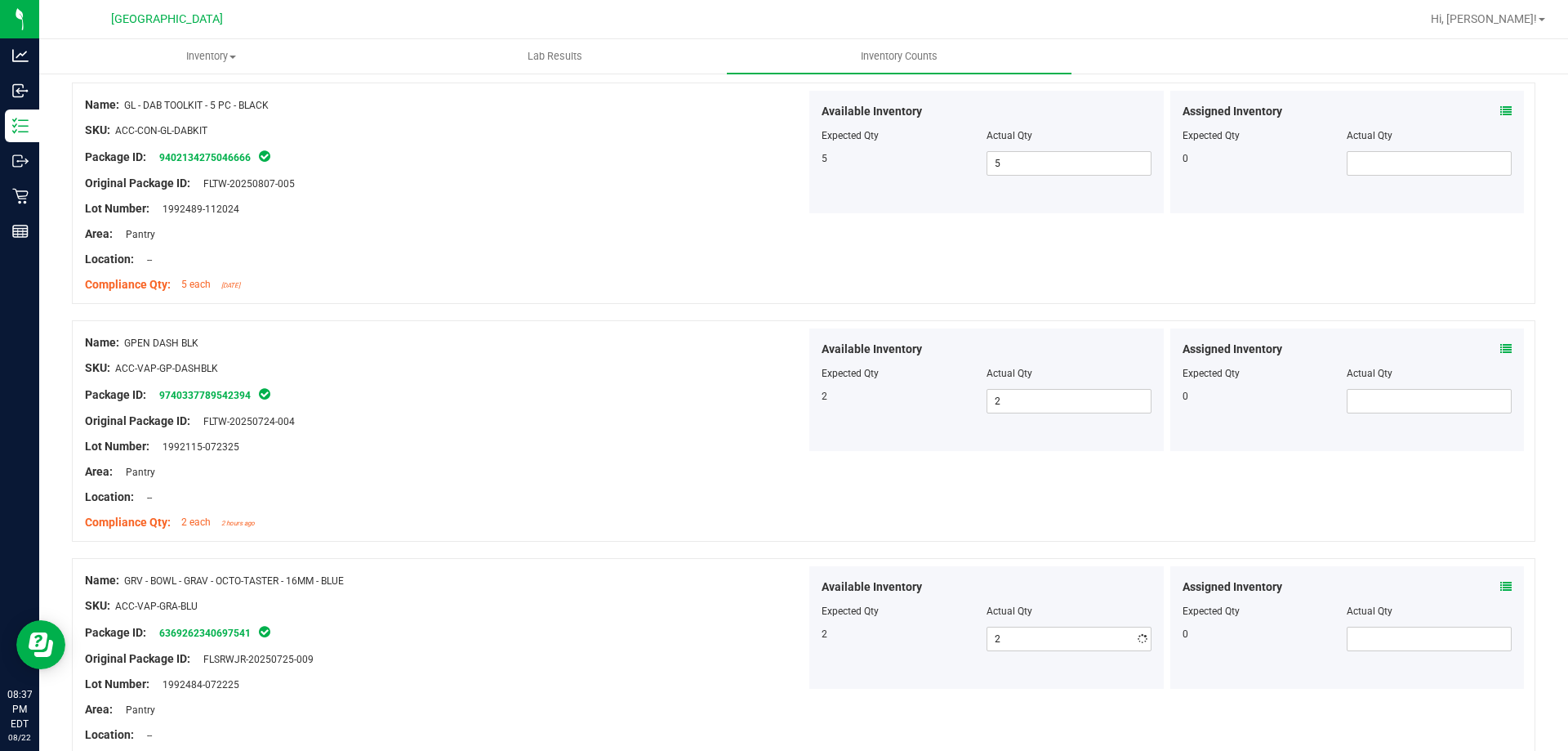
scroll to position [4299, 0]
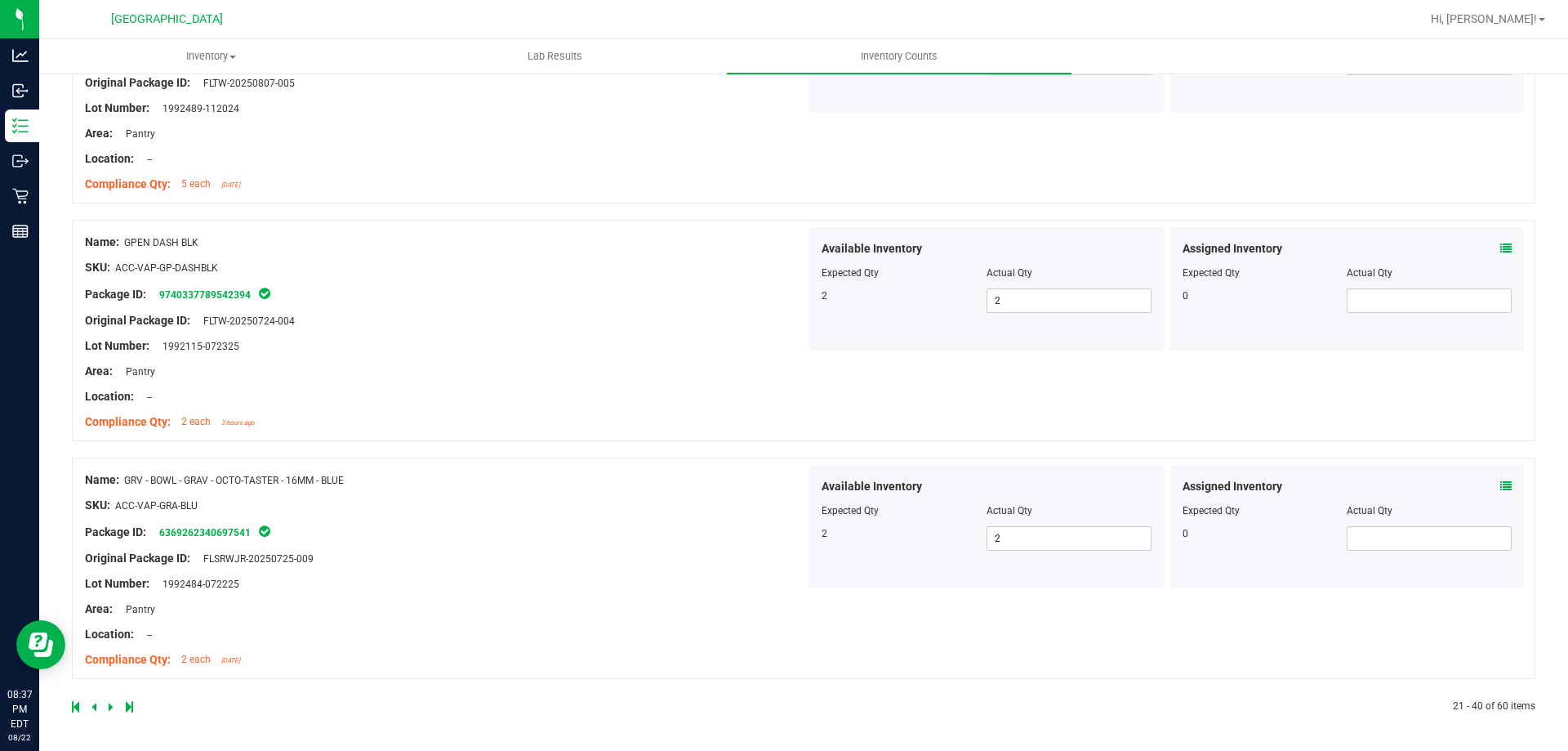
click at [110, 705] on icon at bounding box center [111, 706] width 5 height 10
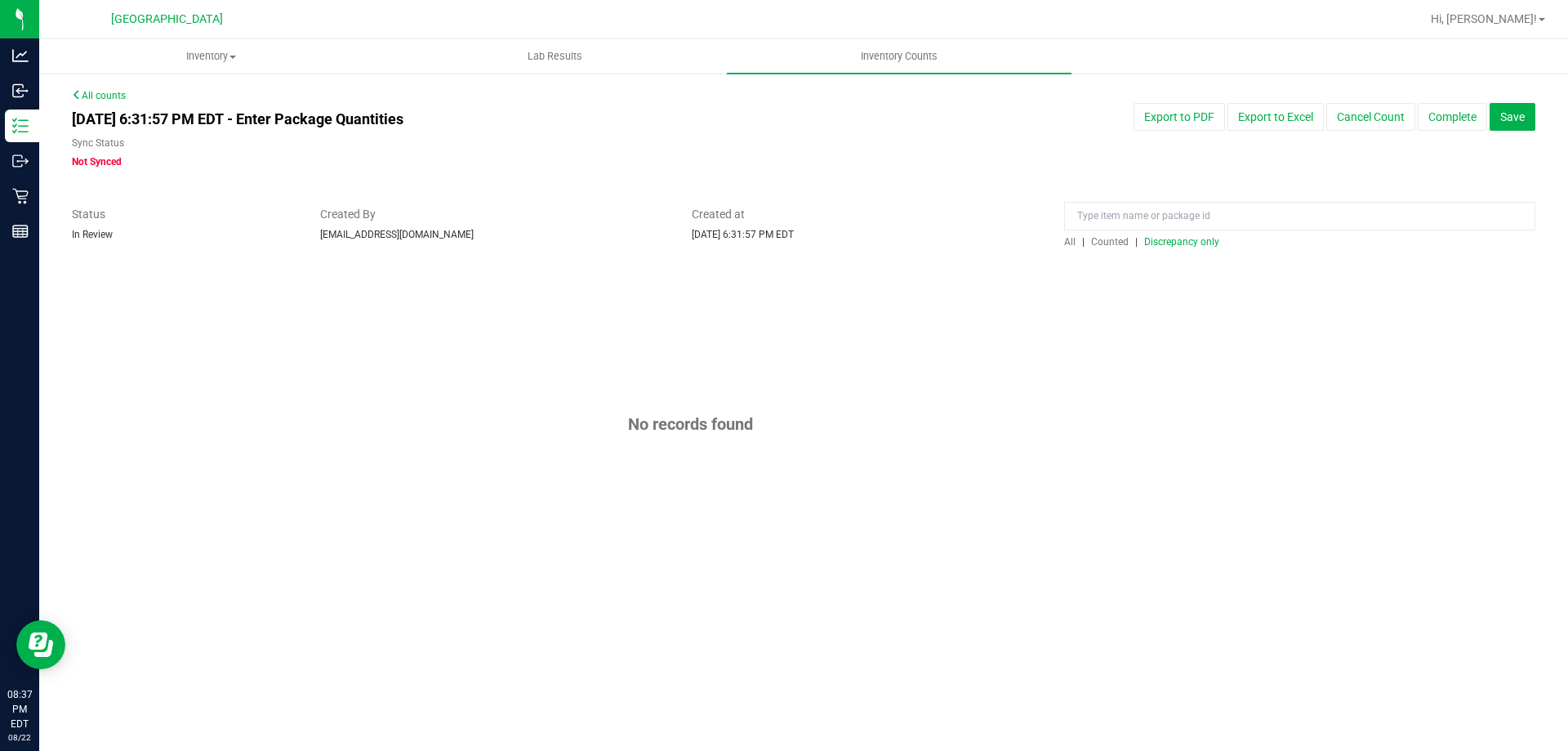
click at [1179, 242] on span "Discrepancy only" at bounding box center [1181, 242] width 75 height 12
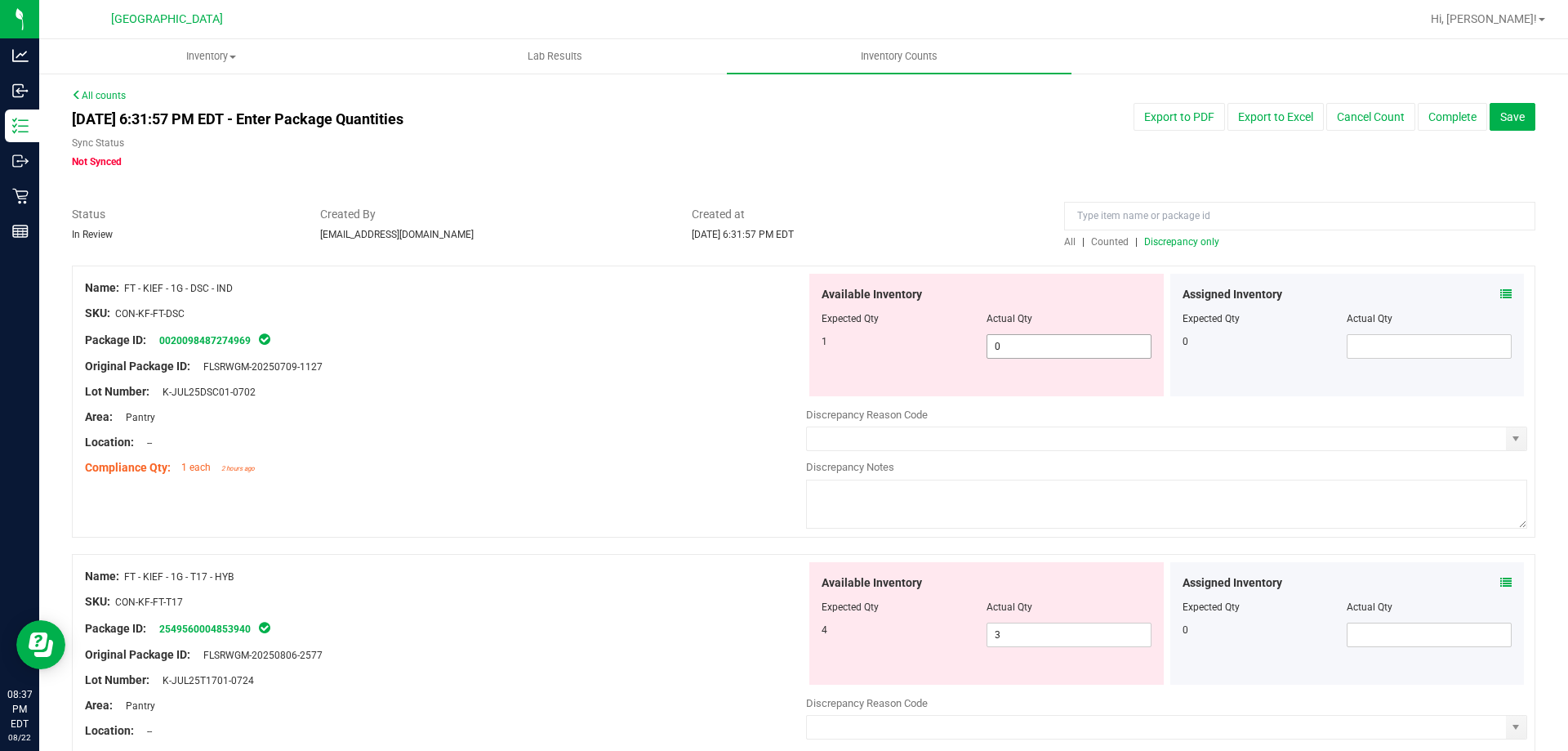
click at [1063, 354] on span "0 0" at bounding box center [1069, 345] width 165 height 24
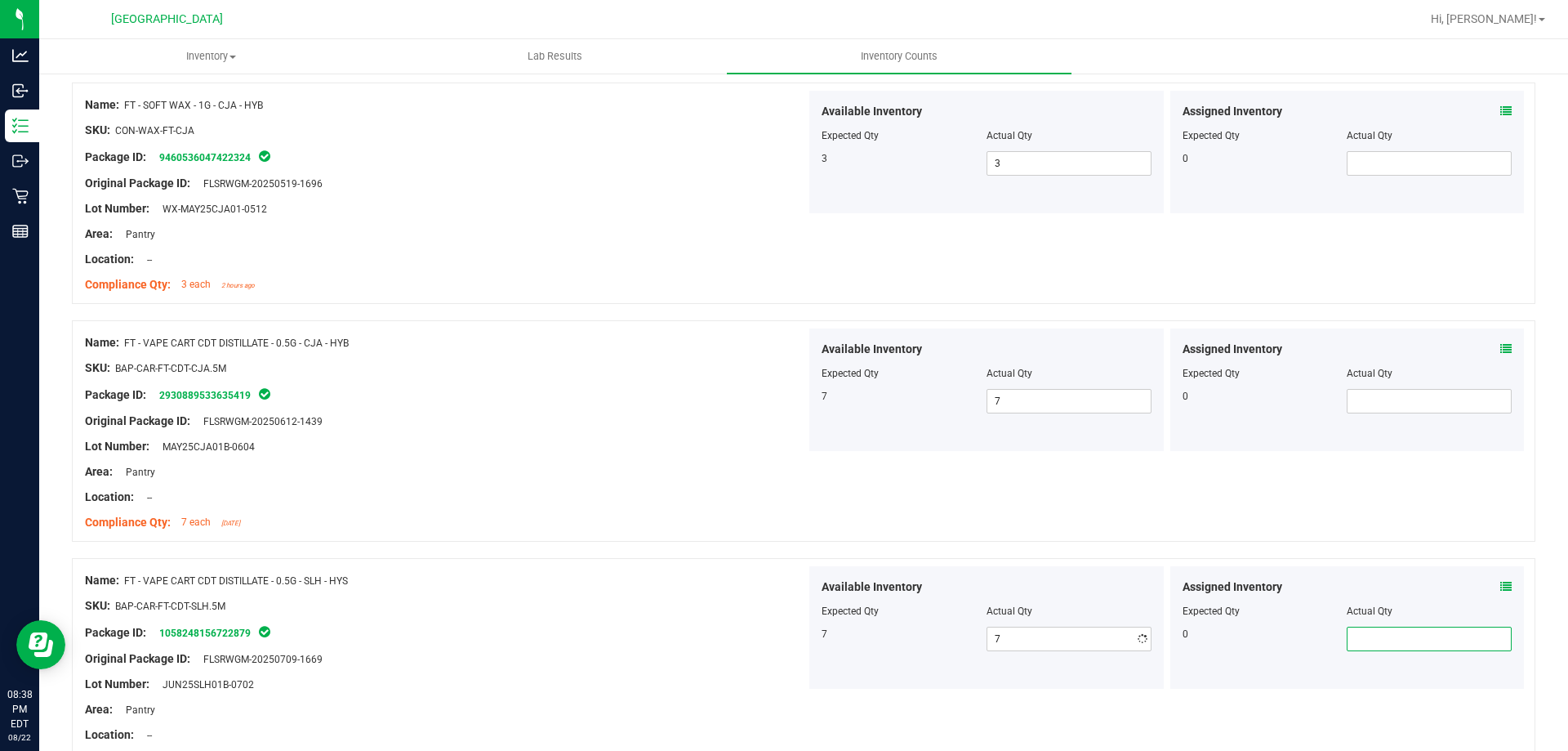
scroll to position [4224, 0]
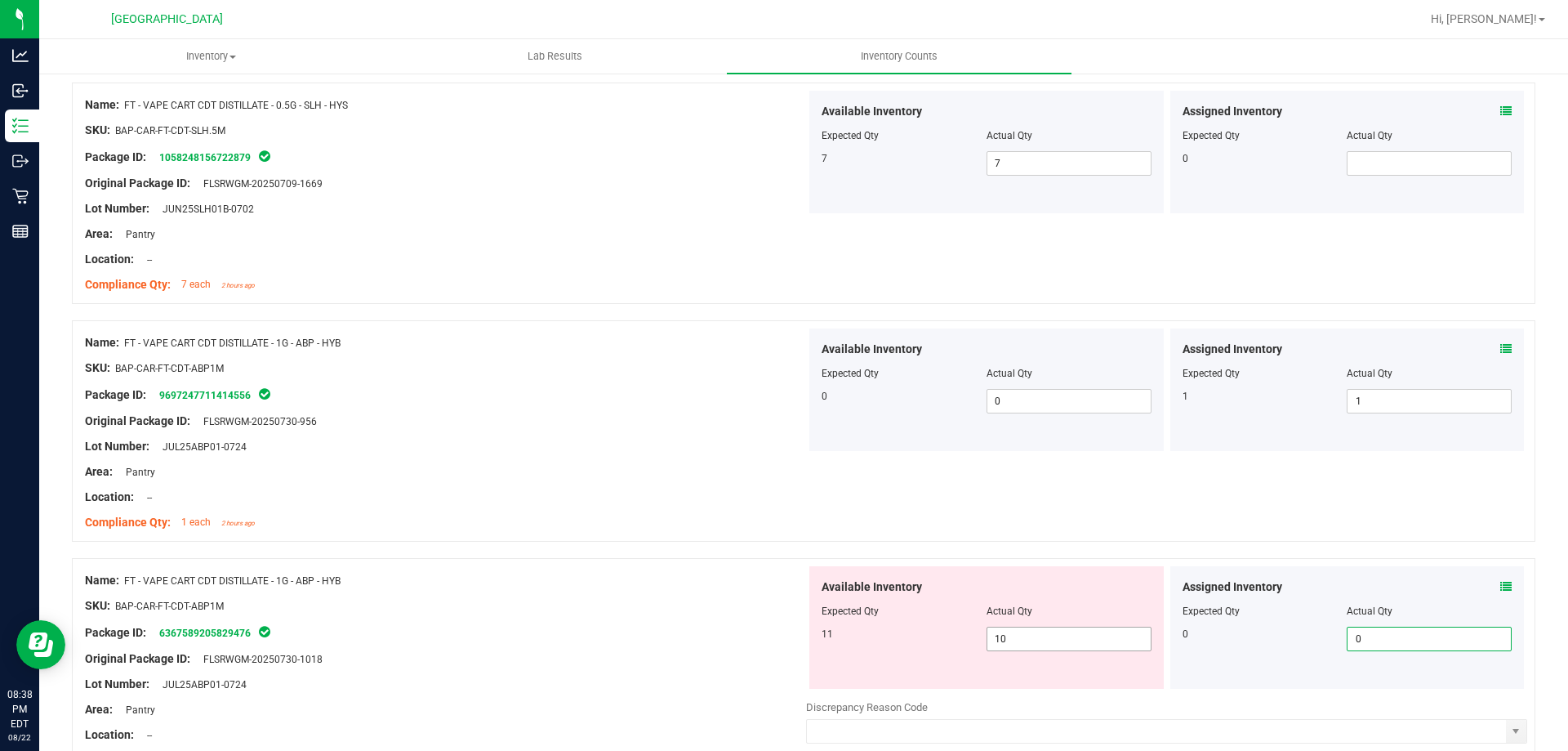
click at [1050, 639] on span "10 10" at bounding box center [1069, 638] width 165 height 24
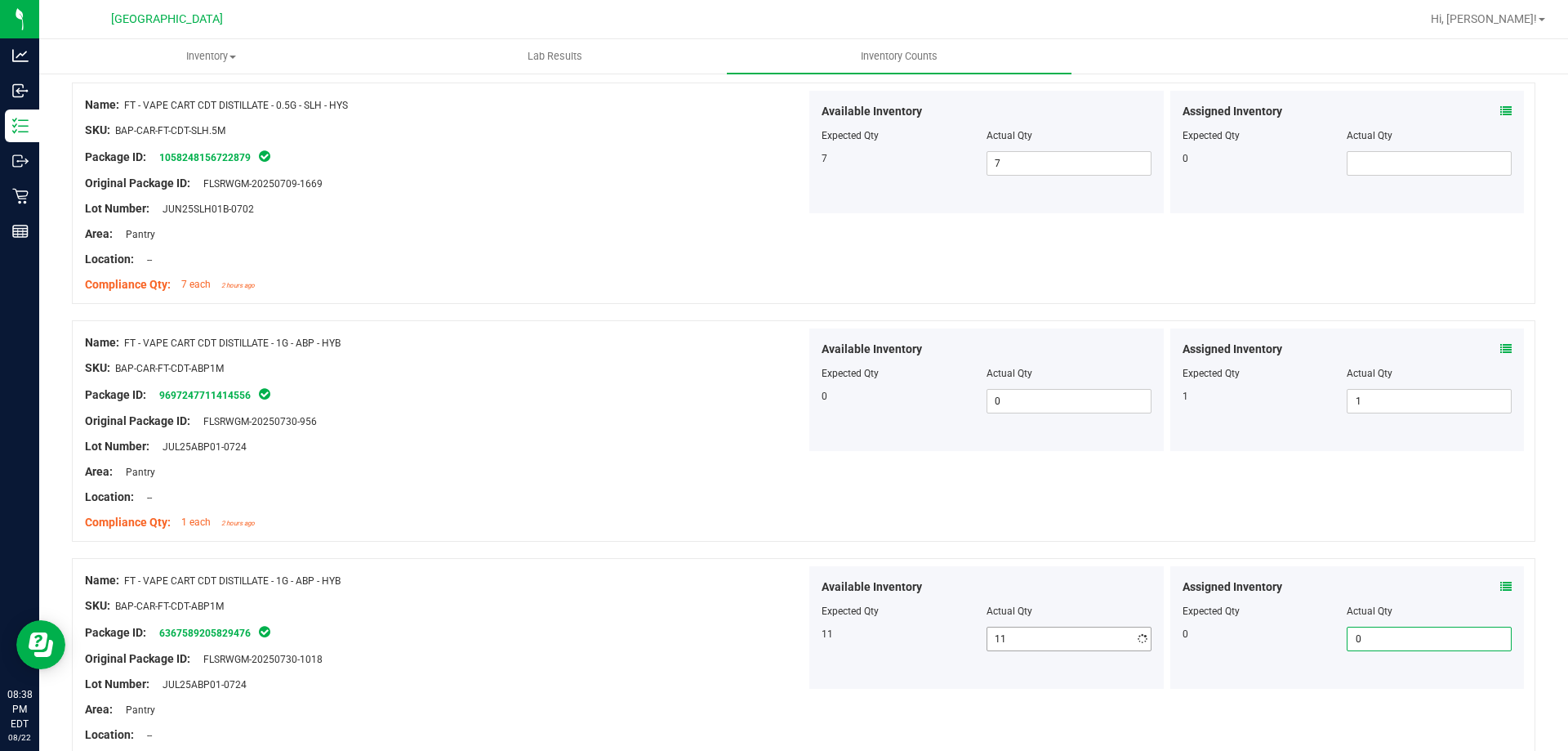
scroll to position [4324, 0]
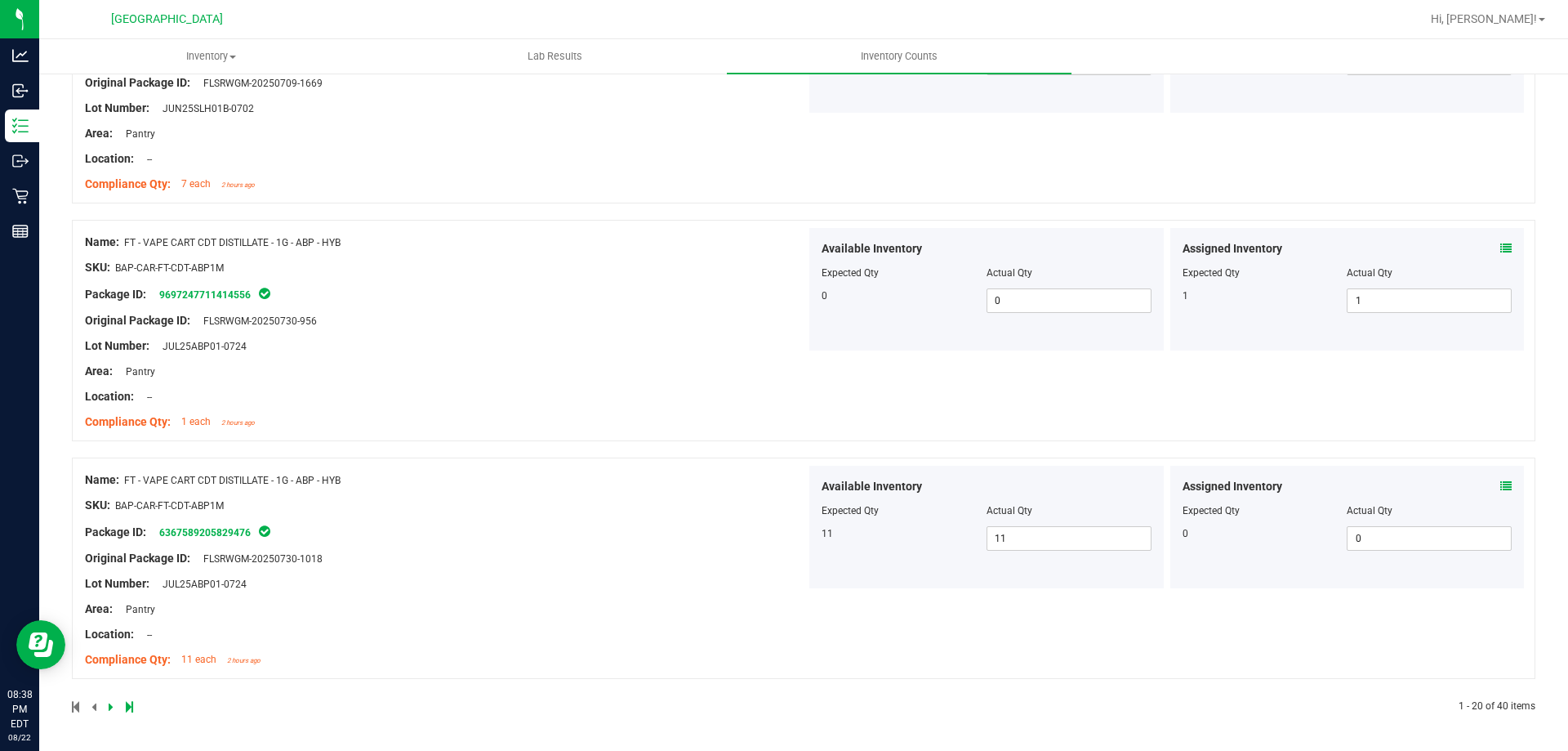
click at [106, 708] on div at bounding box center [438, 706] width 731 height 15
click at [110, 710] on icon at bounding box center [111, 706] width 5 height 10
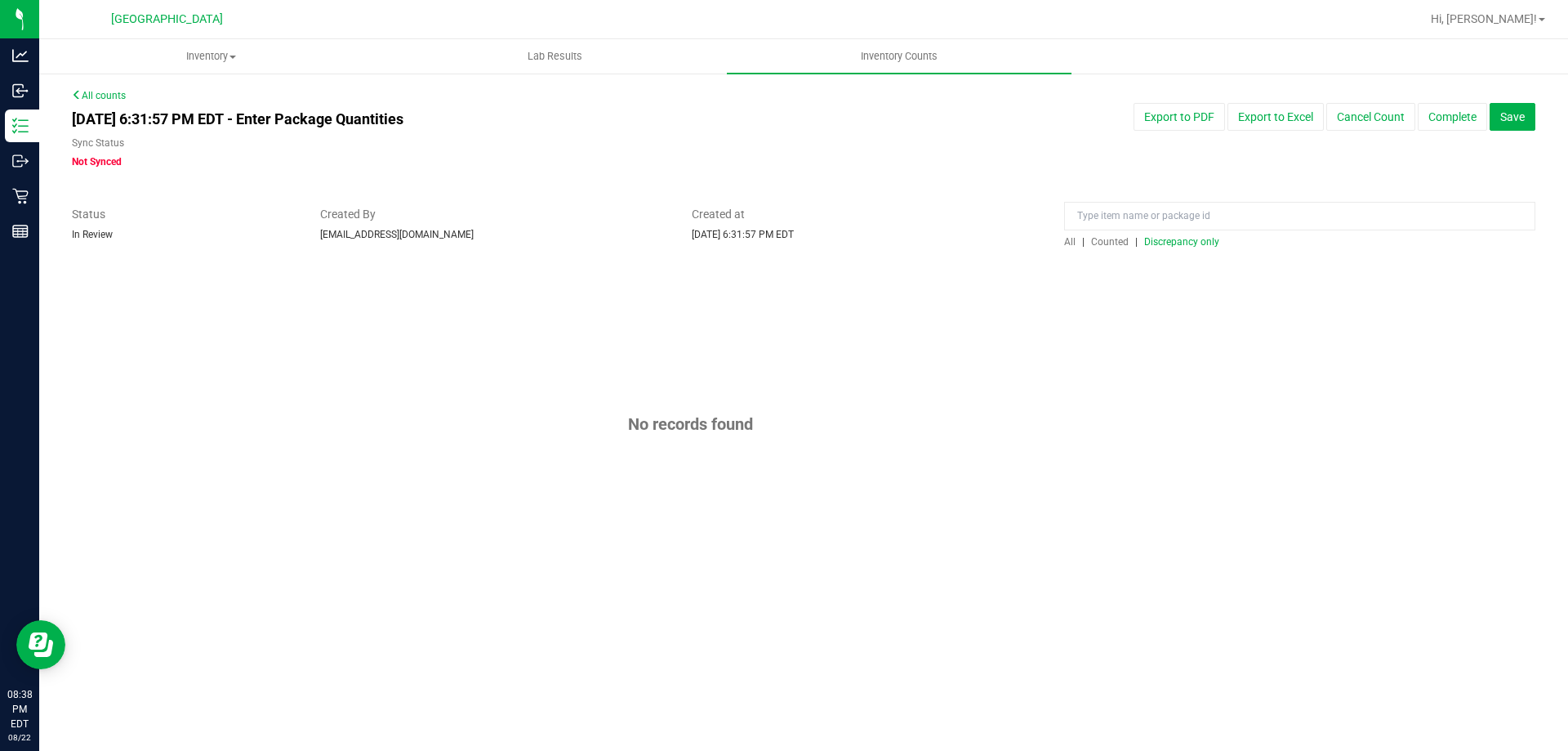
click at [1177, 240] on span "Discrepancy only" at bounding box center [1181, 242] width 75 height 12
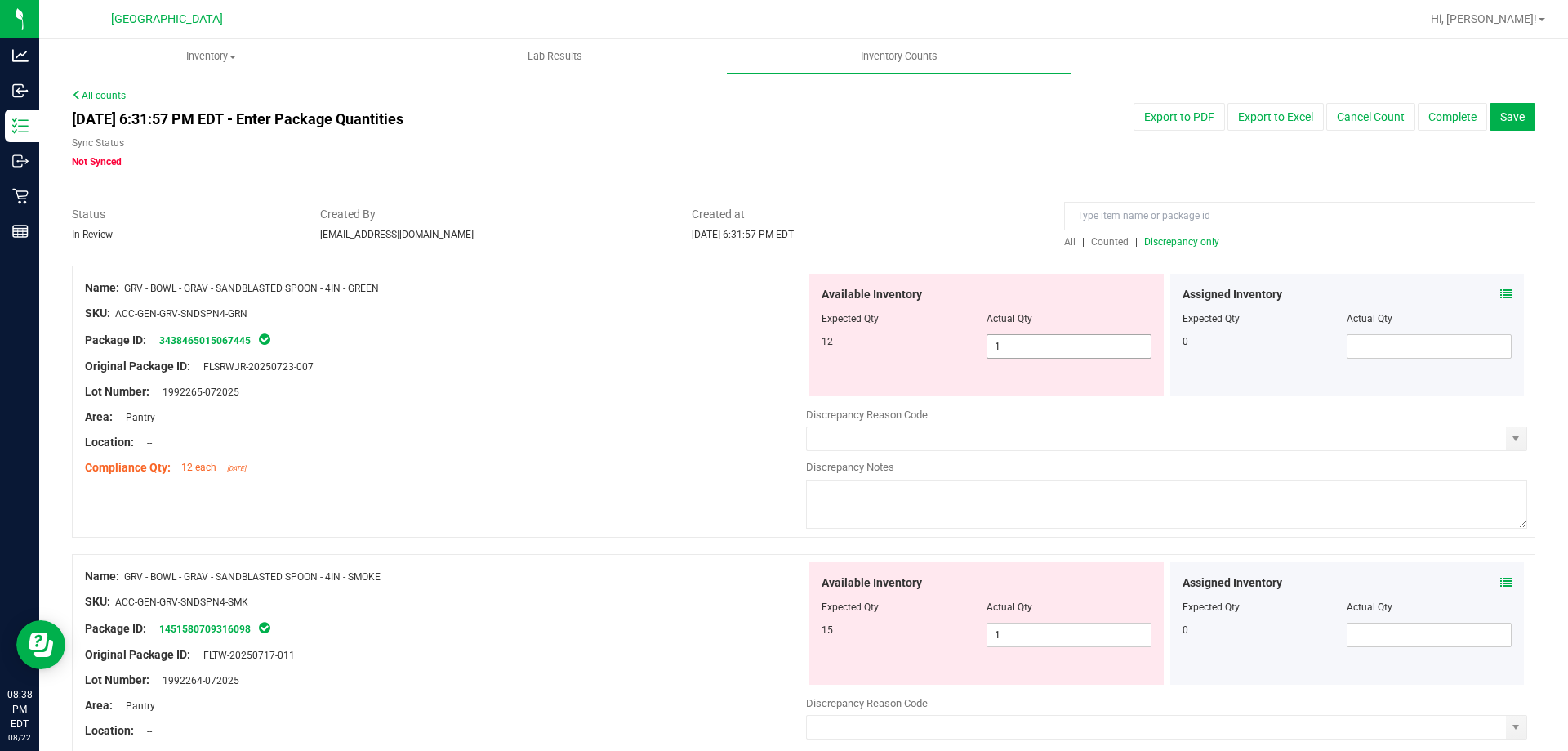
click at [1029, 349] on span "1 1" at bounding box center [1069, 345] width 165 height 24
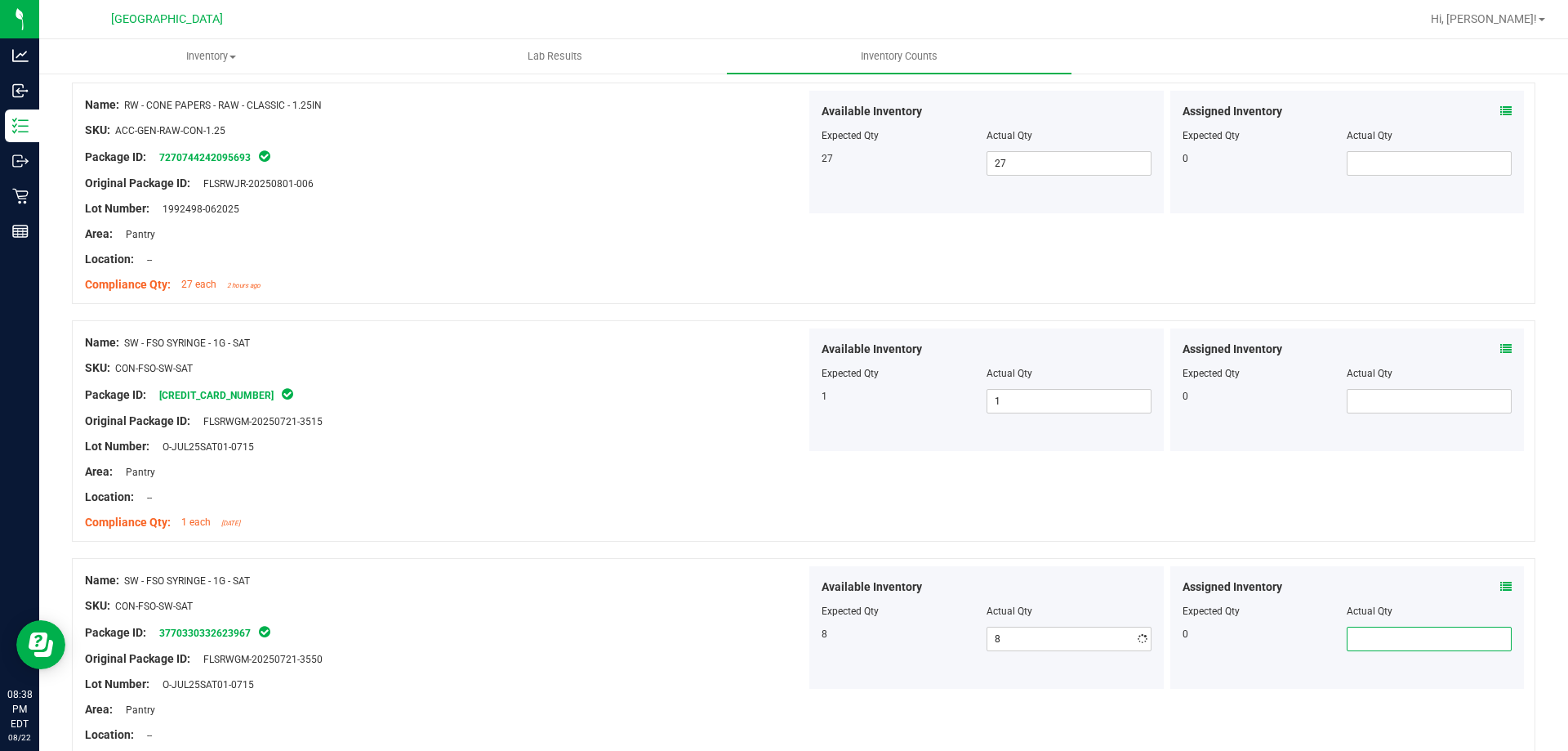
scroll to position [2798, 0]
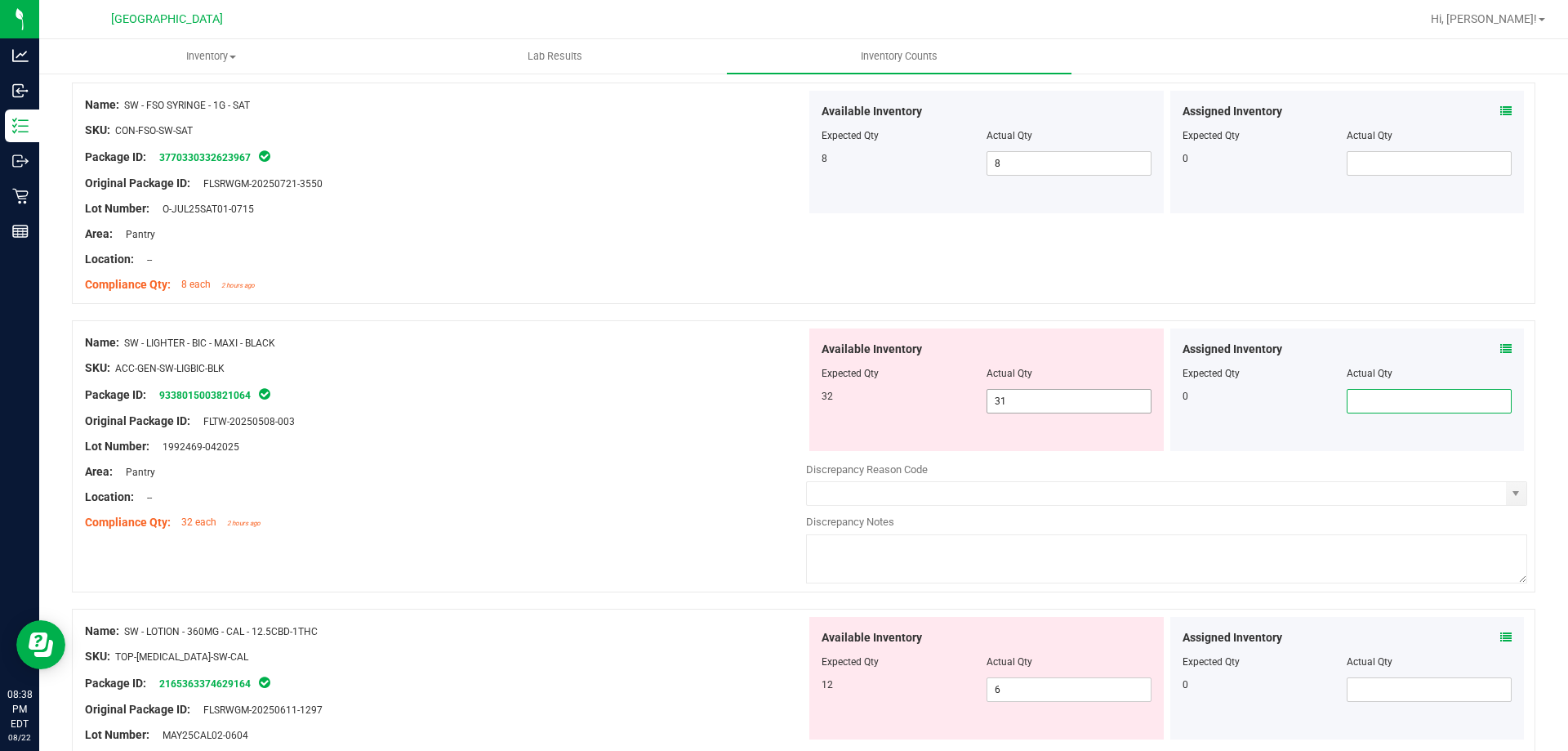
click at [1022, 404] on span "31 31" at bounding box center [1069, 401] width 165 height 24
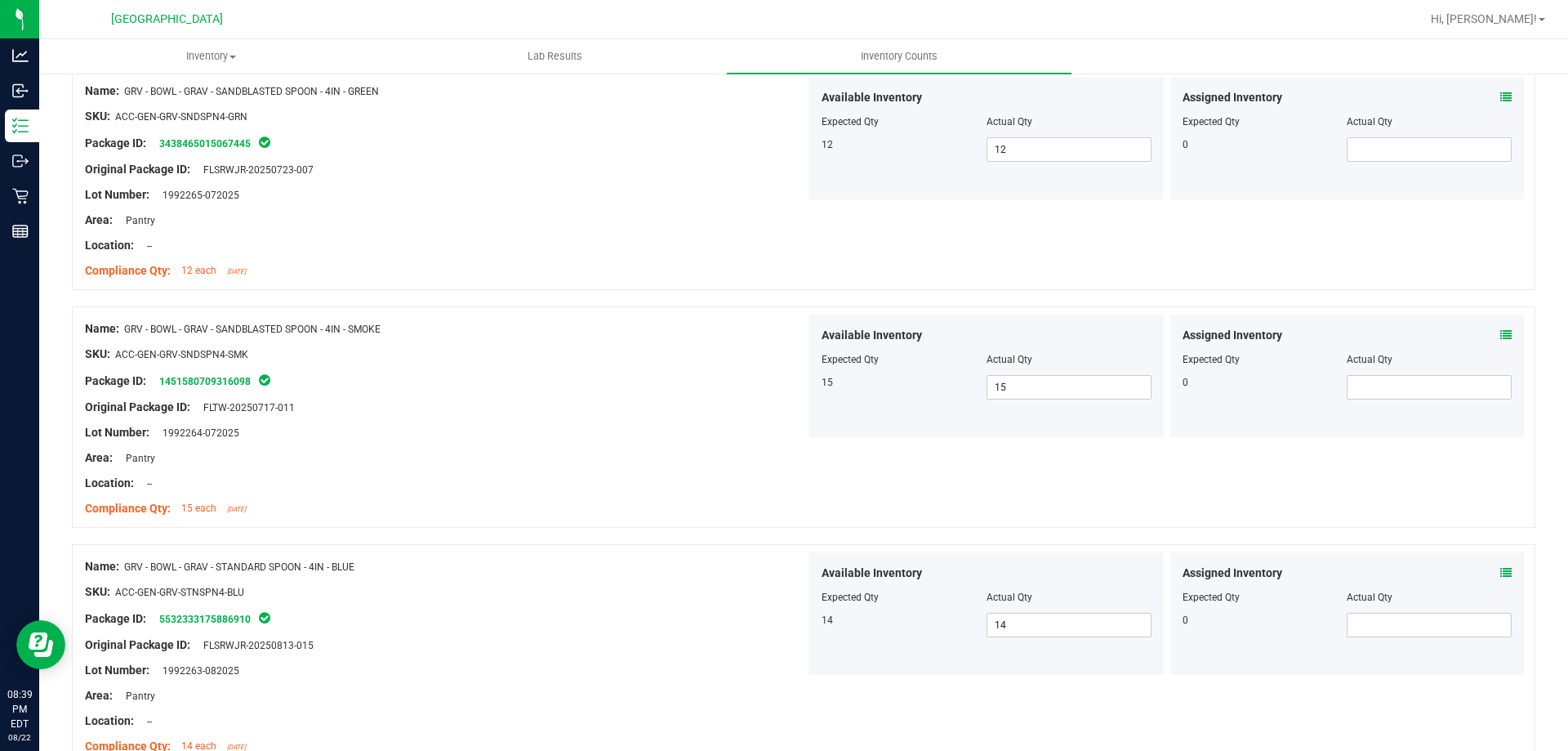
scroll to position [0, 0]
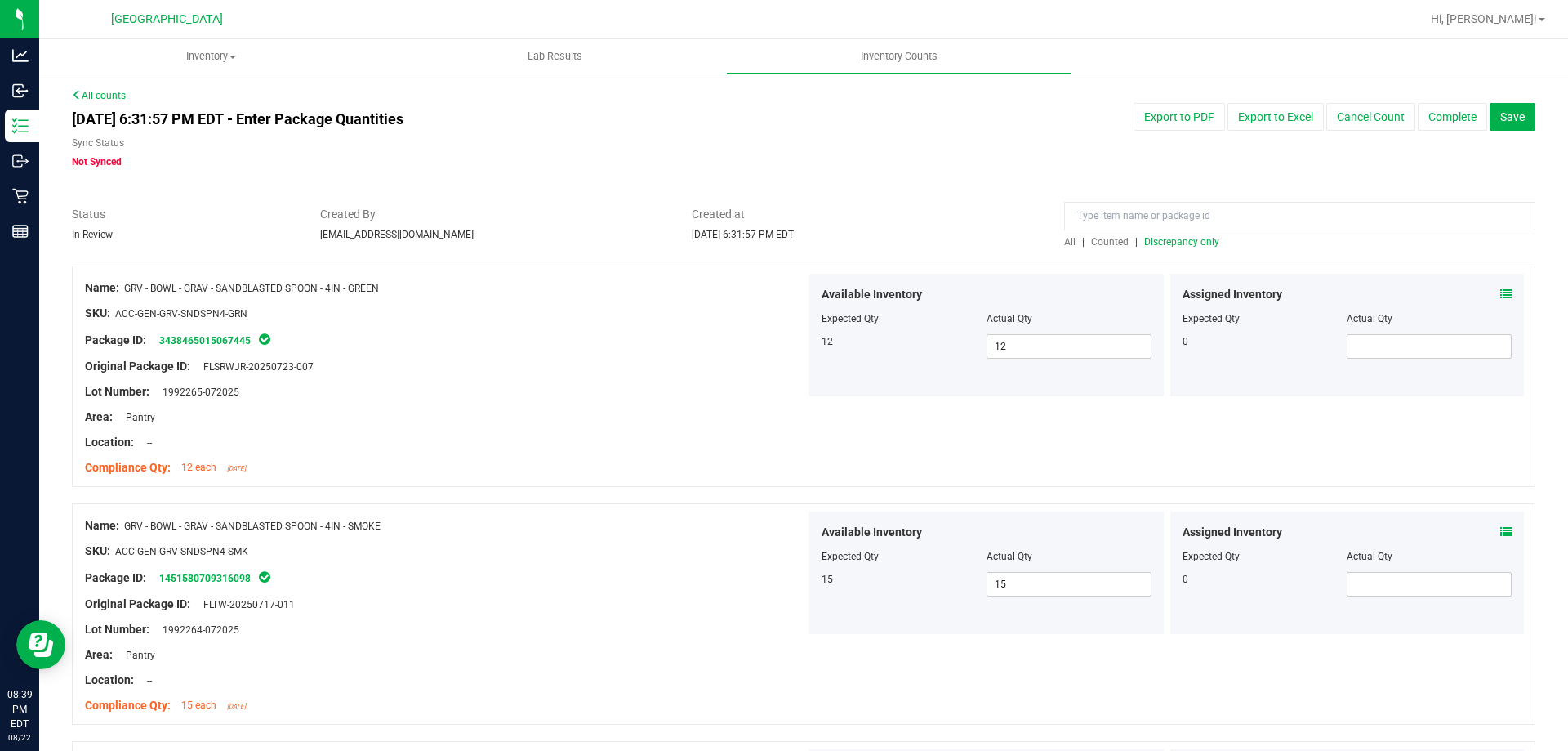
click at [1173, 237] on span "Discrepancy only" at bounding box center [1181, 242] width 75 height 12
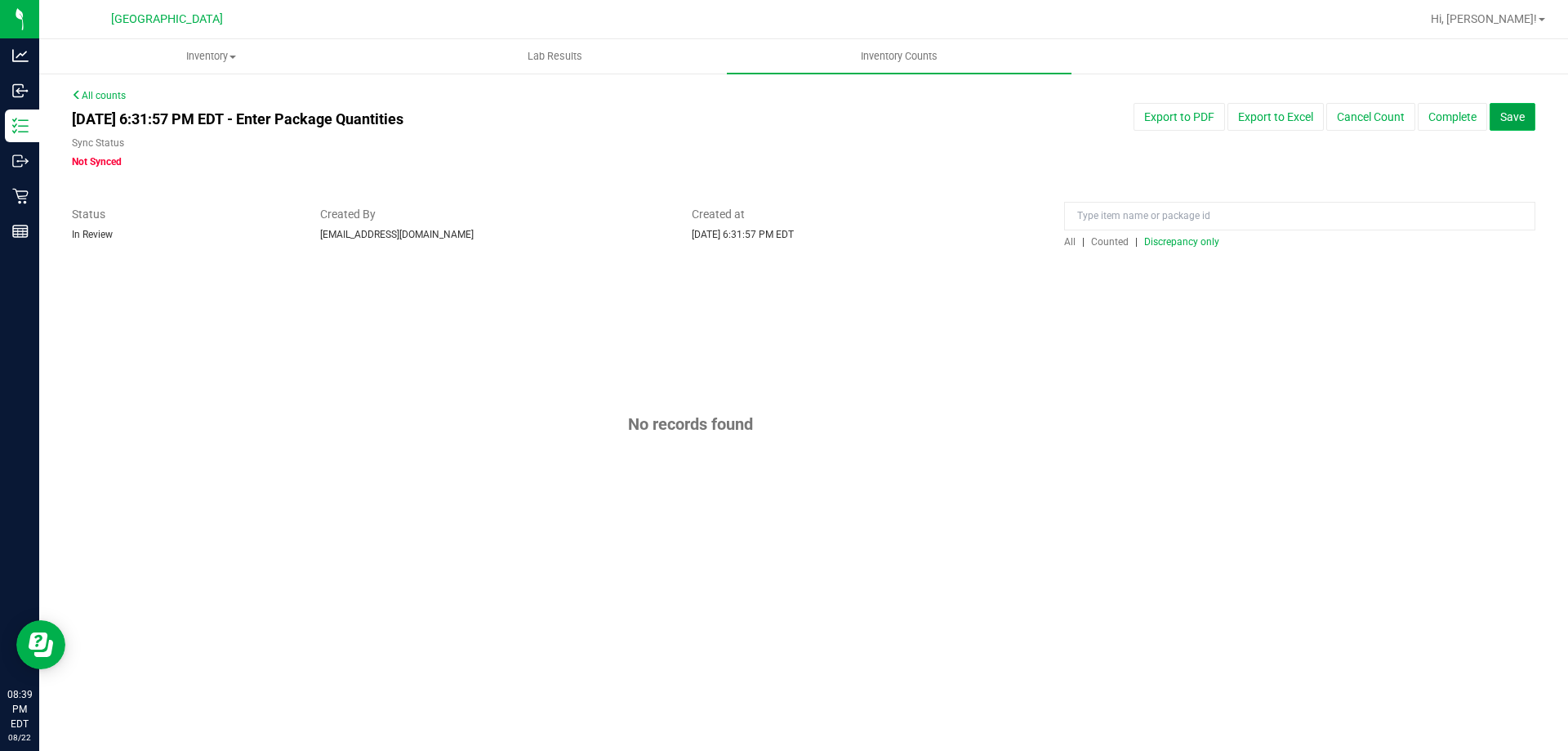
click at [1530, 115] on button "Save" at bounding box center [1512, 117] width 46 height 28
